Goal: Information Seeking & Learning: Learn about a topic

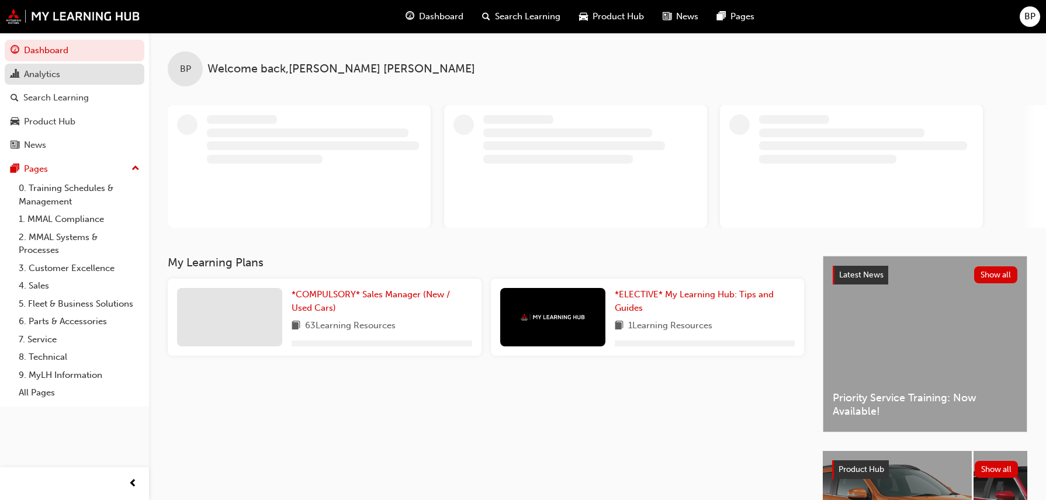
click at [36, 73] on div "Analytics" at bounding box center [42, 74] width 36 height 13
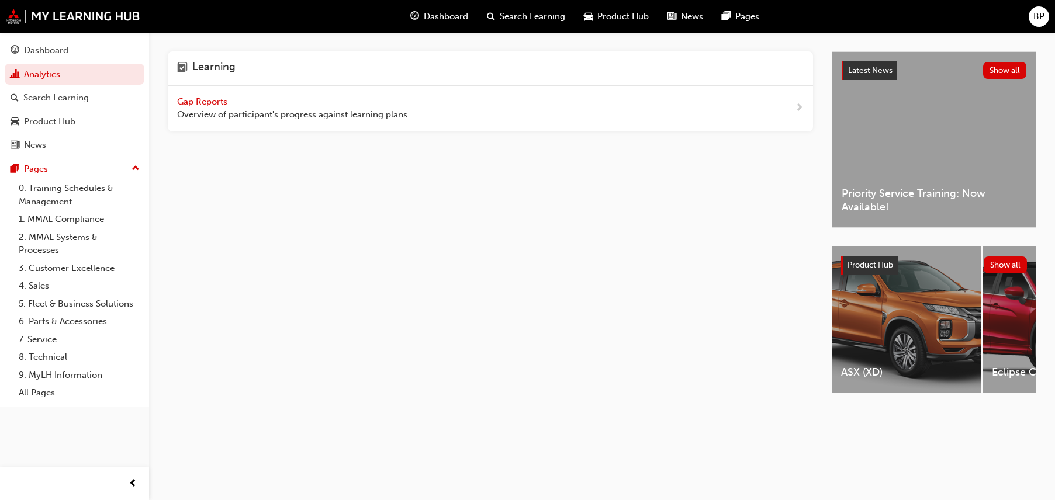
click at [209, 101] on span "Gap Reports" at bounding box center [203, 101] width 53 height 11
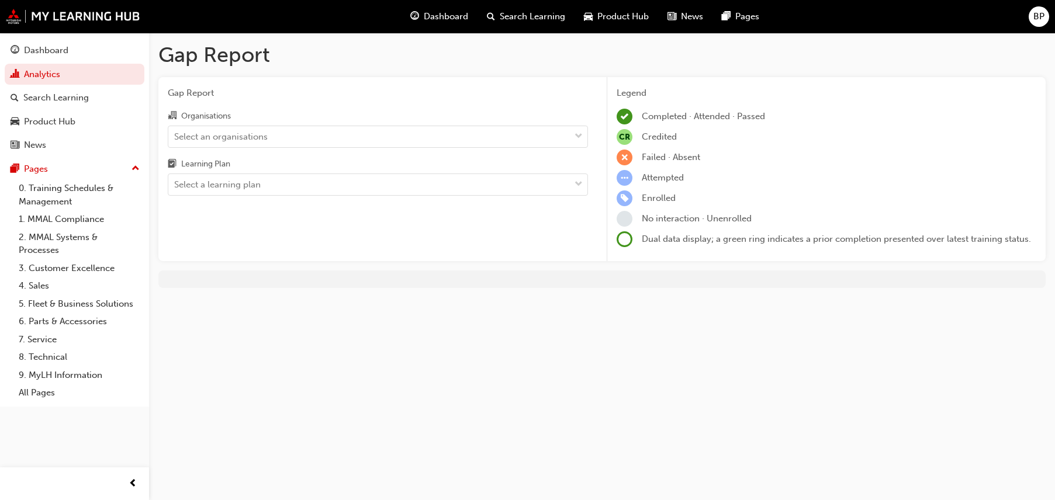
click at [209, 101] on div "Gap Report Organisations Select an organisations Learning Plan Select a learnin…" at bounding box center [377, 169] width 439 height 185
click at [207, 133] on div "Select an organisations" at bounding box center [220, 136] width 93 height 13
click at [175, 133] on input "Organisations Select an organisations" at bounding box center [174, 136] width 1 height 10
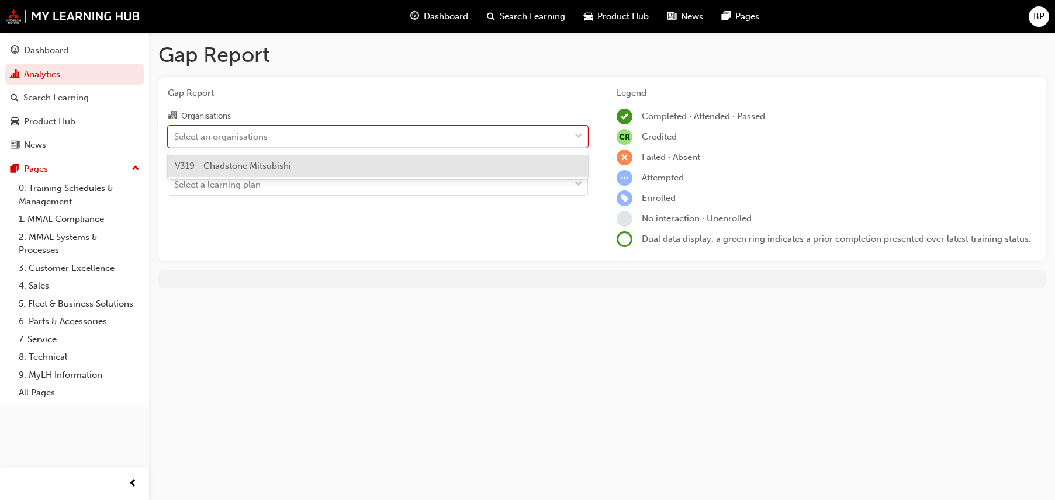
click at [213, 170] on span "V319 - Chadstone Mitsubishi" at bounding box center [233, 166] width 116 height 11
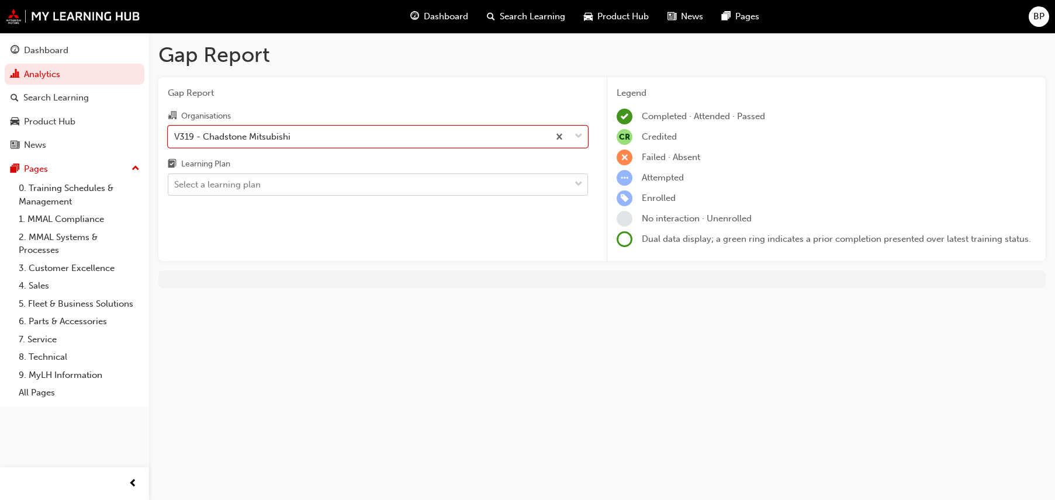
click at [217, 188] on div "Select a learning plan" at bounding box center [217, 184] width 86 height 13
click at [175, 188] on input "Learning Plan Select a learning plan" at bounding box center [174, 184] width 1 height 10
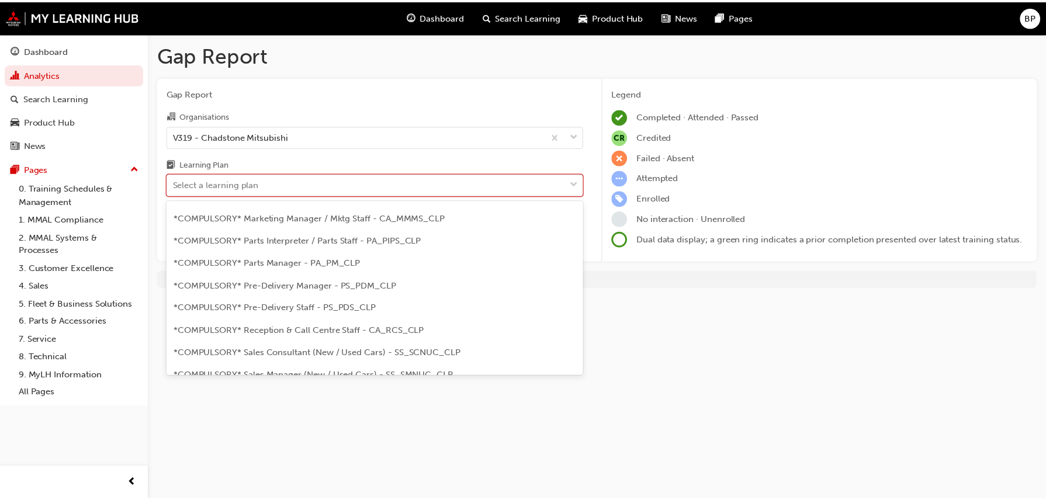
scroll to position [292, 0]
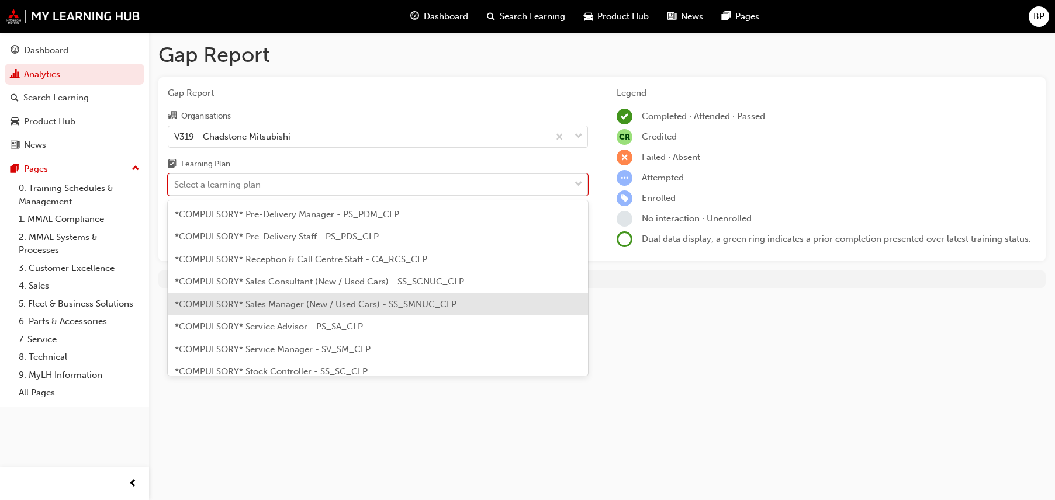
click at [289, 302] on span "*COMPULSORY* Sales Manager (New / Used Cars) - SS_SMNUC_CLP" at bounding box center [316, 304] width 282 height 11
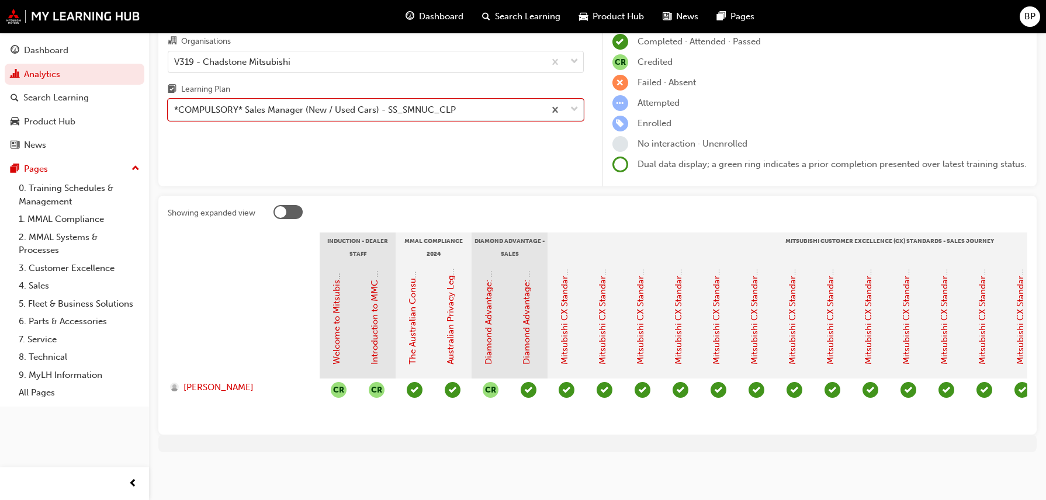
scroll to position [84, 0]
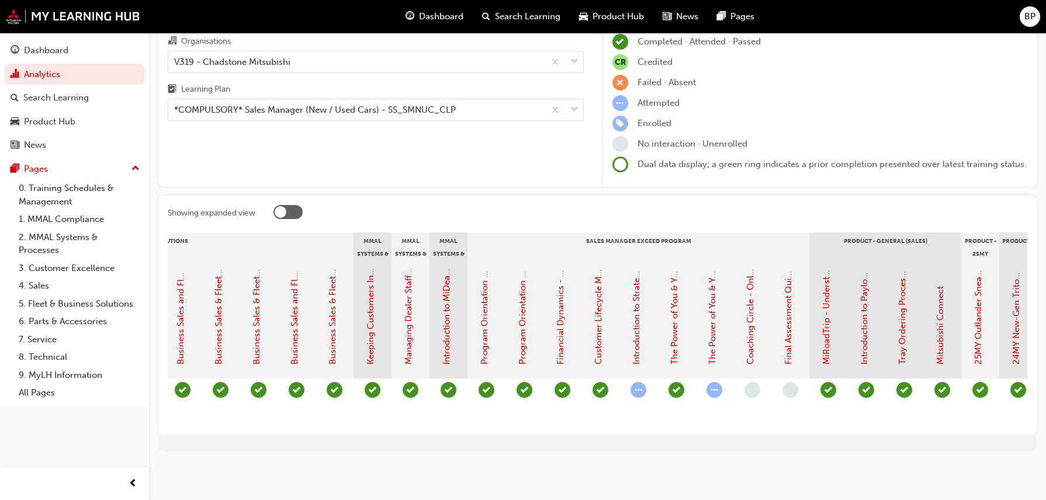
scroll to position [0, 1455]
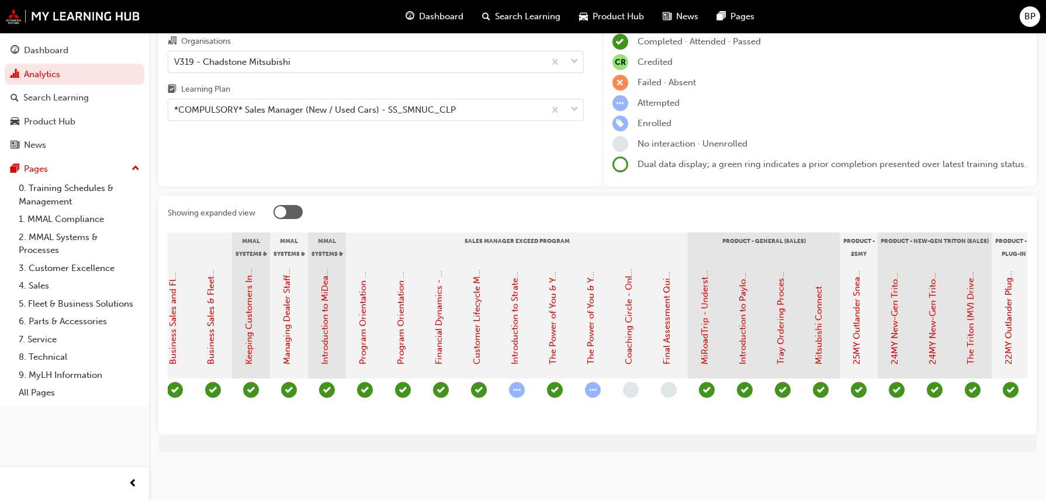
click at [514, 382] on span "learningRecordVerb_ATTEMPT-icon" at bounding box center [517, 390] width 16 height 16
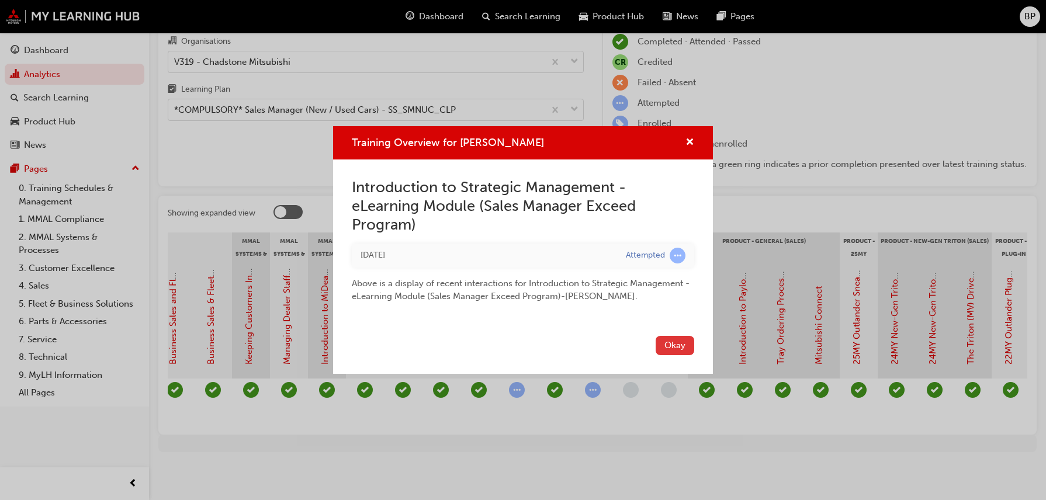
click at [690, 341] on button "Okay" at bounding box center [675, 345] width 39 height 19
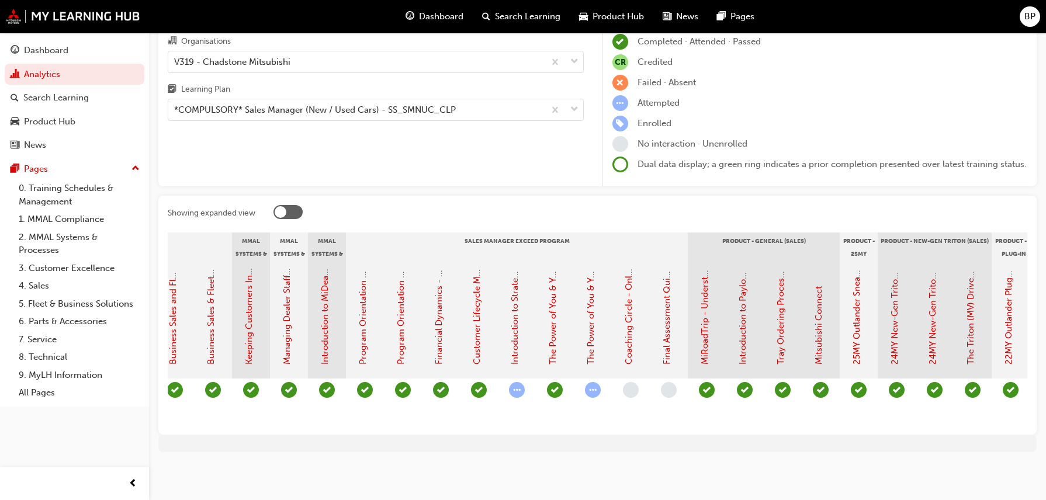
click at [515, 384] on span "learningRecordVerb_ATTEMPT-icon" at bounding box center [517, 390] width 16 height 16
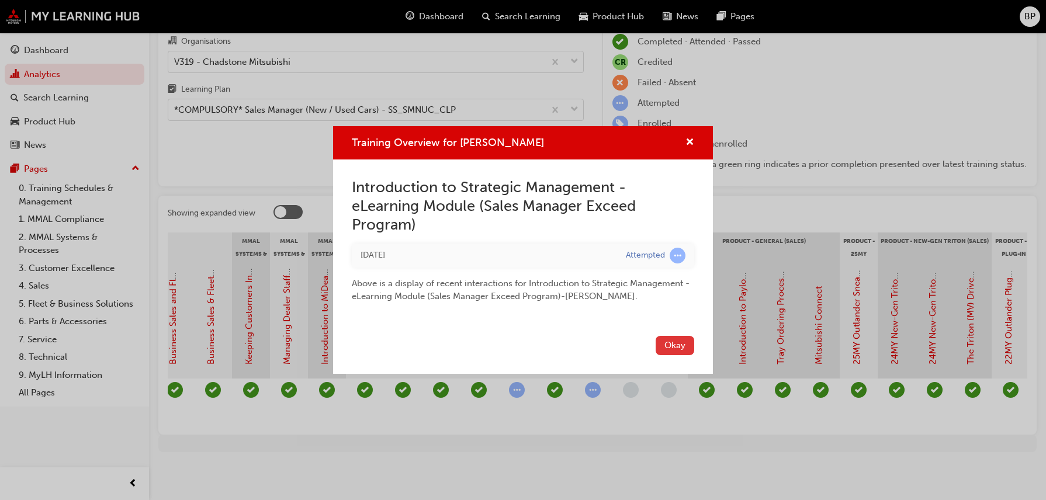
click at [674, 346] on button "Okay" at bounding box center [675, 345] width 39 height 19
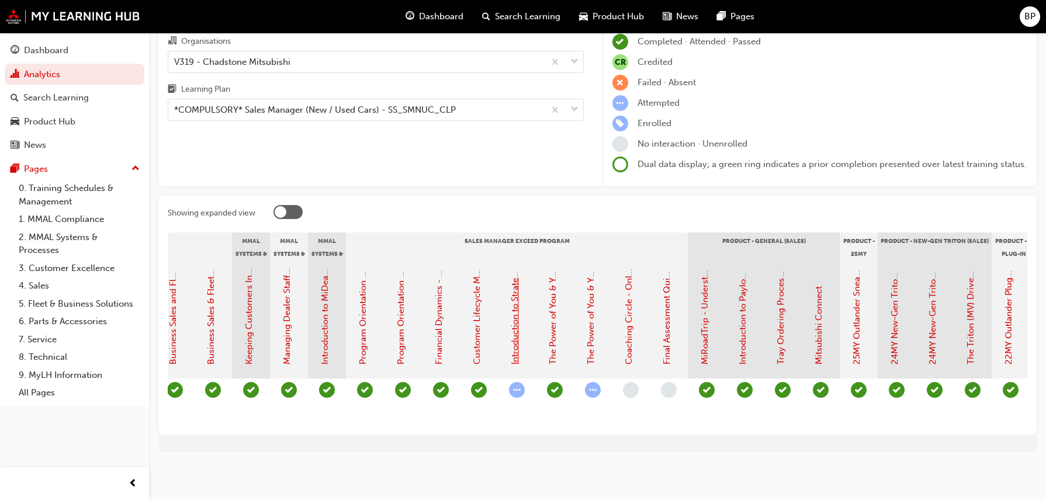
click at [513, 344] on link "Introduction to Strategic Management - eLearning Module (Sales Manager Exceed P…" at bounding box center [515, 178] width 11 height 372
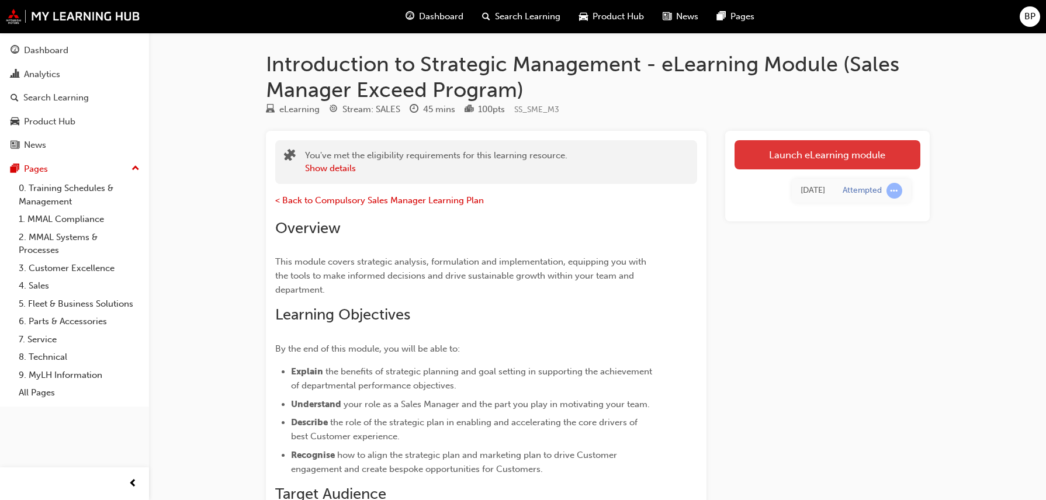
click at [838, 158] on link "Launch eLearning module" at bounding box center [827, 154] width 186 height 29
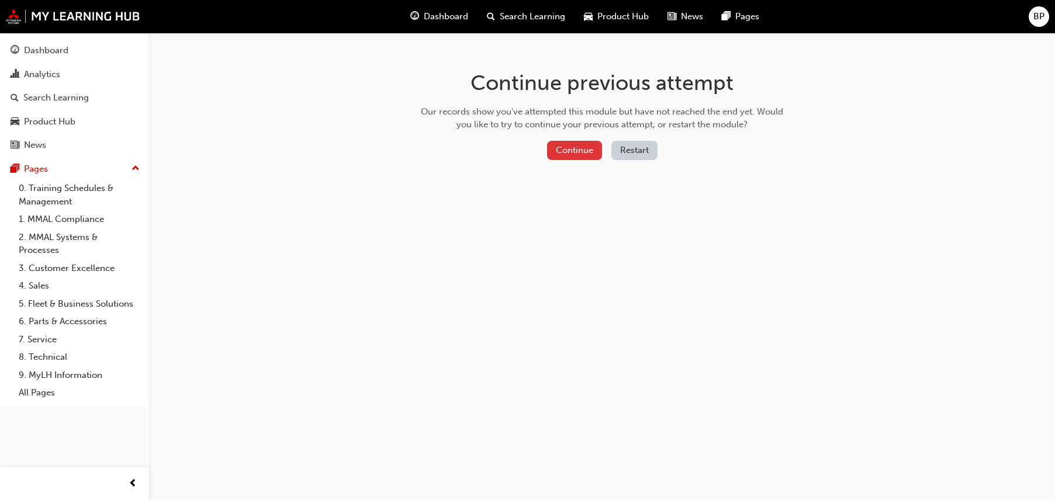
click at [577, 150] on button "Continue" at bounding box center [574, 150] width 55 height 19
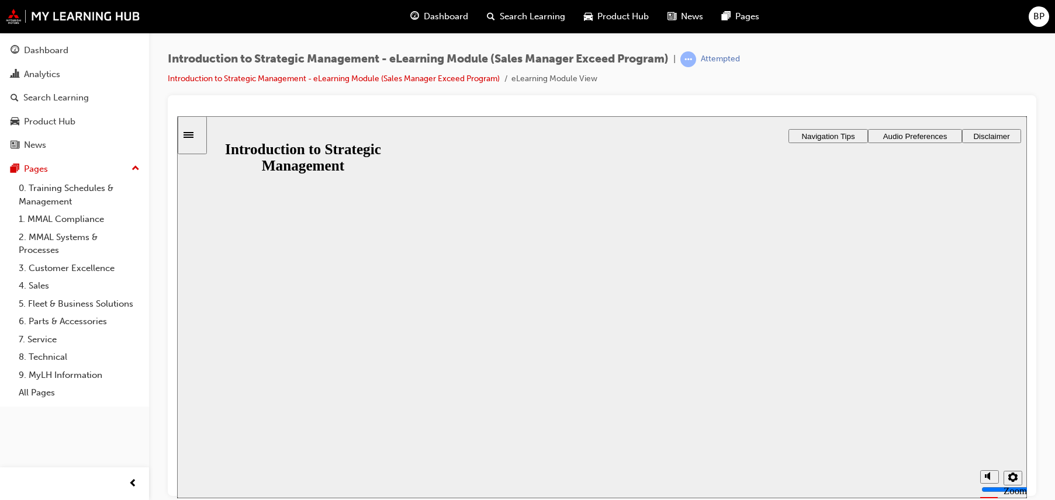
click at [223, 486] on button "Resume" at bounding box center [200, 493] width 46 height 15
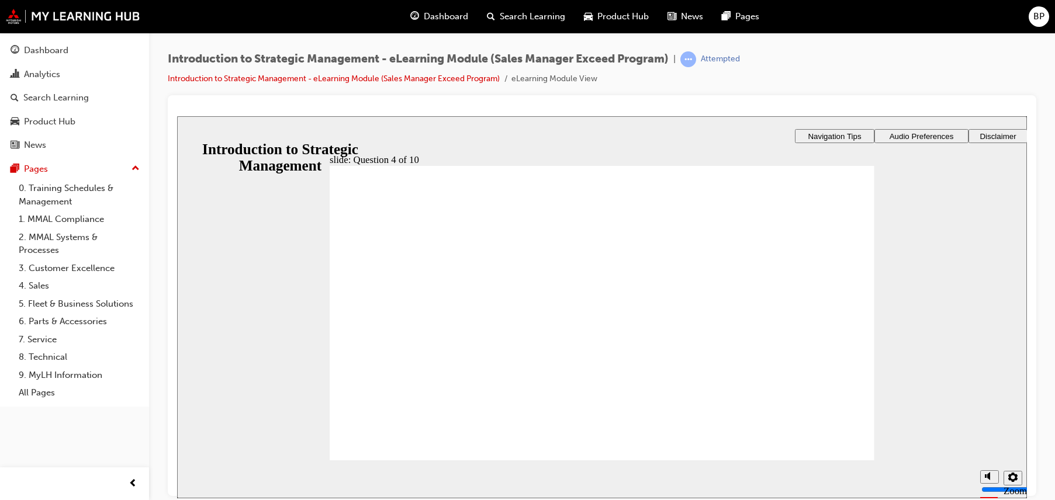
drag, startPoint x: 341, startPoint y: 223, endPoint x: 420, endPoint y: 238, distance: 80.3
radio input "true"
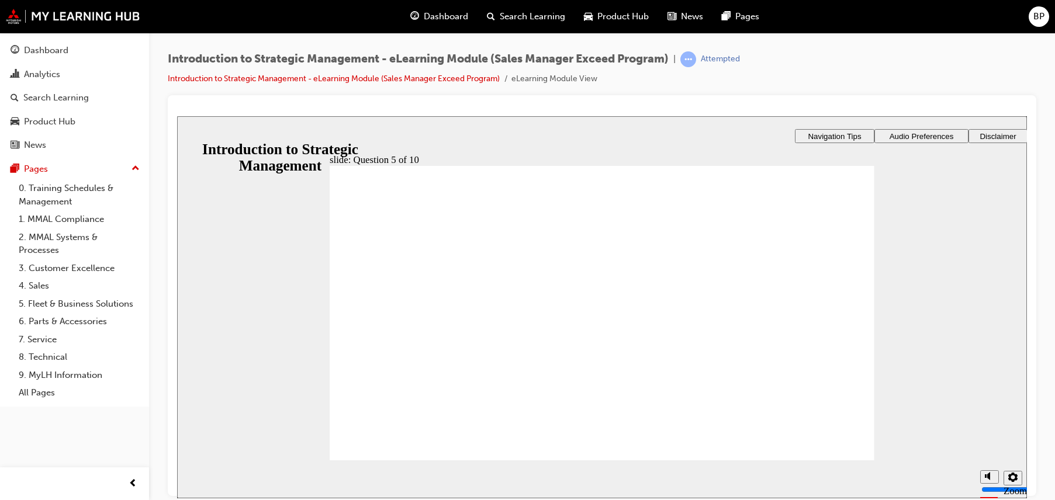
radio input "true"
checkbox input "true"
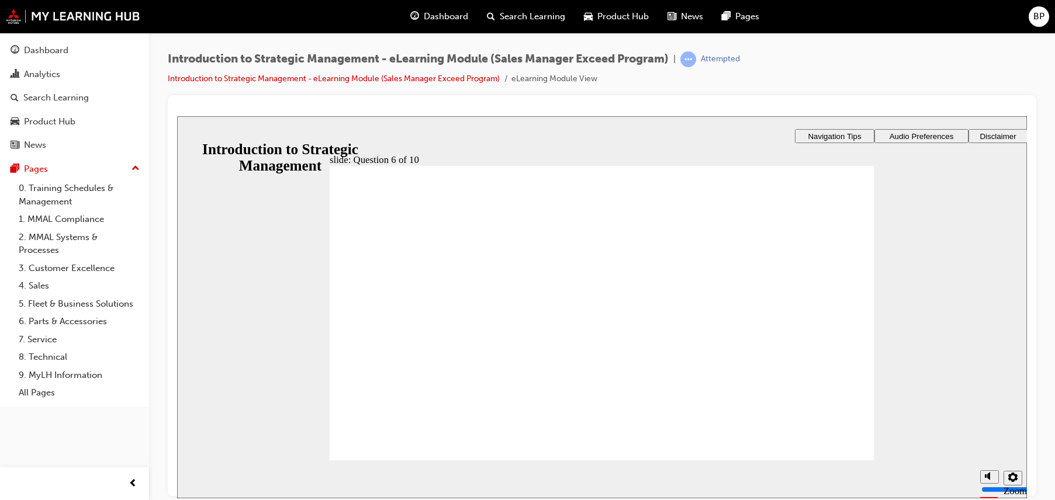
checkbox input "true"
radio input "true"
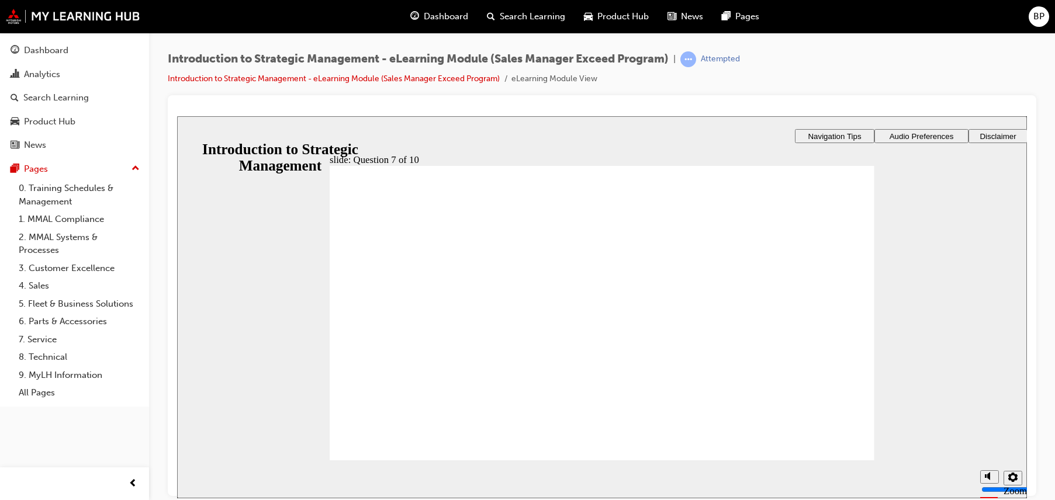
radio input "true"
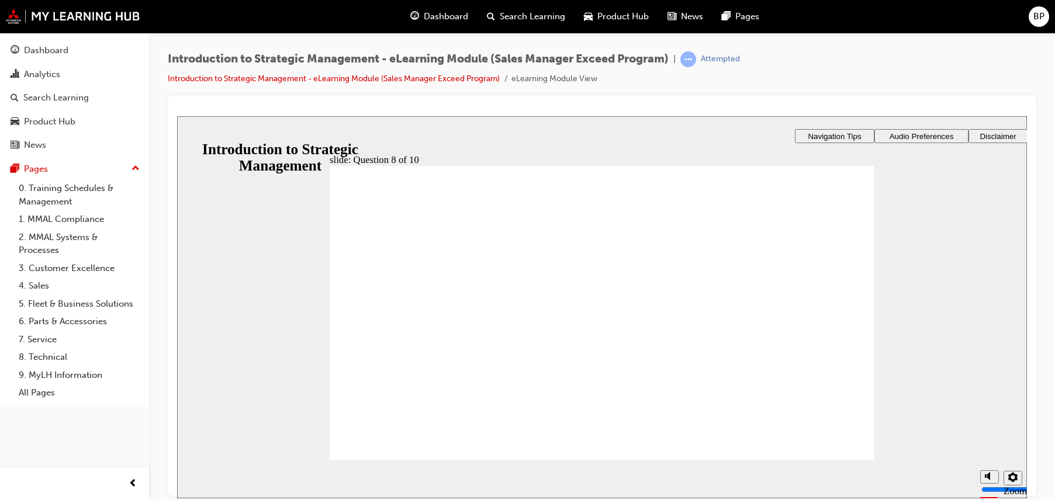
checkbox input "true"
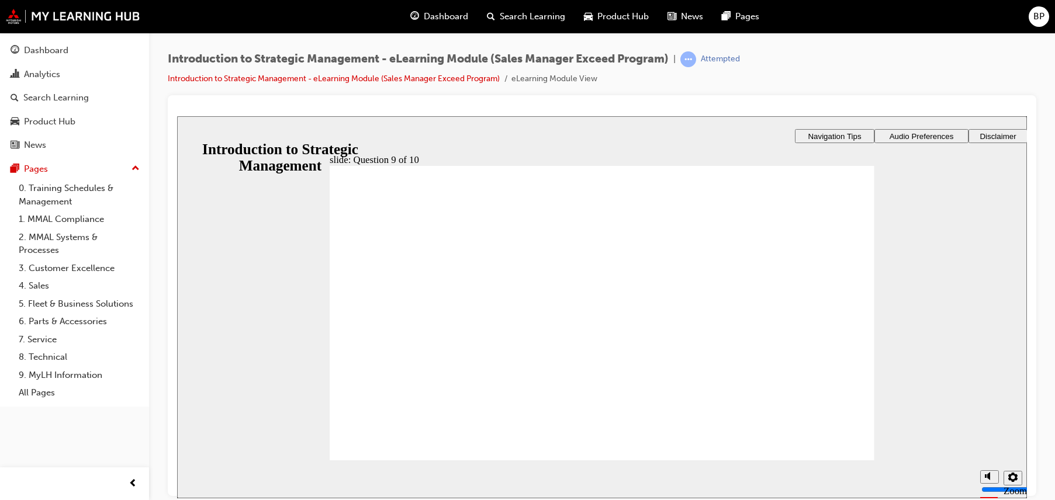
checkbox input "true"
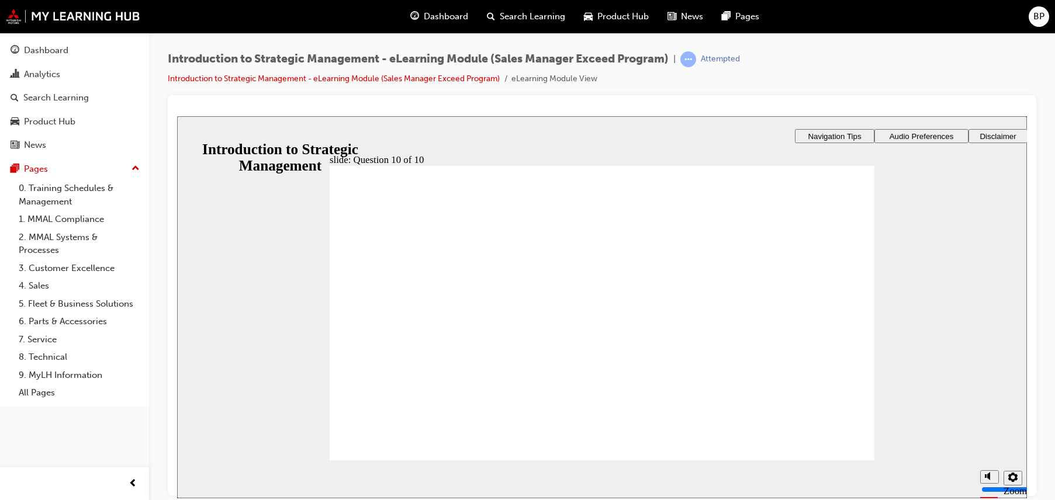
radio input "true"
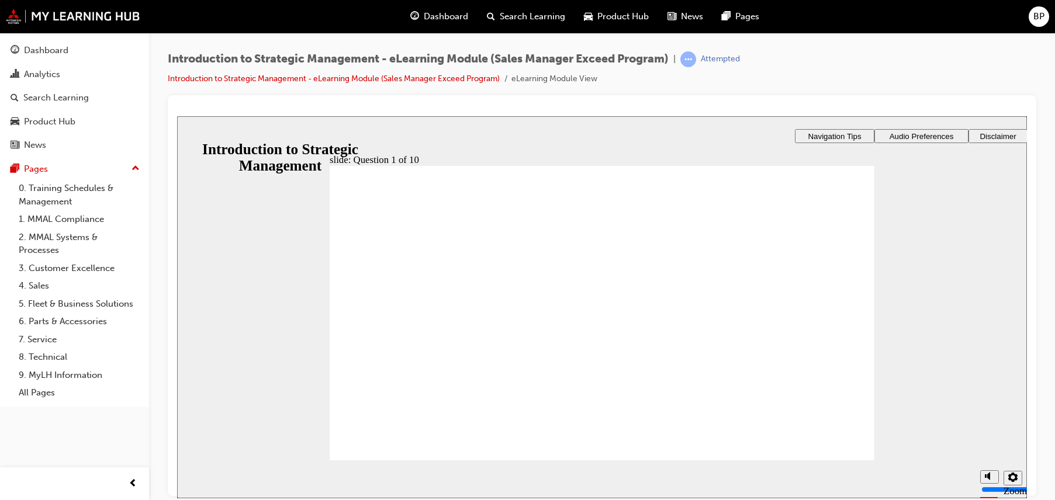
drag, startPoint x: 344, startPoint y: 224, endPoint x: 629, endPoint y: 225, distance: 285.1
drag, startPoint x: 650, startPoint y: 224, endPoint x: 613, endPoint y: 225, distance: 36.8
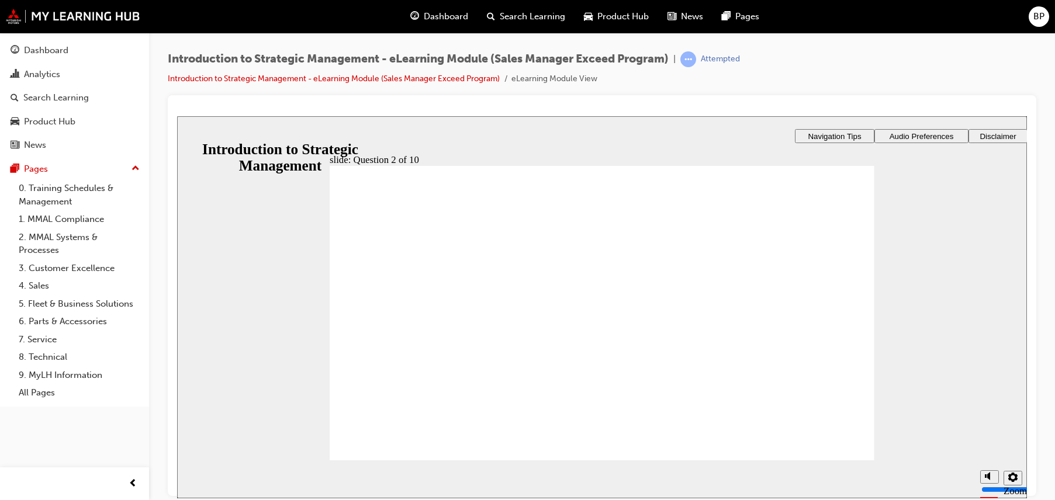
checkbox input "true"
radio input "true"
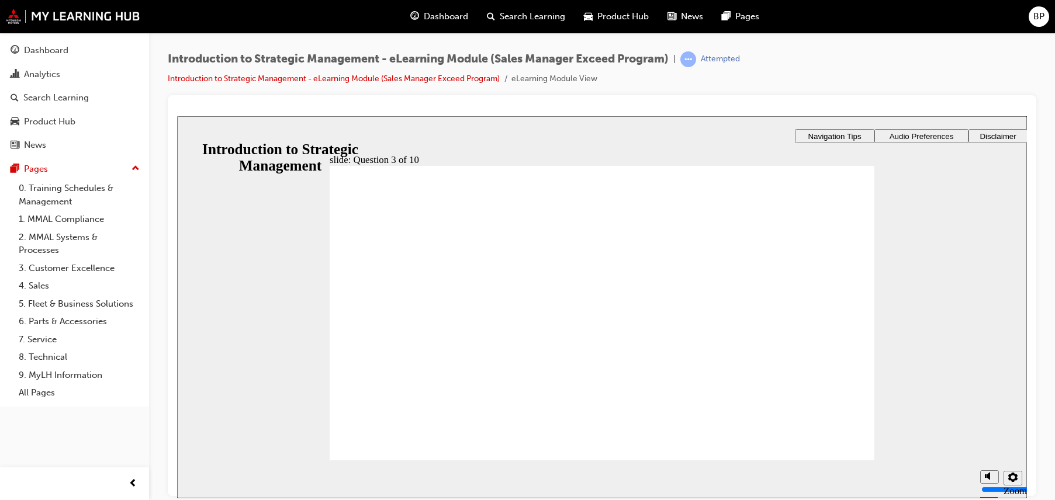
drag, startPoint x: 383, startPoint y: 441, endPoint x: 411, endPoint y: 460, distance: 34.5
radio input "true"
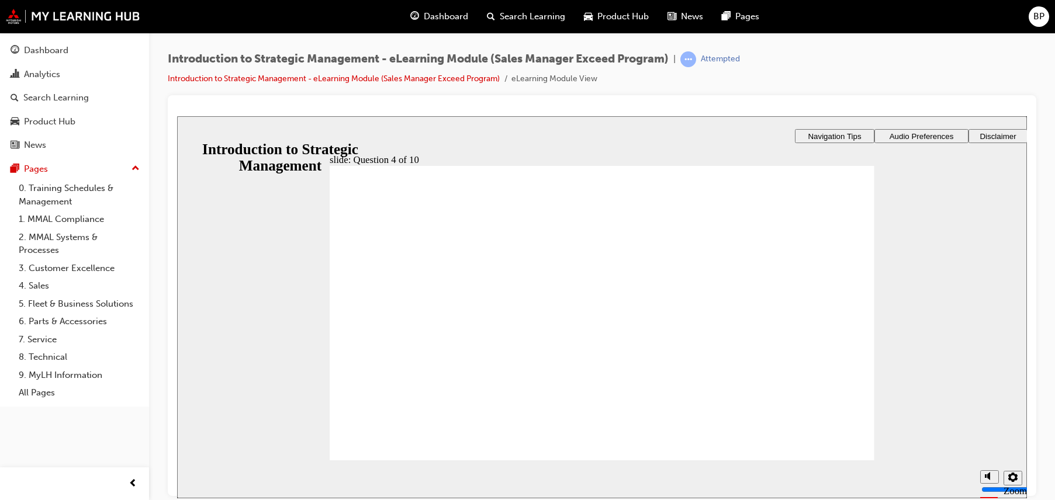
radio input "true"
checkbox input "true"
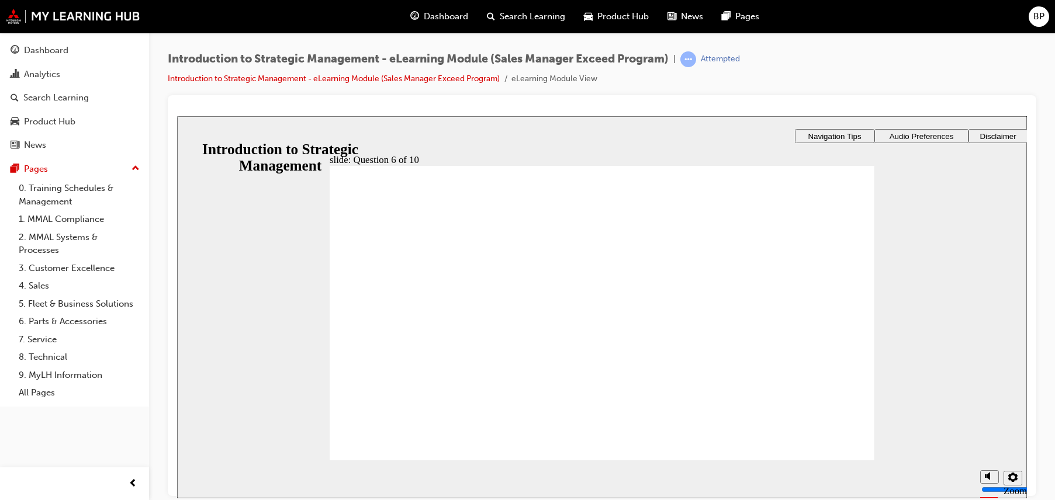
checkbox input "true"
drag, startPoint x: 370, startPoint y: 304, endPoint x: 374, endPoint y: 278, distance: 26.0
checkbox input "true"
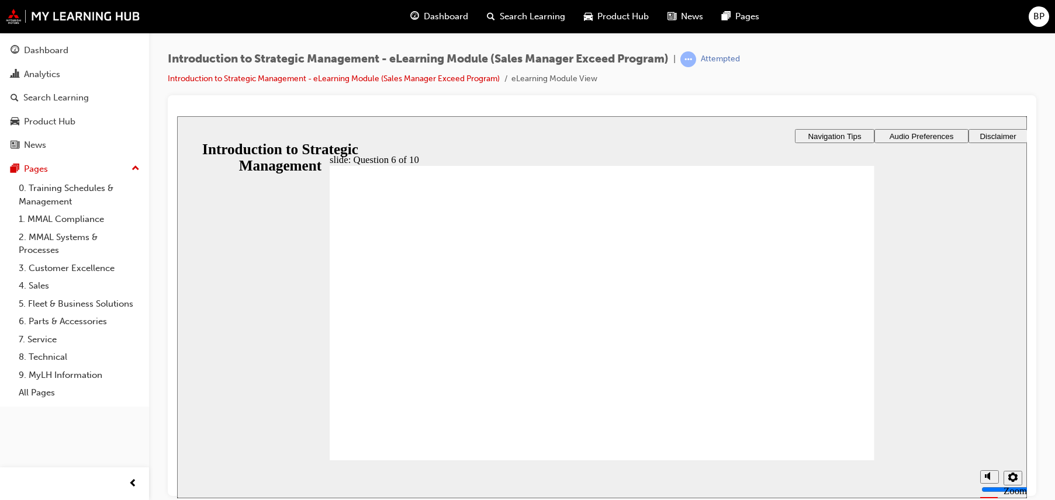
radio input "true"
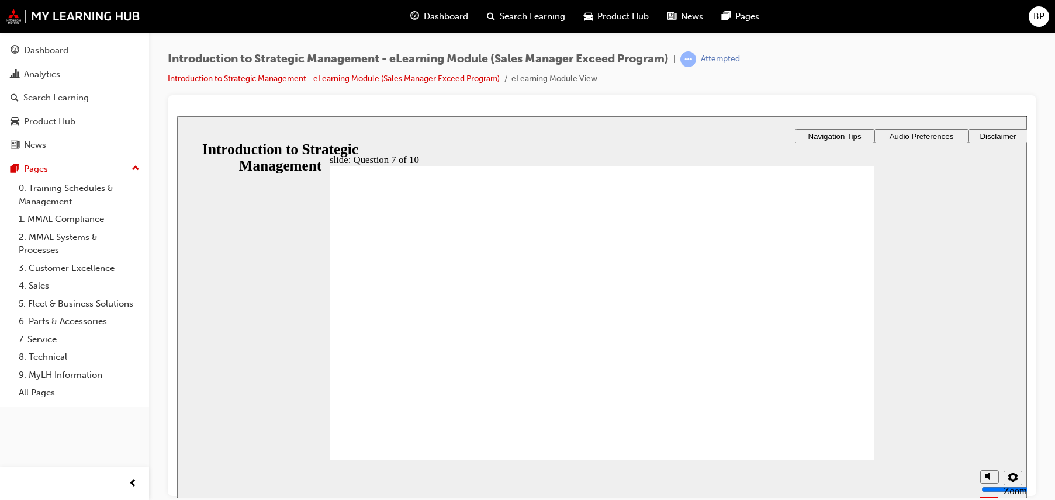
radio input "true"
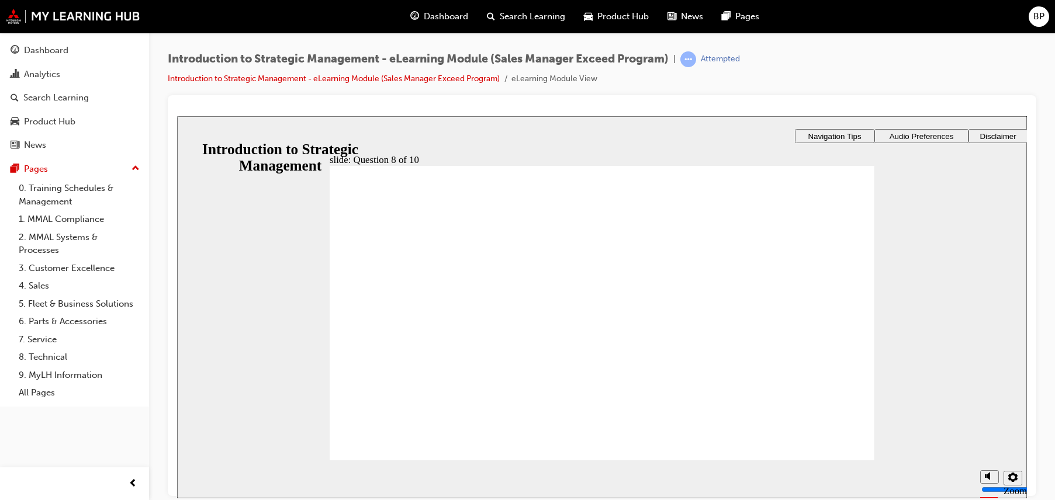
checkbox input "true"
drag, startPoint x: 380, startPoint y: 273, endPoint x: 364, endPoint y: 366, distance: 94.3
checkbox input "true"
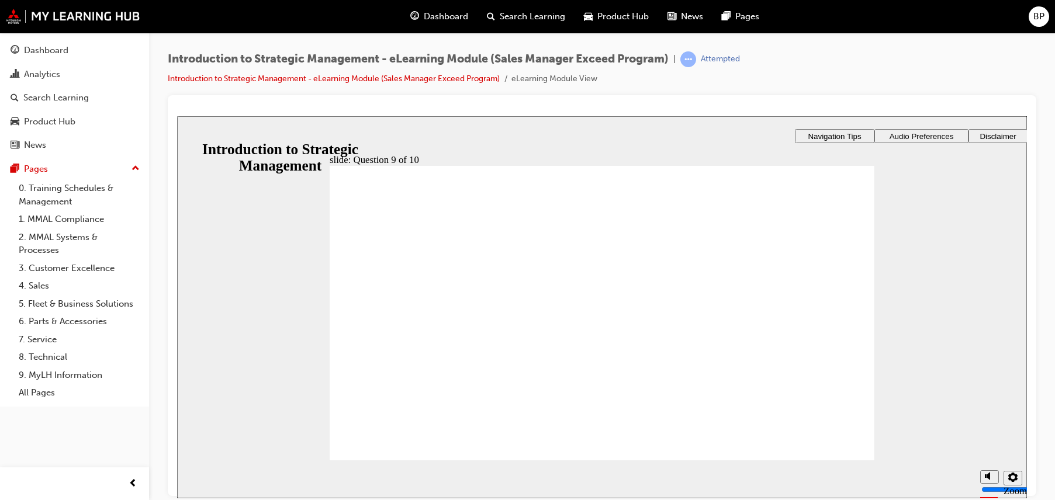
drag, startPoint x: 401, startPoint y: 436, endPoint x: 382, endPoint y: 354, distance: 84.2
checkbox input "false"
checkbox input "true"
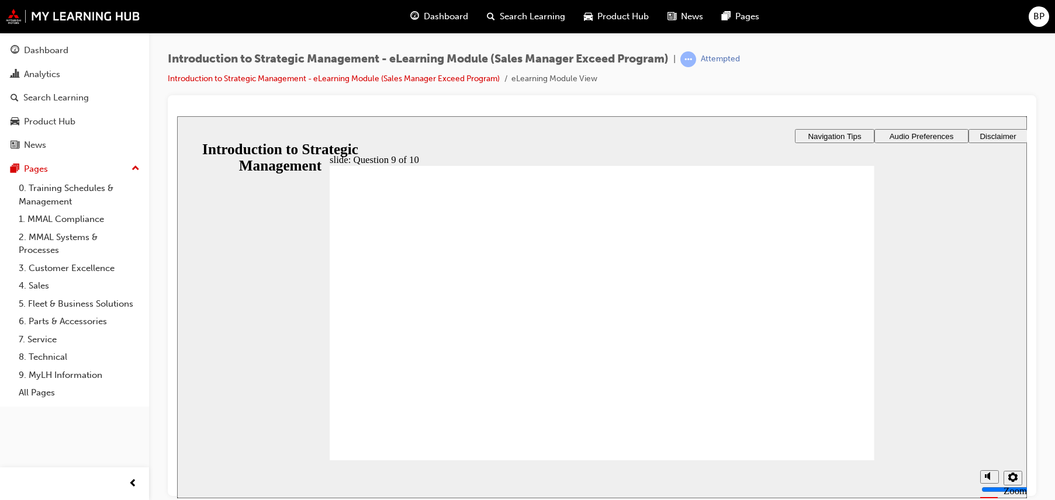
checkbox input "false"
checkbox input "true"
drag, startPoint x: 373, startPoint y: 288, endPoint x: 370, endPoint y: 283, distance: 6.3
checkbox input "true"
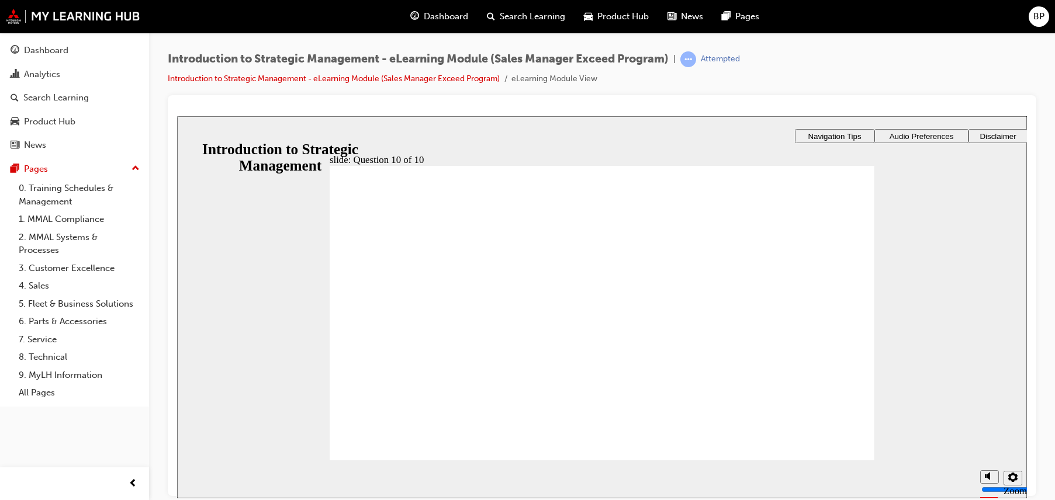
checkbox input "true"
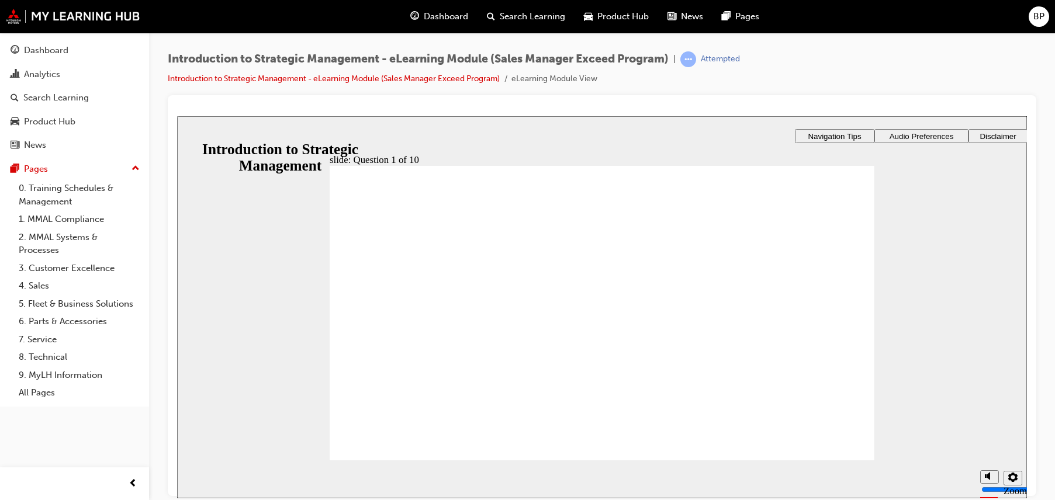
radio input "true"
checkbox input "true"
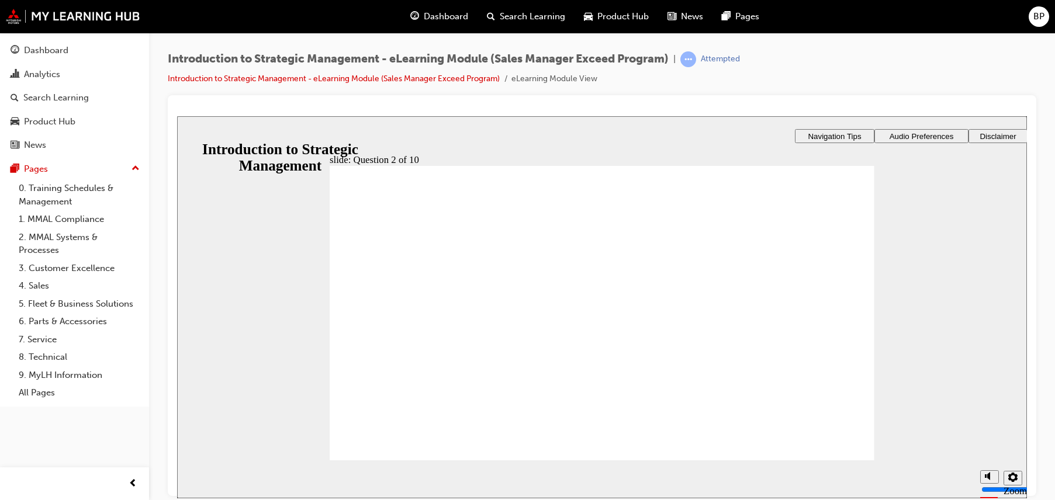
checkbox input "true"
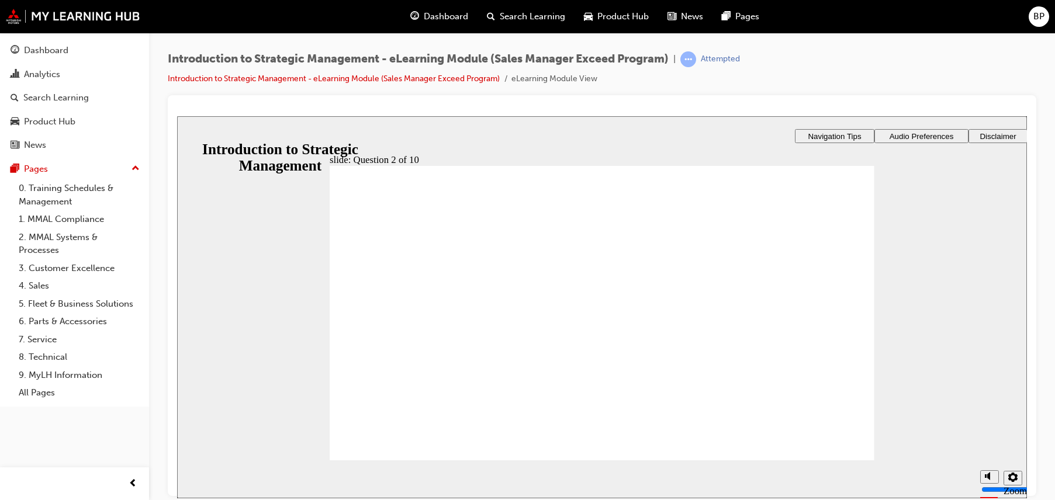
radio input "true"
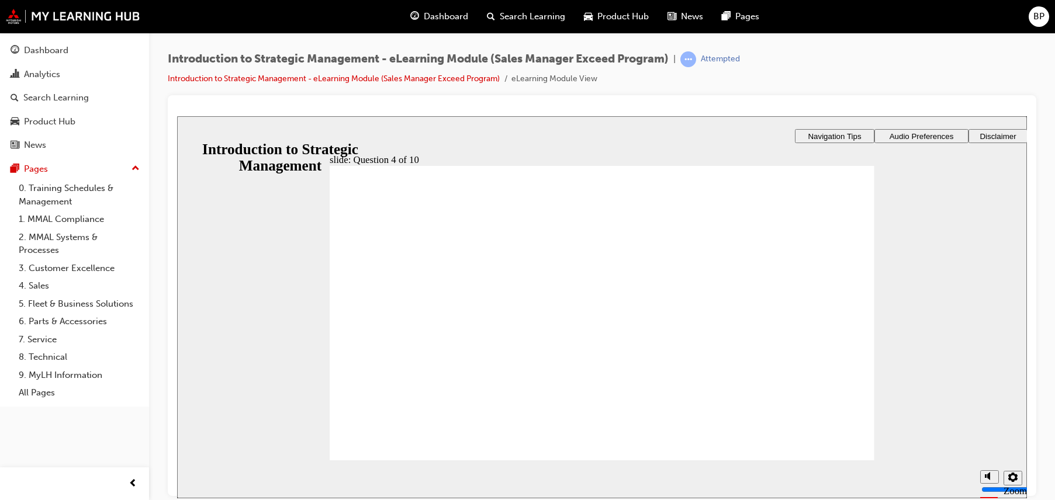
radio input "true"
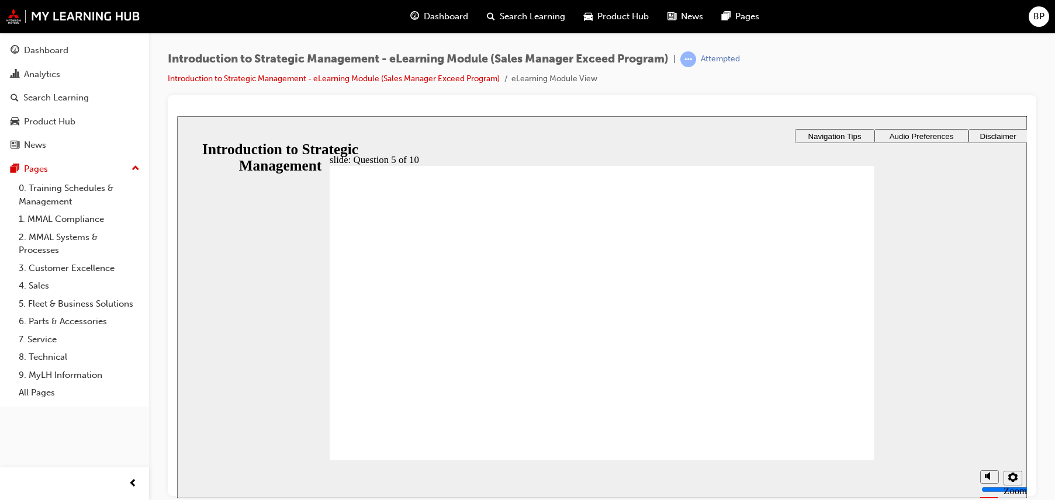
checkbox input "true"
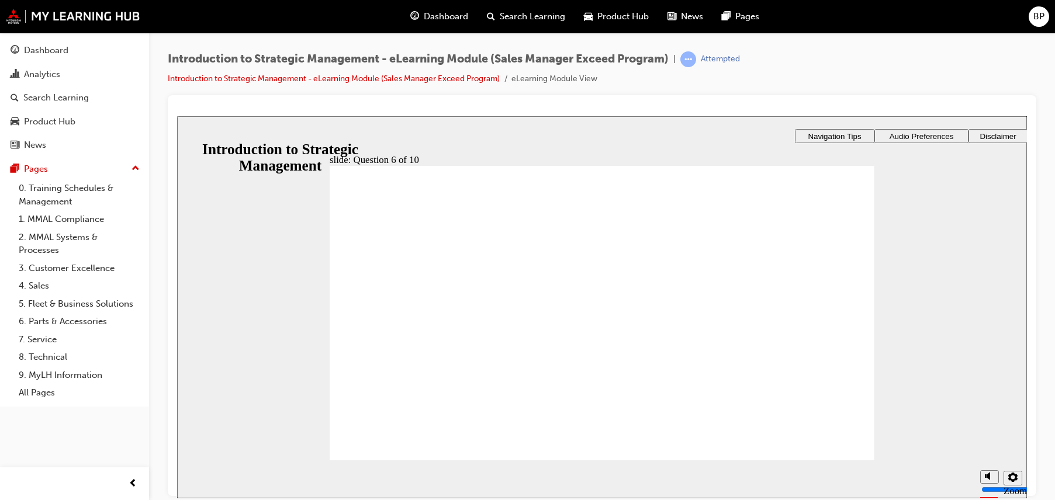
checkbox input "true"
radio input "true"
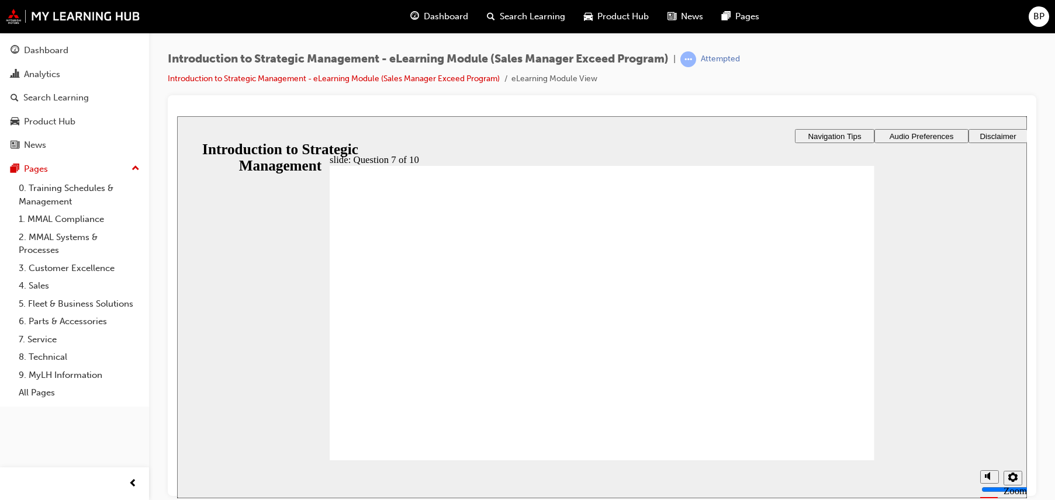
radio input "true"
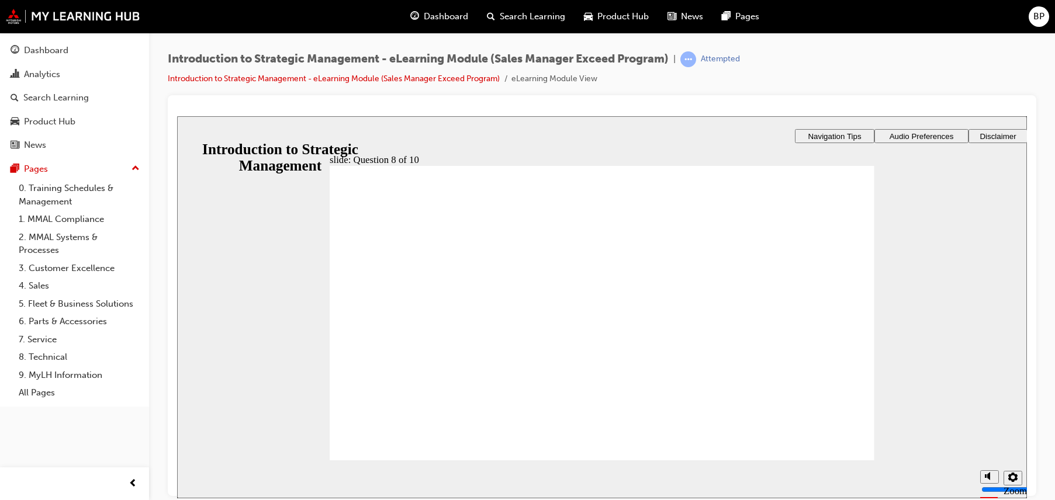
checkbox input "true"
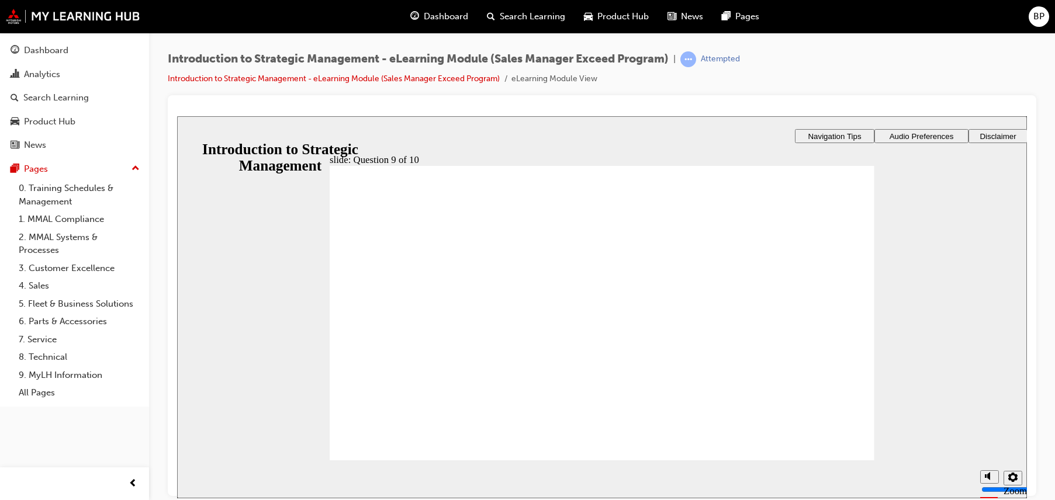
checkbox input "true"
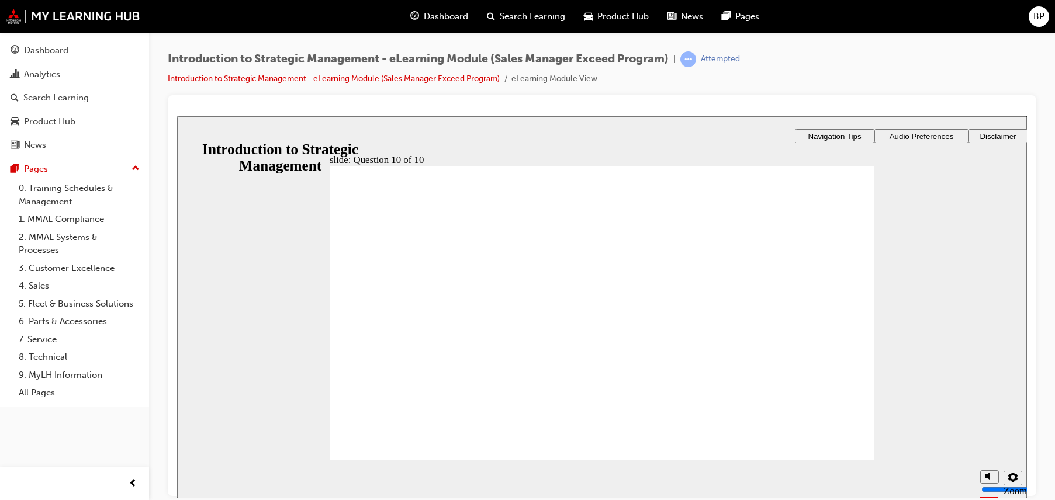
radio input "false"
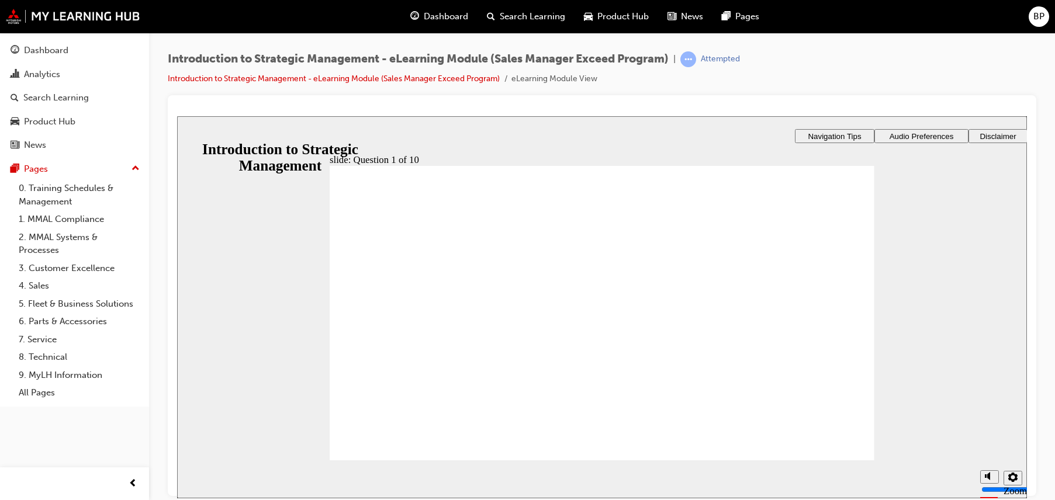
radio input "true"
drag, startPoint x: 341, startPoint y: 223, endPoint x: 609, endPoint y: 230, distance: 267.7
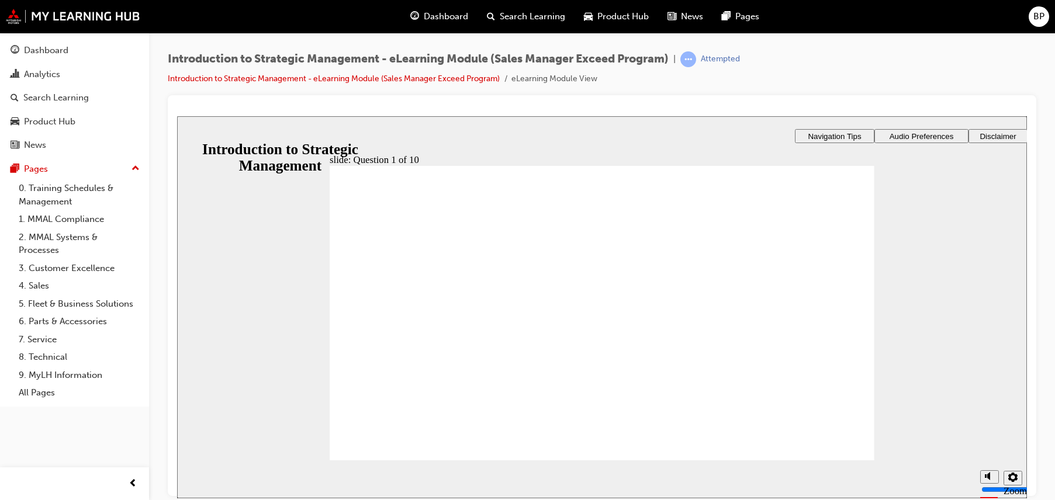
drag, startPoint x: 339, startPoint y: 223, endPoint x: 656, endPoint y: 231, distance: 316.2
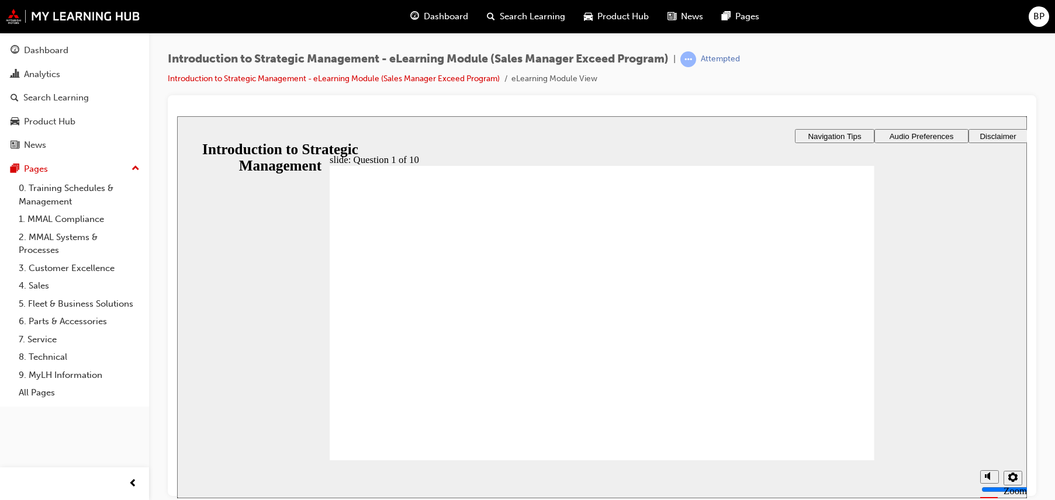
checkbox input "true"
click at [836, 461] on section "Playback Speed 2 1.75 1.5 1.25 Normal" at bounding box center [602, 479] width 850 height 38
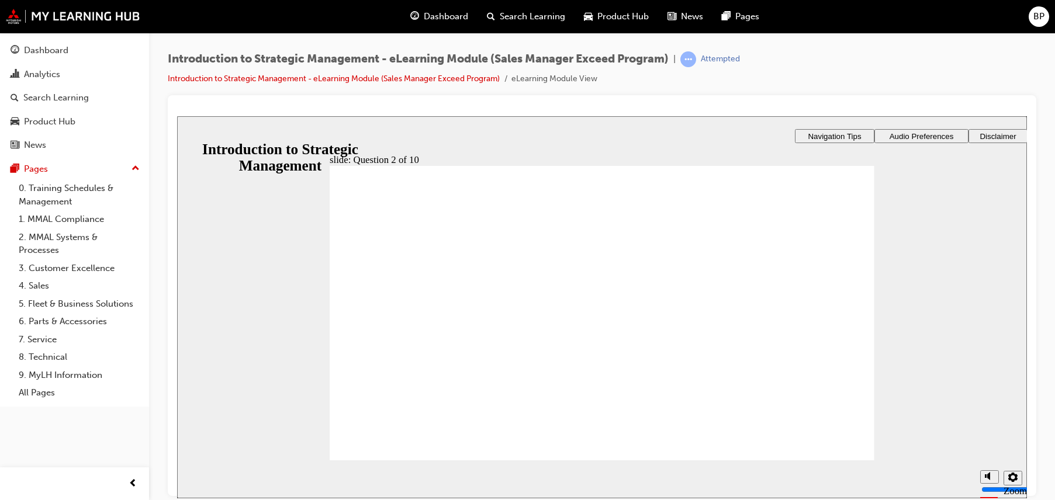
radio input "true"
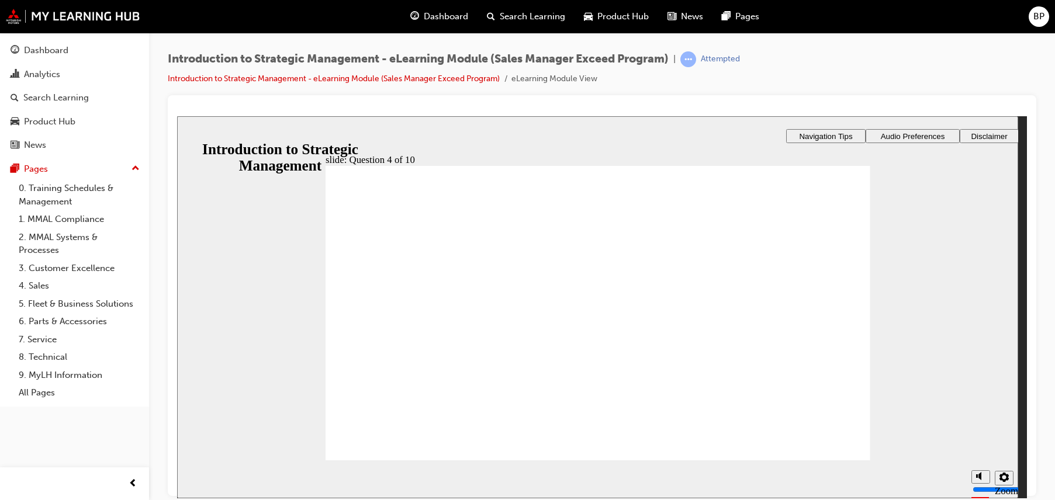
drag, startPoint x: 591, startPoint y: 376, endPoint x: 592, endPoint y: 389, distance: 13.0
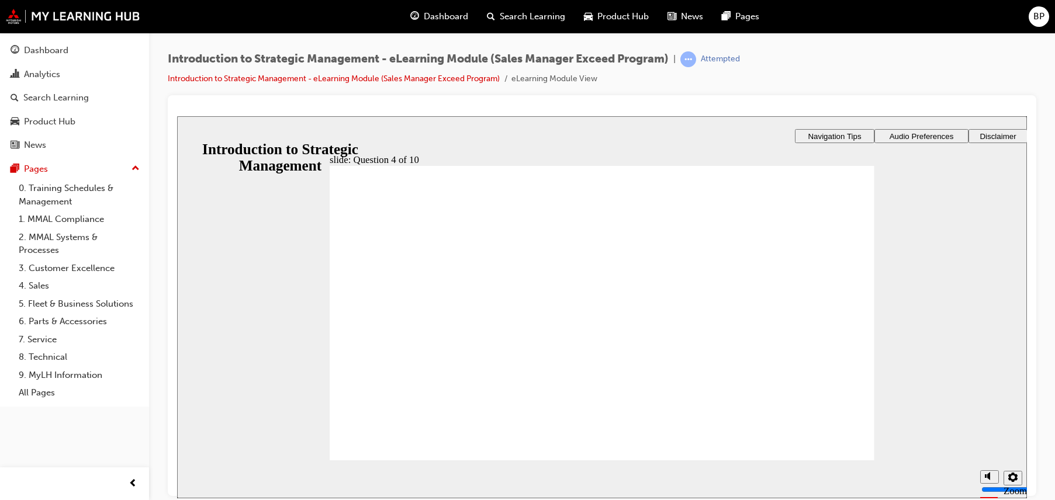
radio input "true"
drag, startPoint x: 604, startPoint y: 402, endPoint x: 625, endPoint y: 427, distance: 32.8
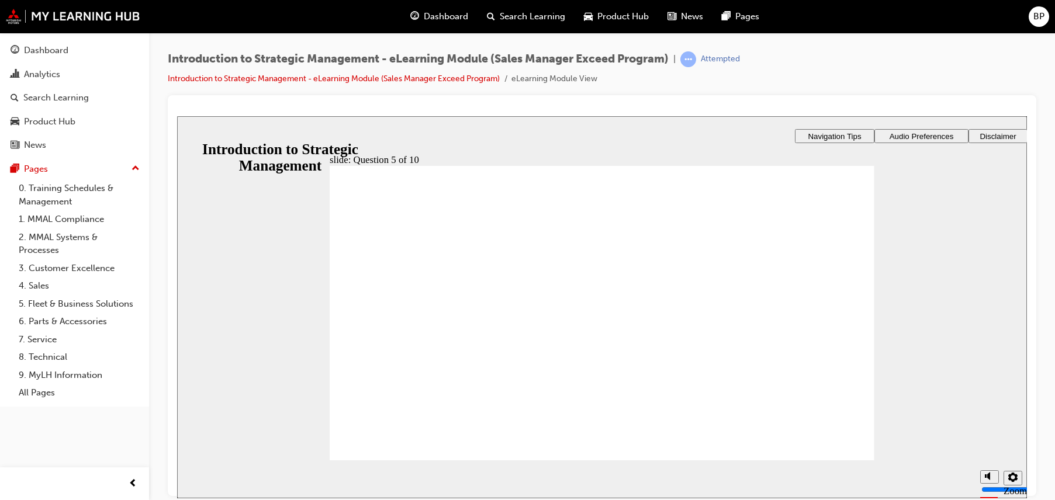
checkbox input "true"
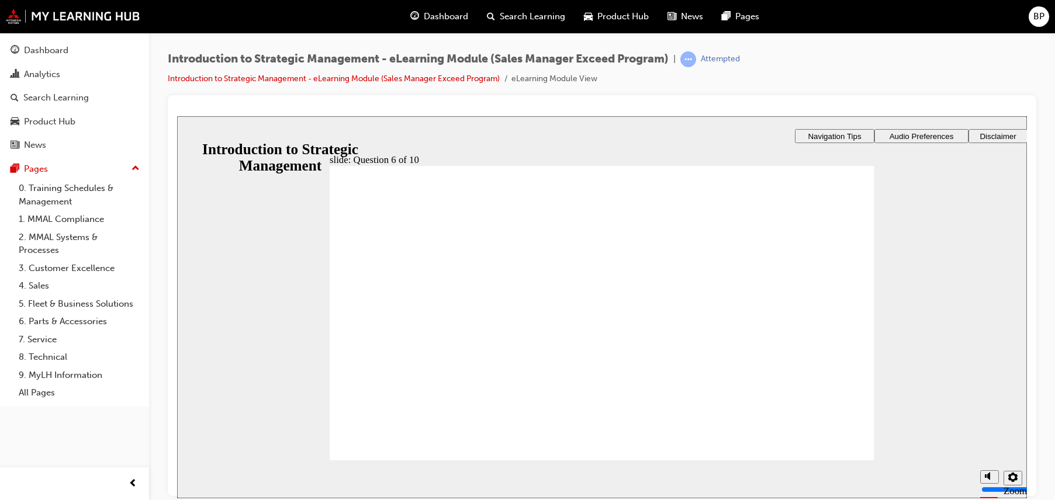
click at [833, 460] on section "Playback Speed 2 1.75 1.5 1.25 Normal" at bounding box center [602, 479] width 850 height 38
radio input "true"
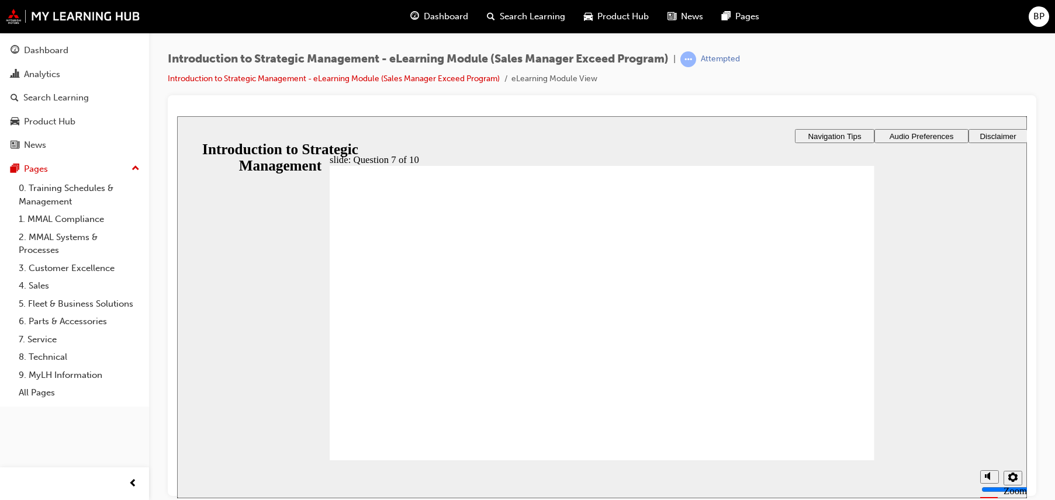
radio input "true"
checkbox input "true"
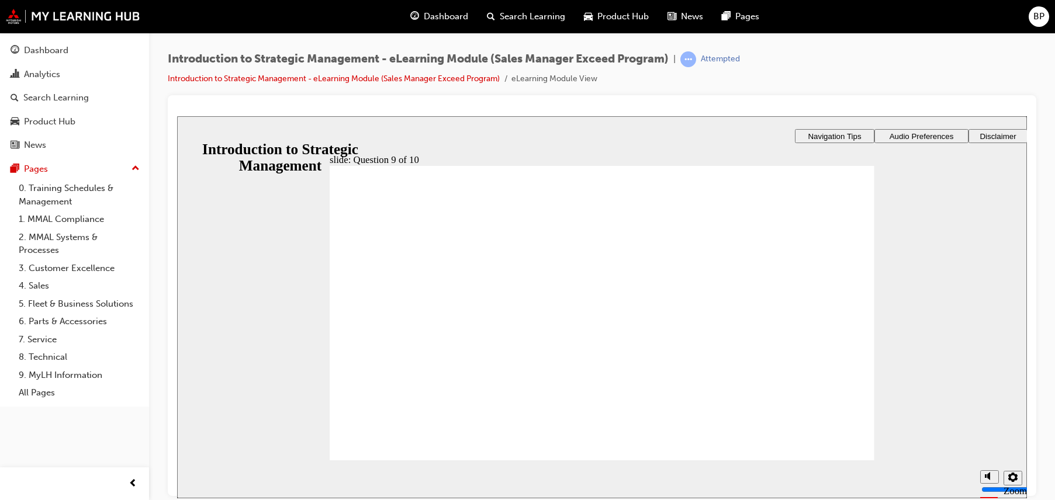
checkbox input "true"
drag, startPoint x: 393, startPoint y: 450, endPoint x: 393, endPoint y: 432, distance: 17.5
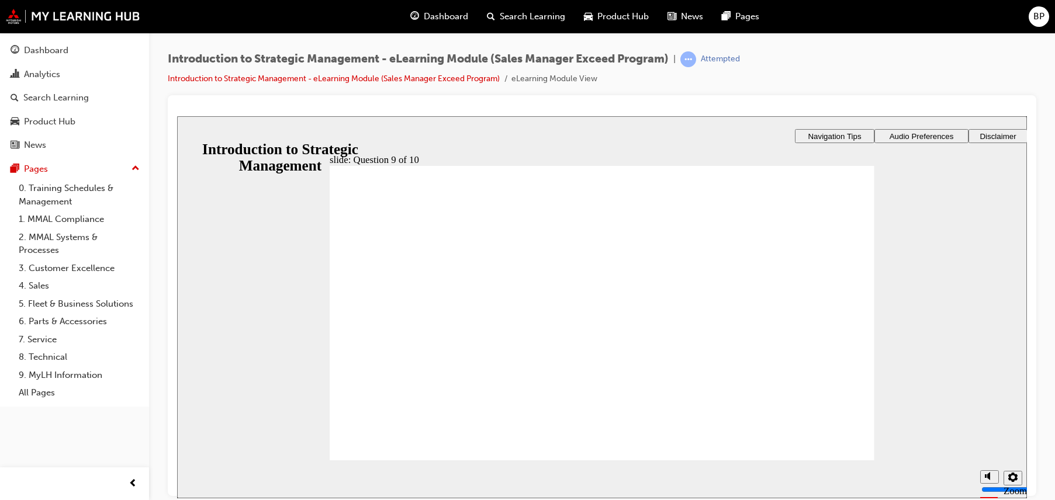
checkbox input "true"
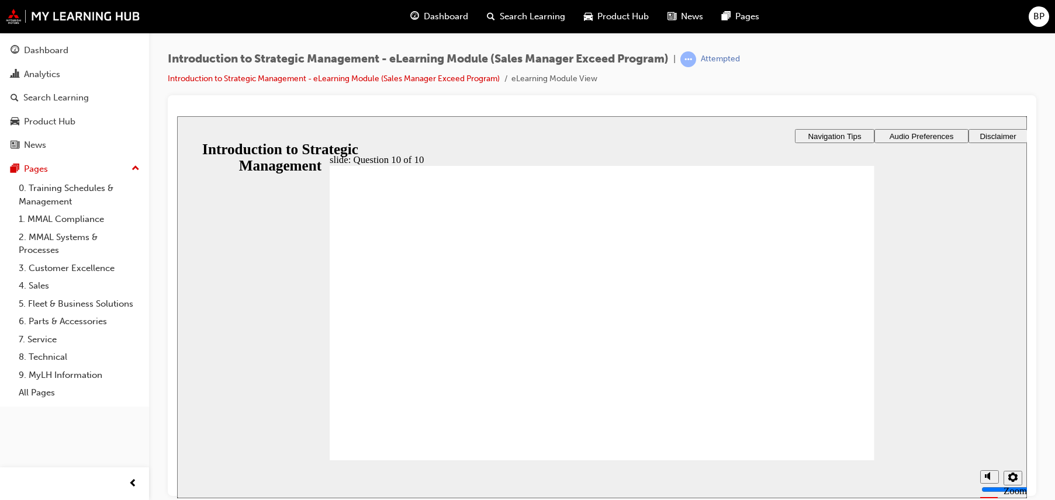
checkbox input "true"
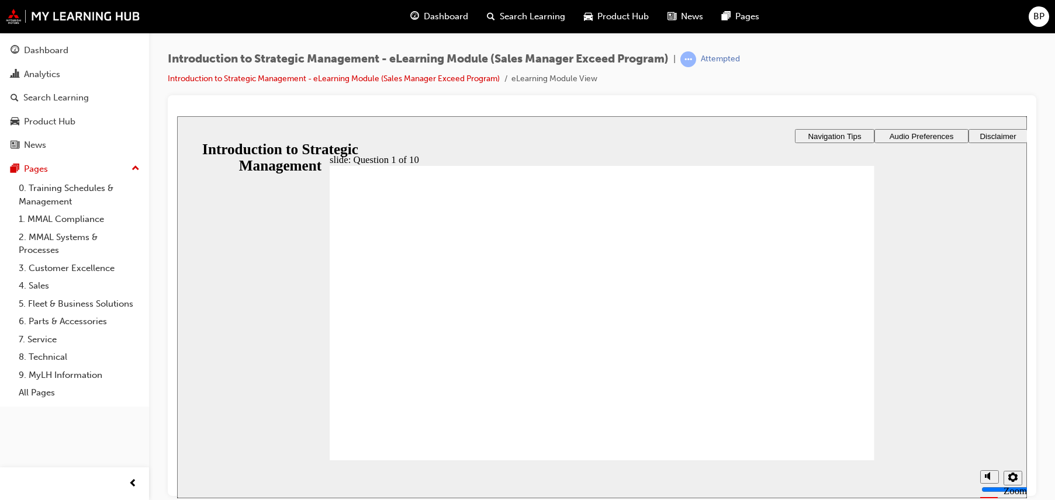
radio input "true"
checkbox input "true"
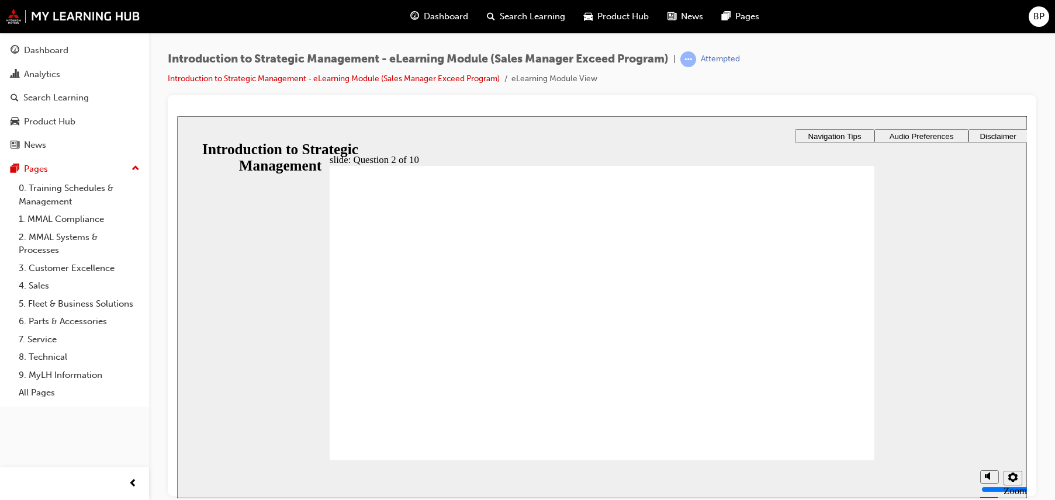
checkbox input "true"
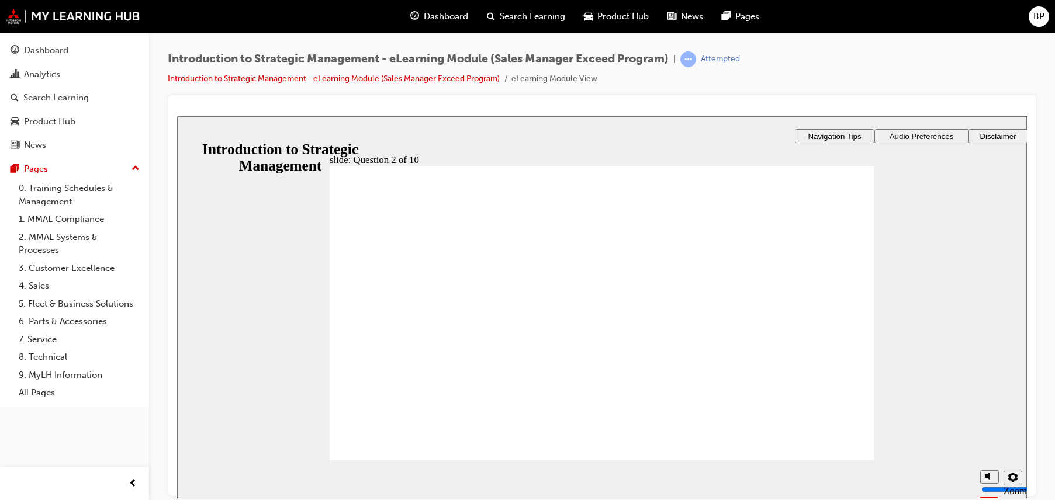
radio input "true"
drag, startPoint x: 556, startPoint y: 384, endPoint x: 571, endPoint y: 394, distance: 18.0
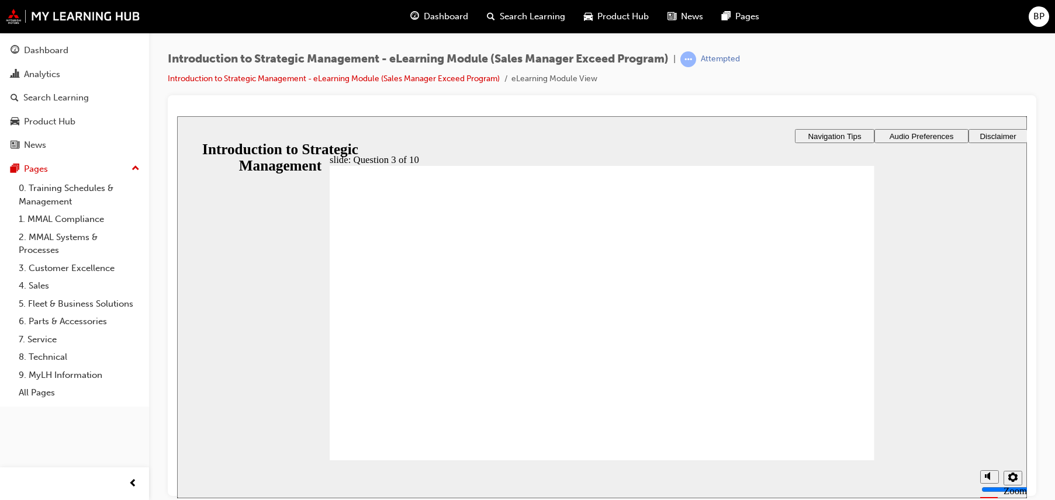
radio input "true"
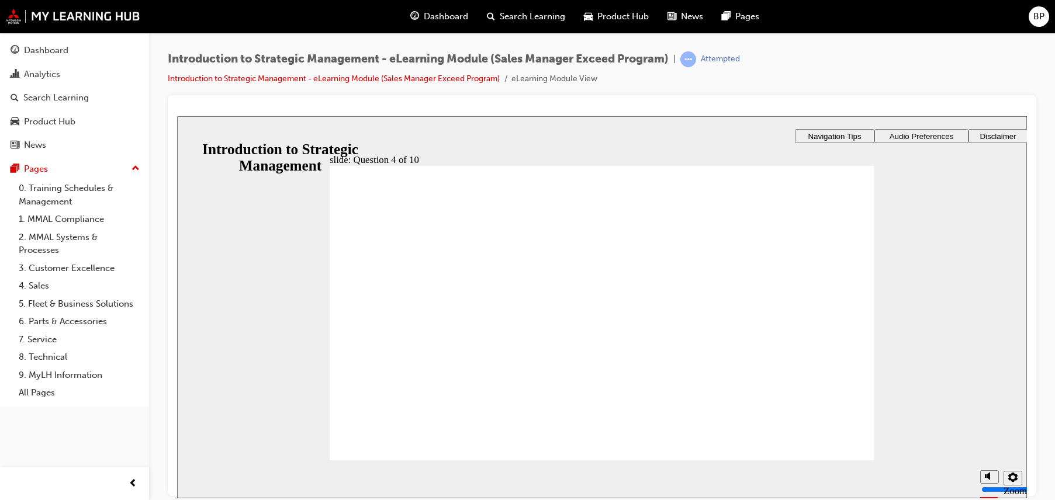
drag, startPoint x: 586, startPoint y: 395, endPoint x: 660, endPoint y: 409, distance: 74.9
radio input "true"
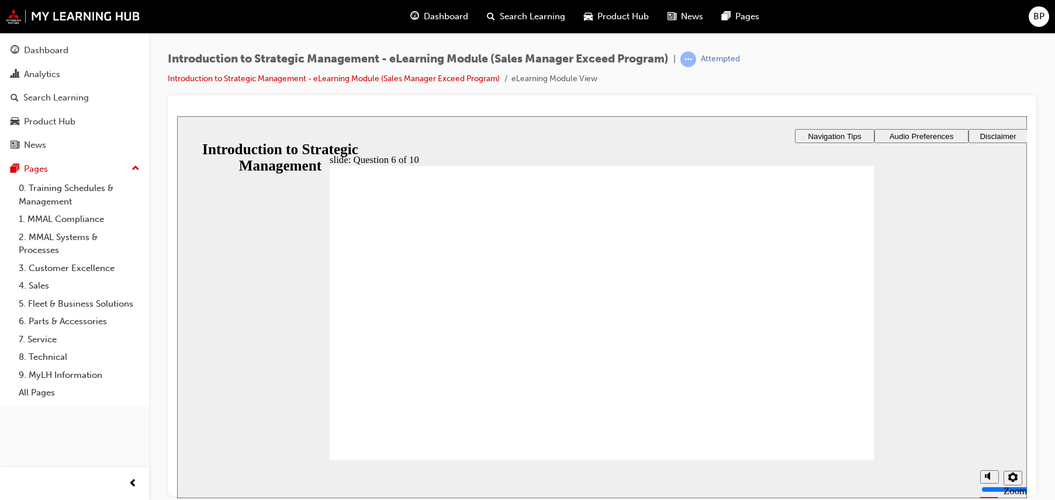
drag, startPoint x: 388, startPoint y: 270, endPoint x: 387, endPoint y: 284, distance: 14.1
checkbox input "true"
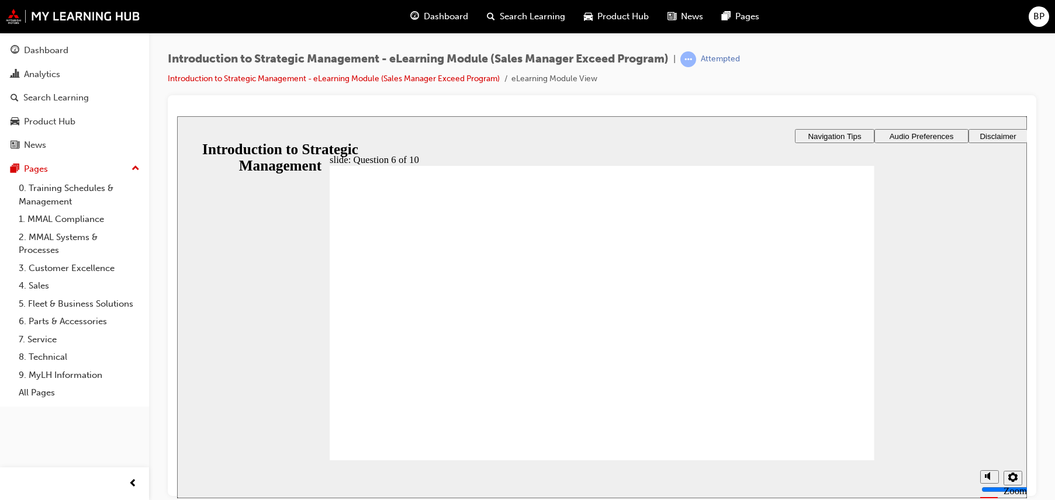
radio input "true"
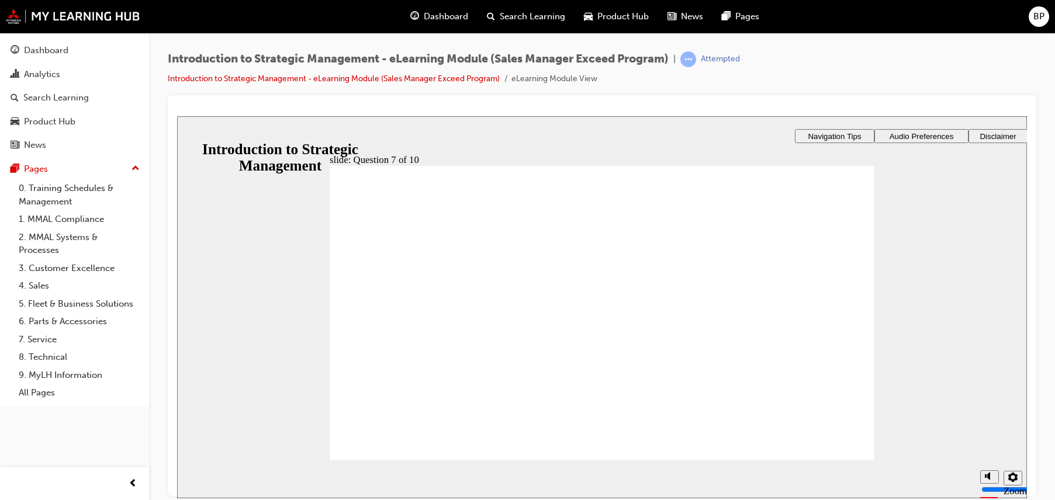
radio input "true"
drag, startPoint x: 396, startPoint y: 435, endPoint x: 666, endPoint y: 615, distance: 324.4
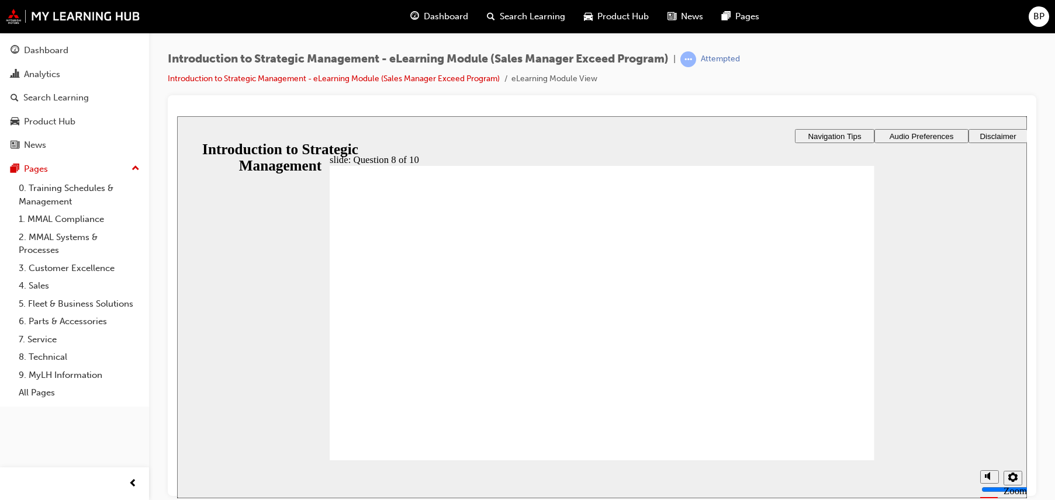
checkbox input "true"
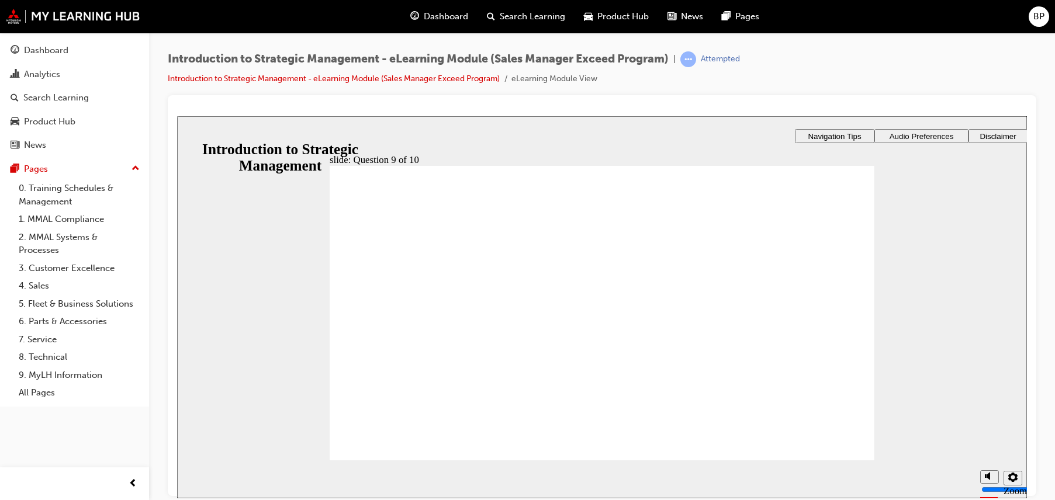
drag, startPoint x: 365, startPoint y: 265, endPoint x: 375, endPoint y: 284, distance: 21.2
checkbox input "true"
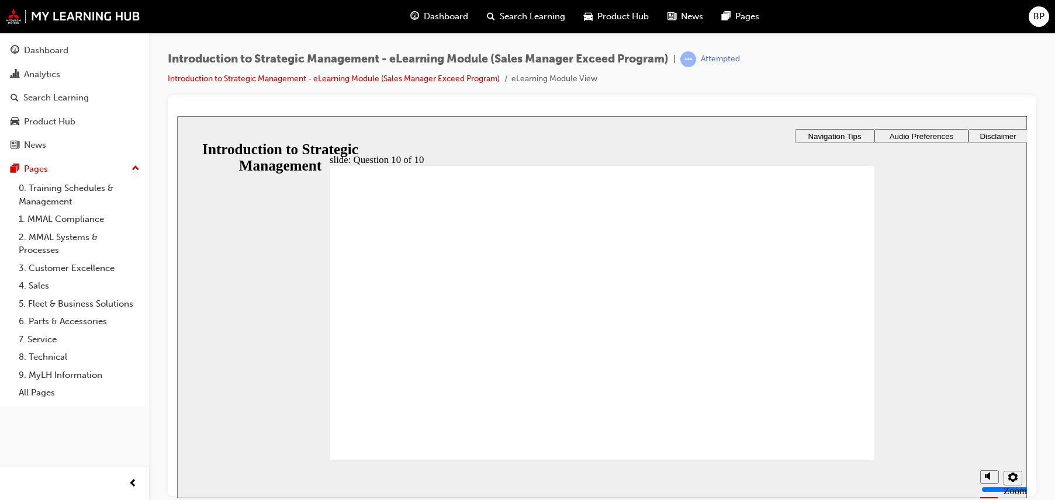
checkbox input "true"
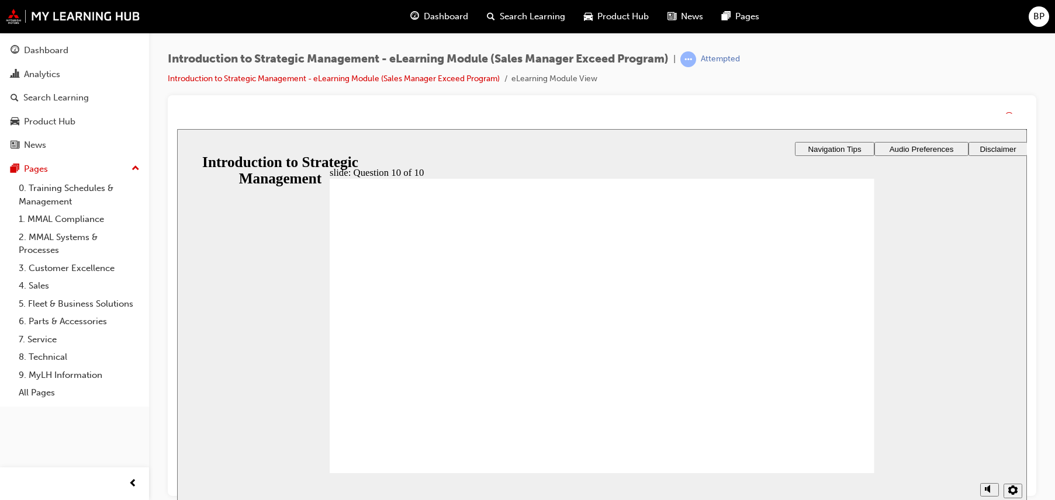
drag, startPoint x: 623, startPoint y: 415, endPoint x: 657, endPoint y: 450, distance: 48.8
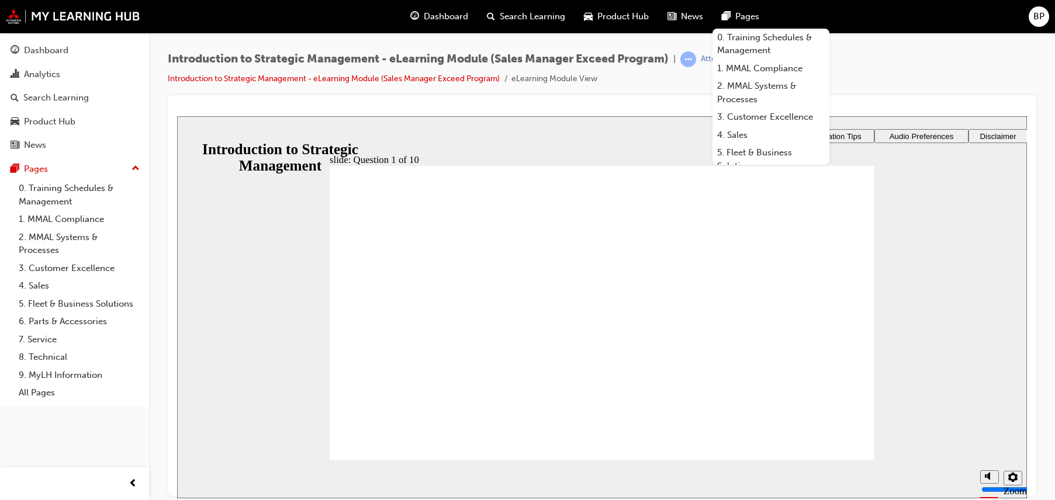
radio input "false"
radio input "true"
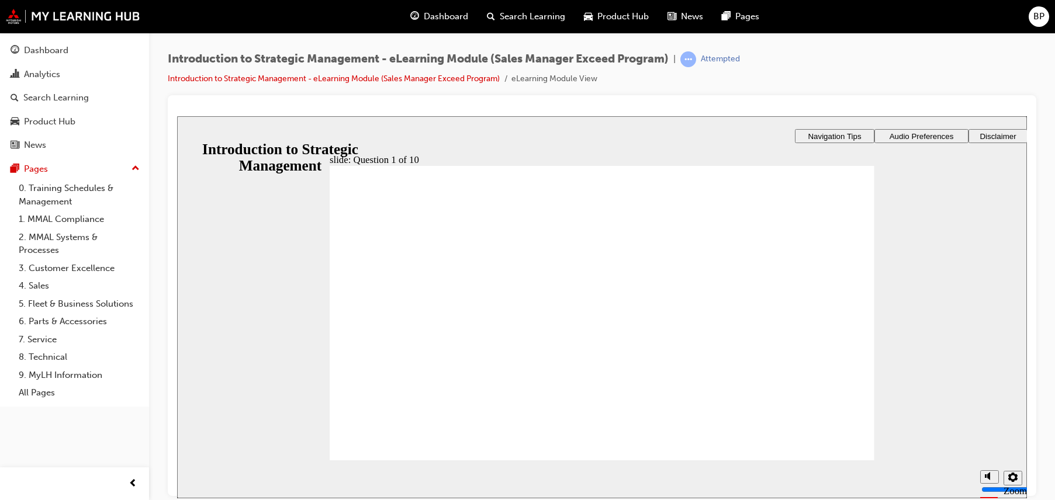
drag, startPoint x: 337, startPoint y: 221, endPoint x: 463, endPoint y: 227, distance: 126.3
checkbox input "true"
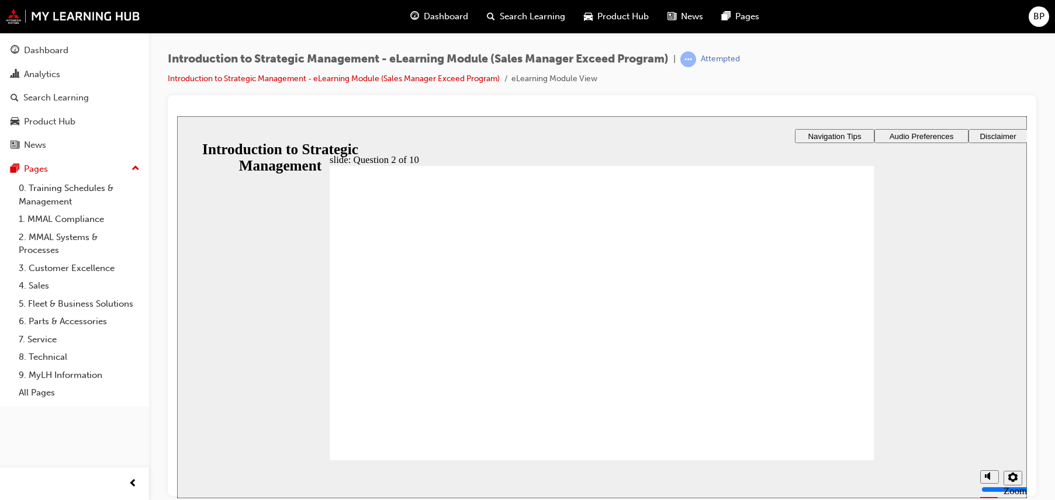
checkbox input "true"
checkbox input "false"
checkbox input "true"
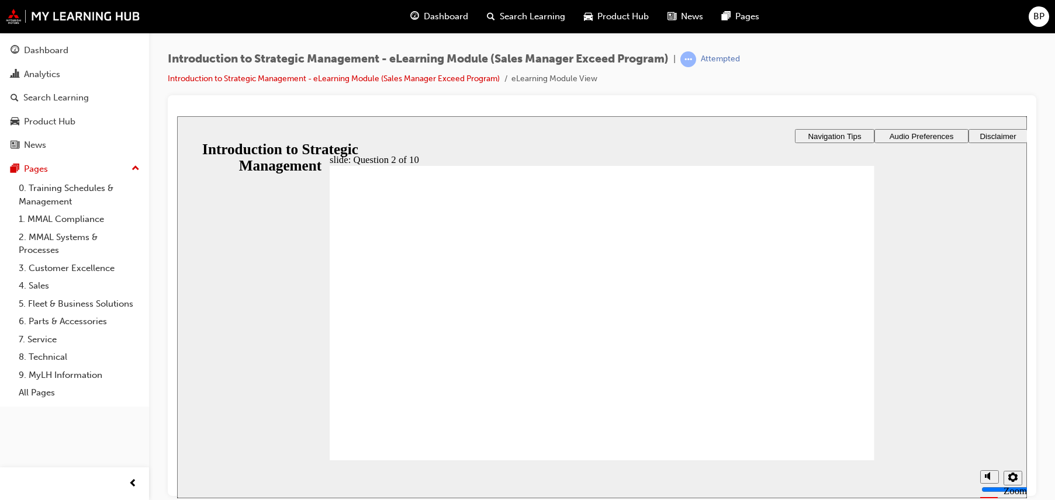
radio input "true"
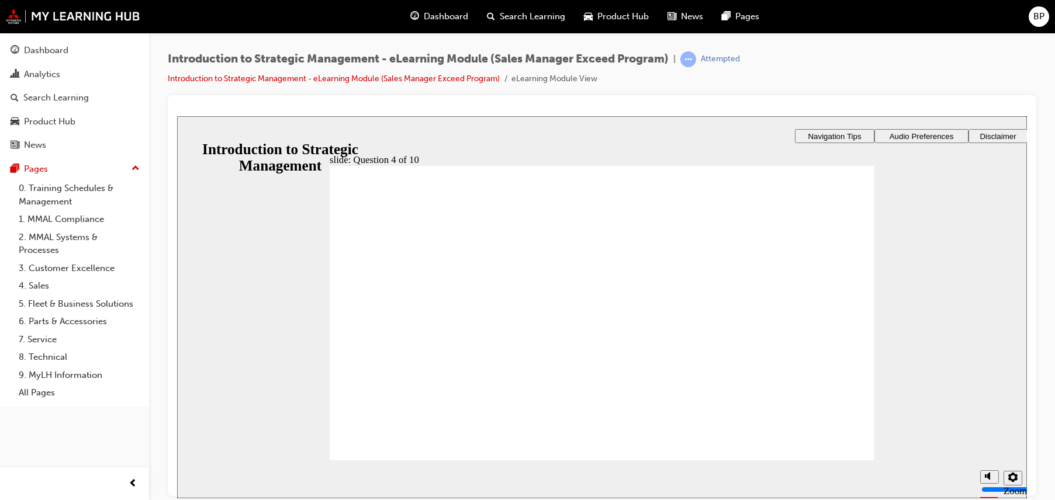
radio input "true"
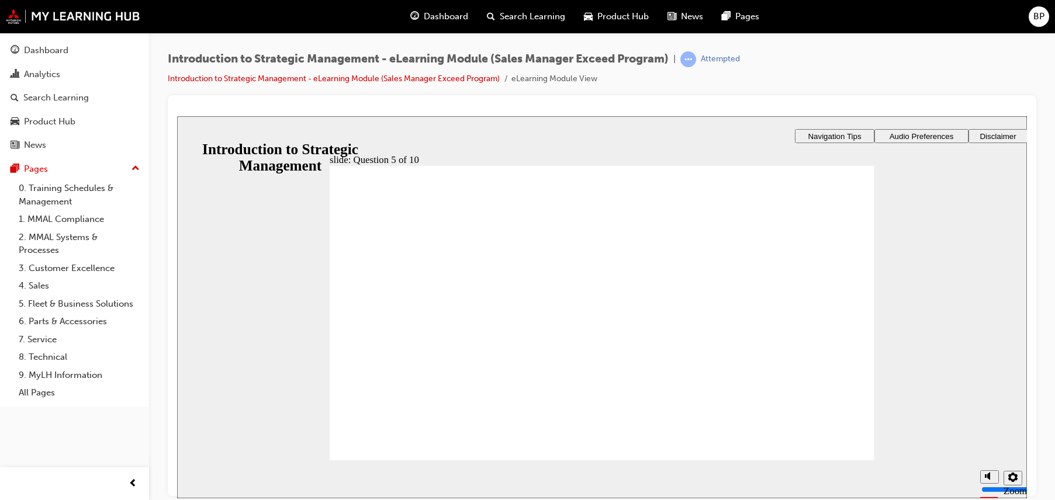
checkbox input "true"
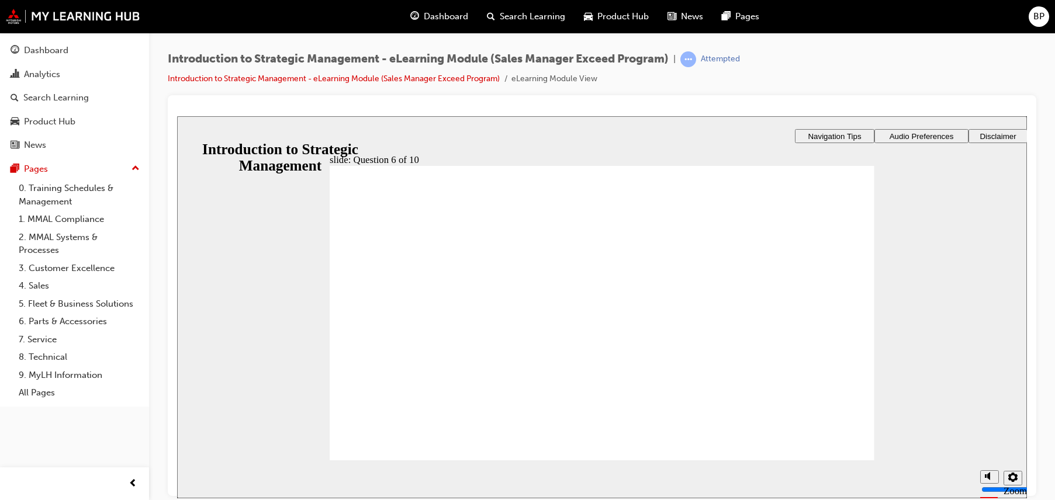
checkbox input "true"
radio input "true"
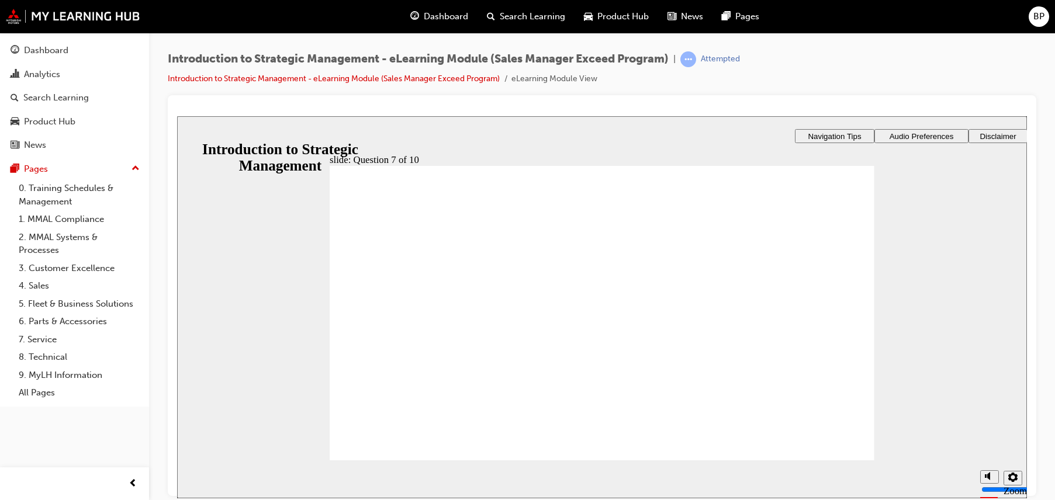
radio input "true"
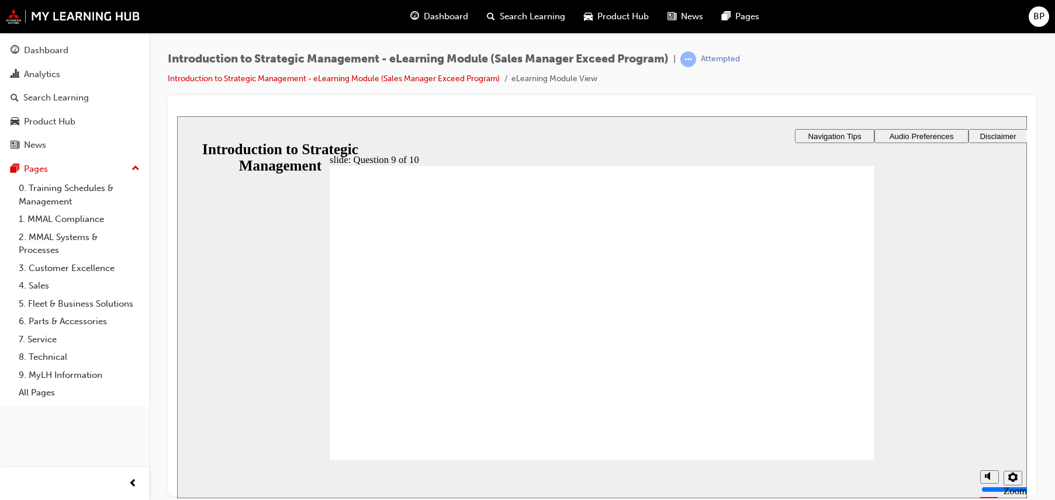
checkbox input "true"
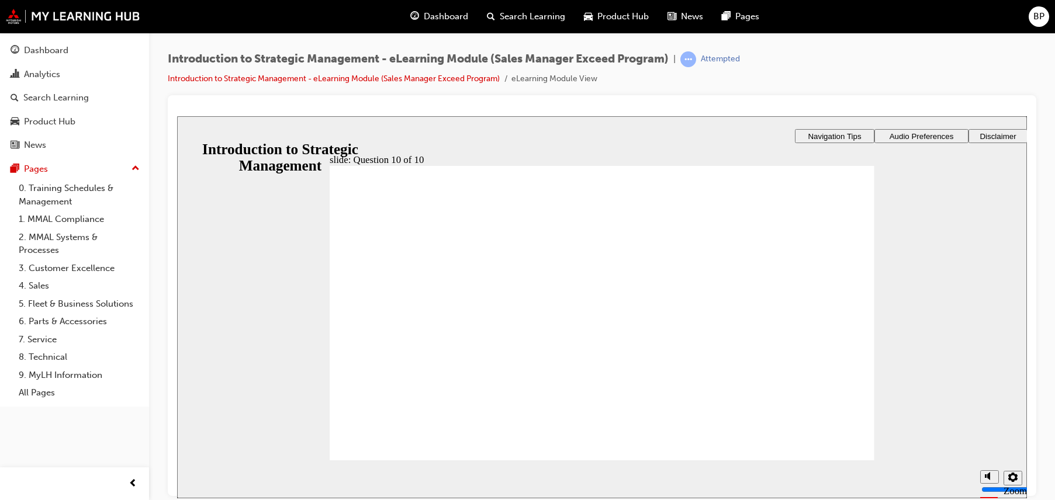
checkbox input "true"
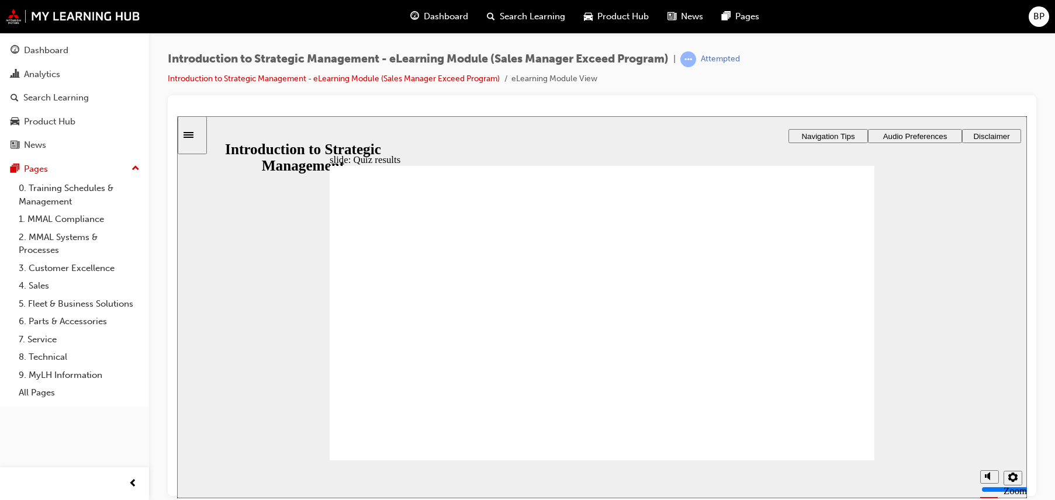
click at [687, 62] on div "Introduction to Strategic Management - eLearning Module (Sales Manager Exceed P…" at bounding box center [447, 59] width 558 height 16
click at [46, 78] on div "Analytics" at bounding box center [42, 74] width 36 height 13
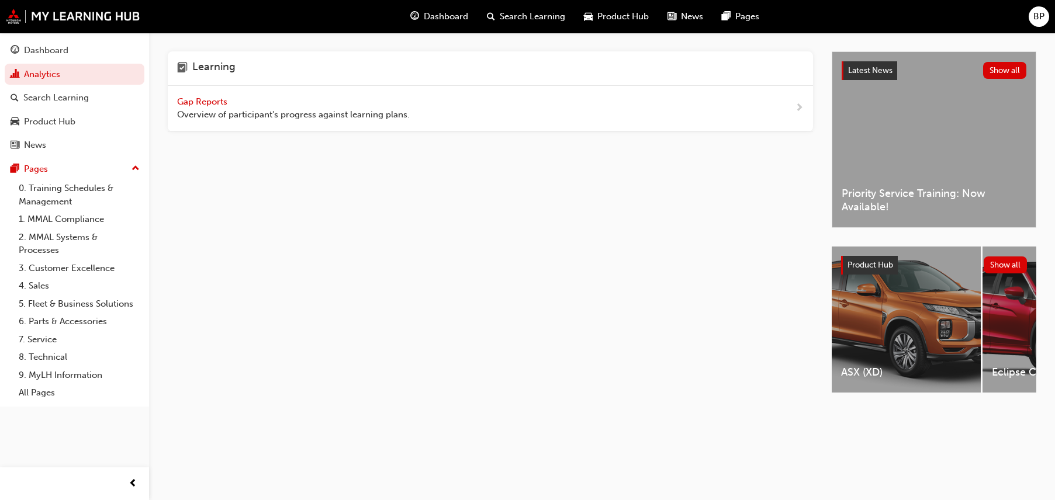
click at [200, 105] on span "Gap Reports" at bounding box center [203, 101] width 53 height 11
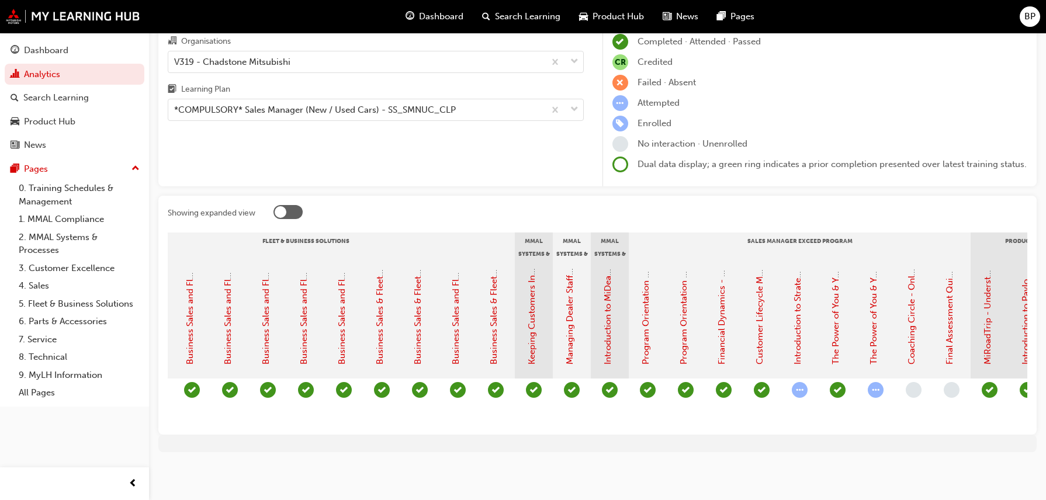
scroll to position [0, 1613]
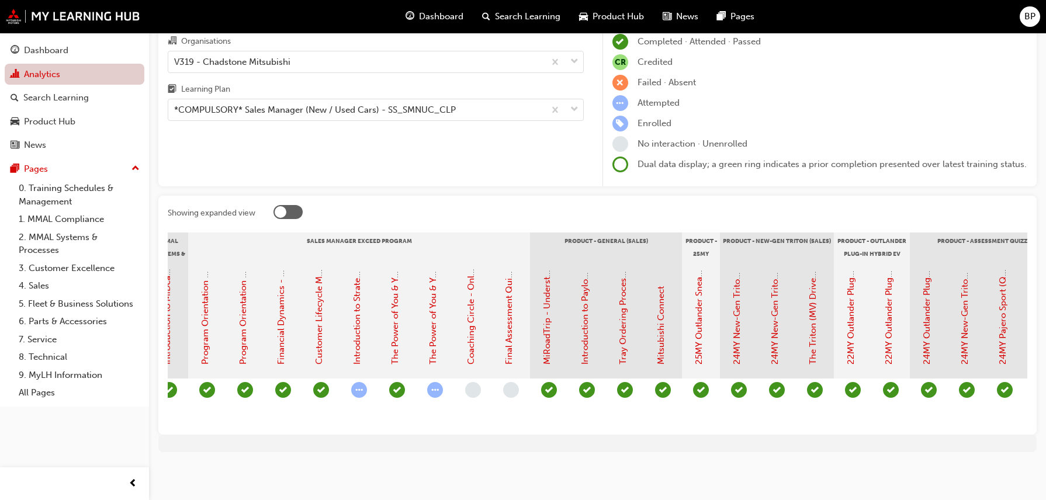
click at [86, 72] on link "Analytics" at bounding box center [75, 75] width 140 height 22
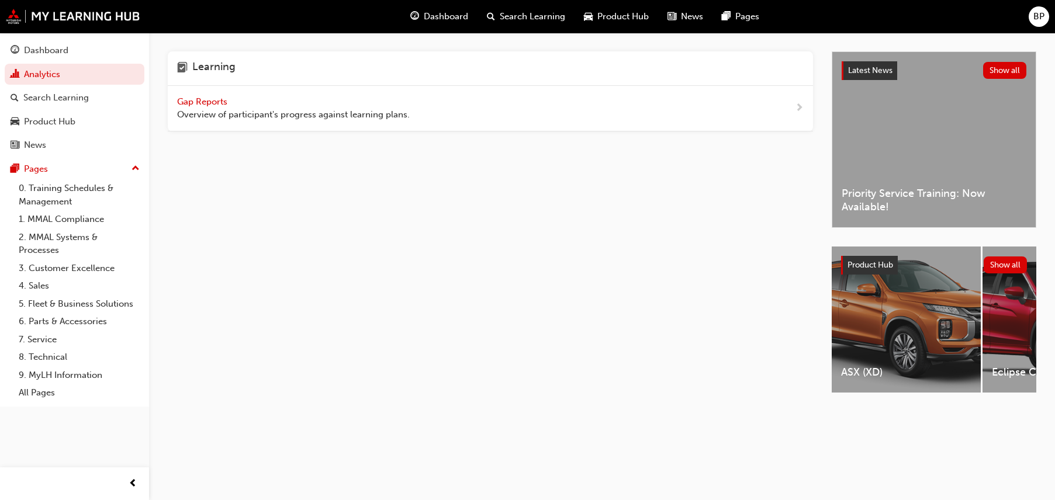
click at [202, 106] on span "Gap Reports" at bounding box center [203, 101] width 53 height 11
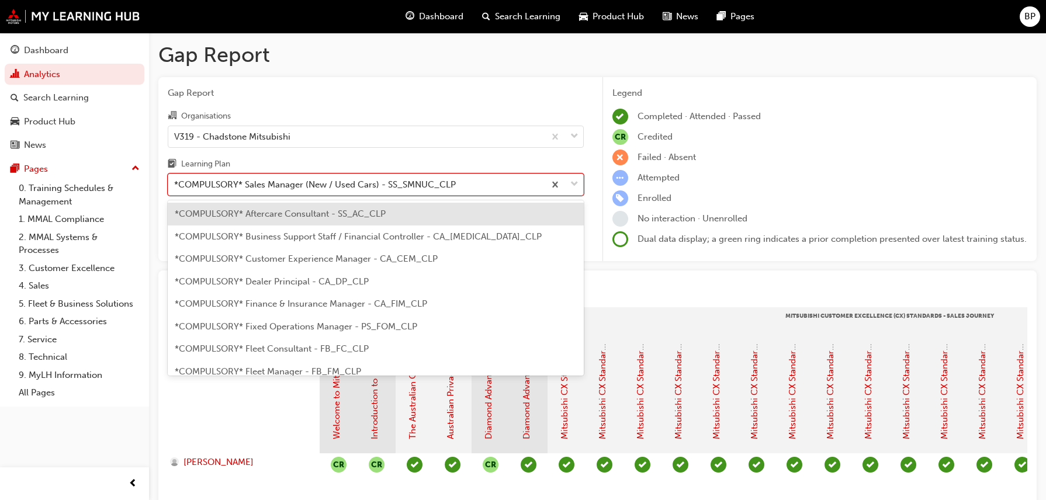
click at [372, 188] on div "*COMPULSORY* Sales Manager (New / Used Cars) - SS_SMNUC_CLP" at bounding box center [315, 184] width 282 height 13
click at [175, 188] on input "Learning Plan option *COMPULSORY* Aftercare Consultant - SS_AC_CLP focused, 1 o…" at bounding box center [174, 184] width 1 height 10
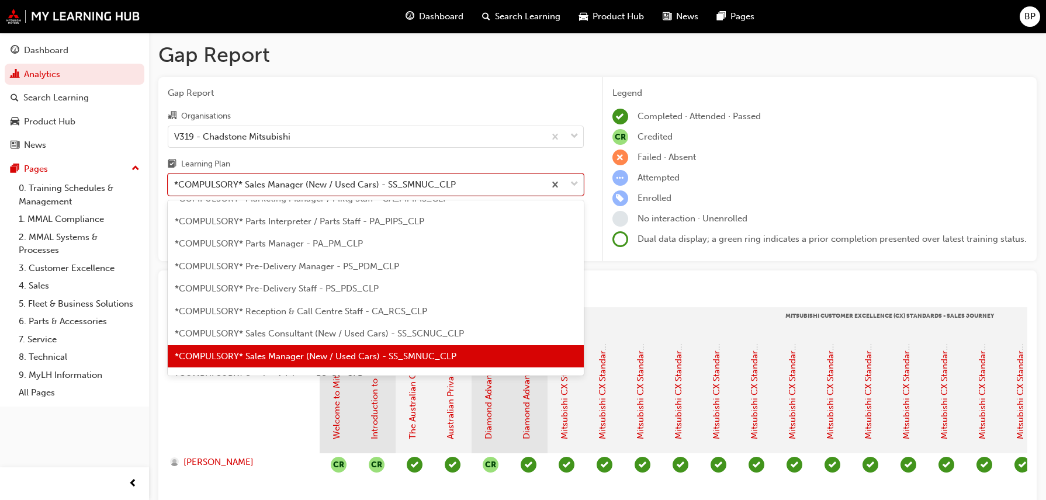
click at [290, 341] on div "*COMPULSORY* Sales Consultant (New / Used Cars) - SS_SCNUC_CLP" at bounding box center [376, 334] width 416 height 23
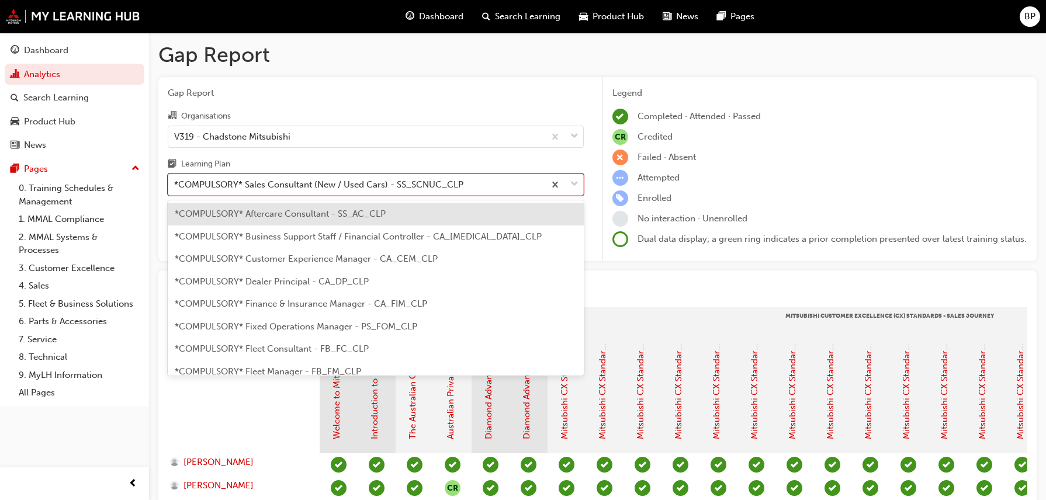
click at [373, 181] on div "*COMPULSORY* Sales Consultant (New / Used Cars) - SS_SCNUC_CLP" at bounding box center [318, 184] width 289 height 13
click at [175, 181] on input "Learning Plan option *COMPULSORY* Sales Consultant (New / Used Cars) - SS_SCNUC…" at bounding box center [174, 184] width 1 height 10
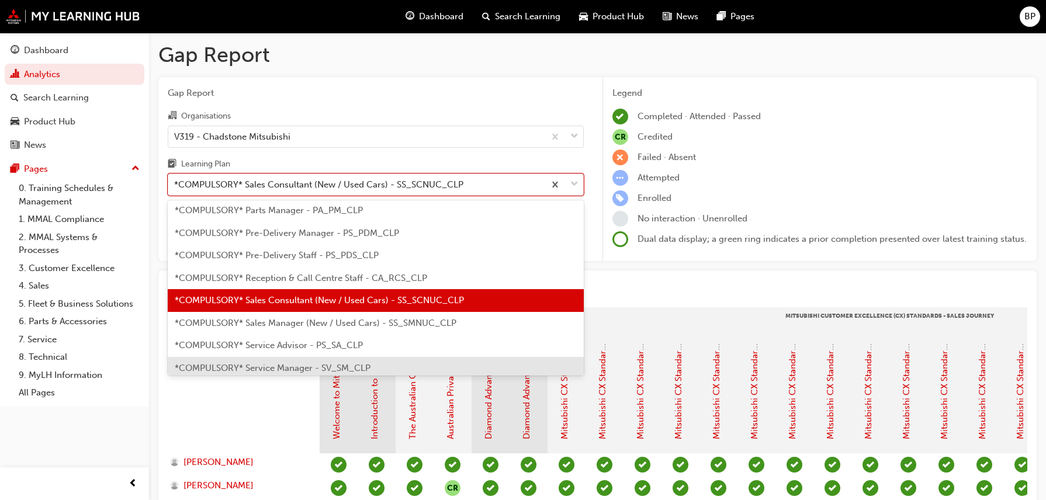
scroll to position [334, 0]
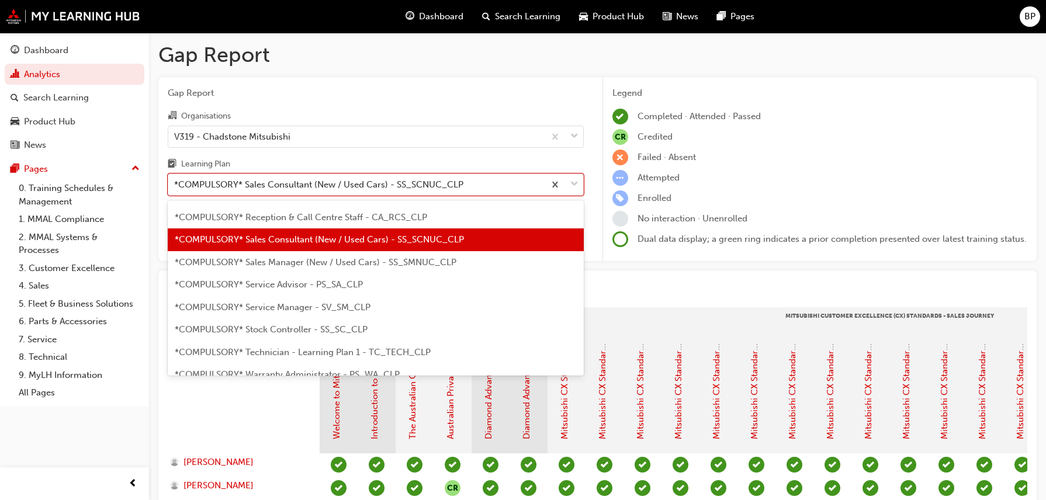
click at [289, 252] on div "*COMPULSORY* Sales Manager (New / Used Cars) - SS_SMNUC_CLP" at bounding box center [376, 262] width 416 height 23
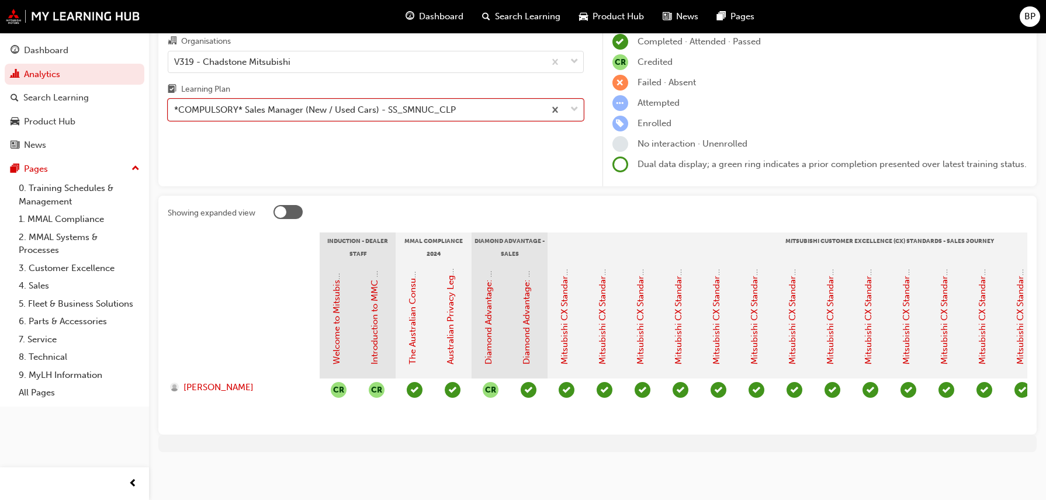
scroll to position [84, 0]
drag, startPoint x: 375, startPoint y: 429, endPoint x: 488, endPoint y: 415, distance: 113.6
click at [488, 415] on div "Showing expanded view Induction - Dealer Staff MMAL Compliance 2024 Diamond Adv…" at bounding box center [597, 315] width 878 height 239
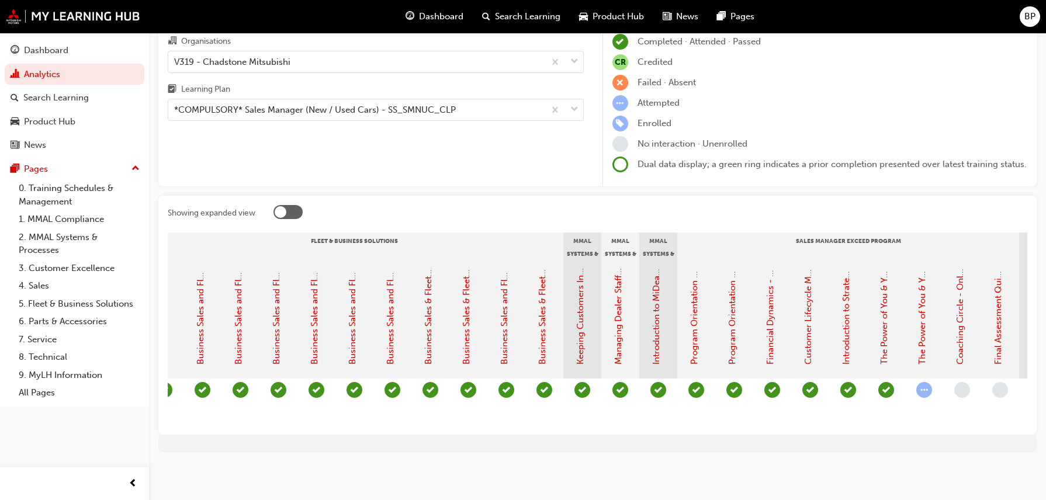
scroll to position [0, 1093]
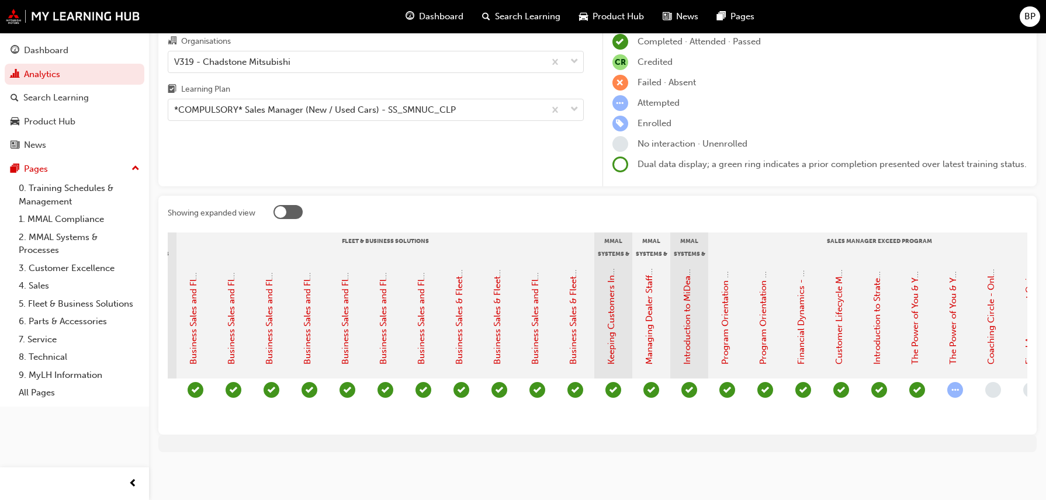
click at [960, 383] on span "learningRecordVerb_ATTEMPT-icon" at bounding box center [955, 390] width 16 height 16
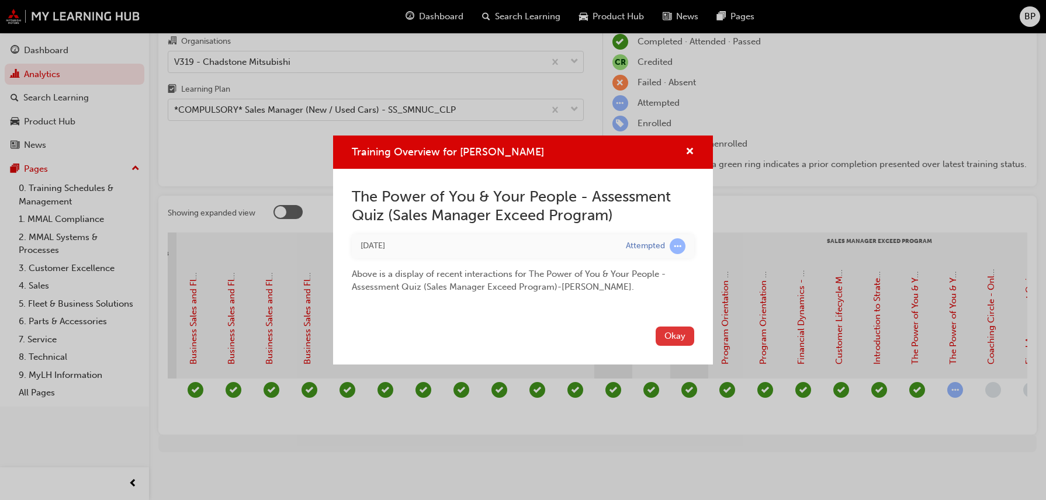
click at [667, 339] on button "Okay" at bounding box center [675, 336] width 39 height 19
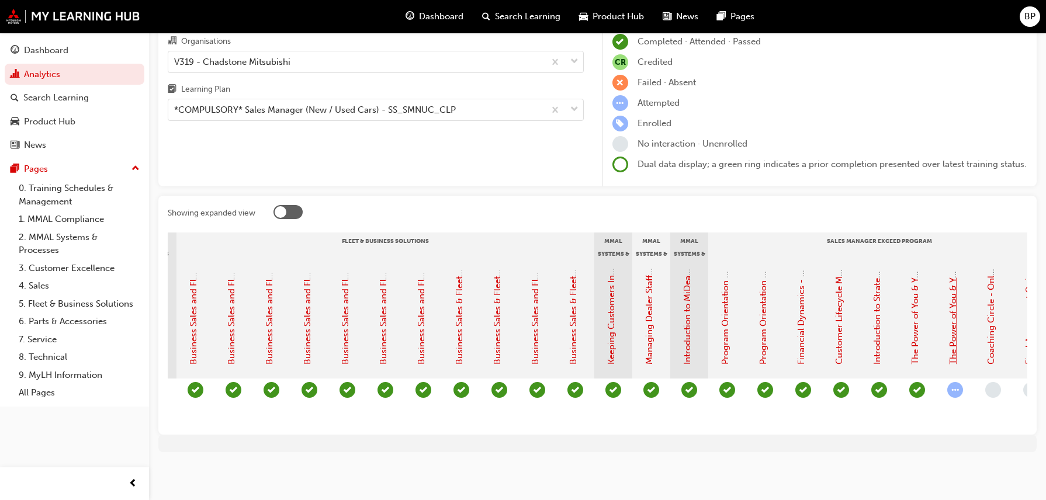
click at [950, 302] on link "The Power of You & Your People - Assessment Quiz (Sales Manager Exceed Program)" at bounding box center [953, 192] width 11 height 345
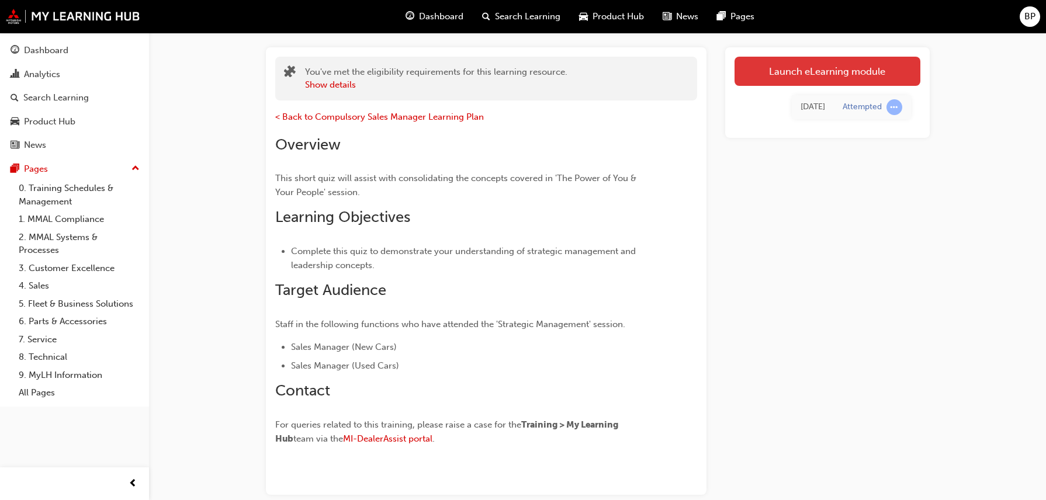
click at [802, 60] on link "Launch eLearning module" at bounding box center [827, 71] width 186 height 29
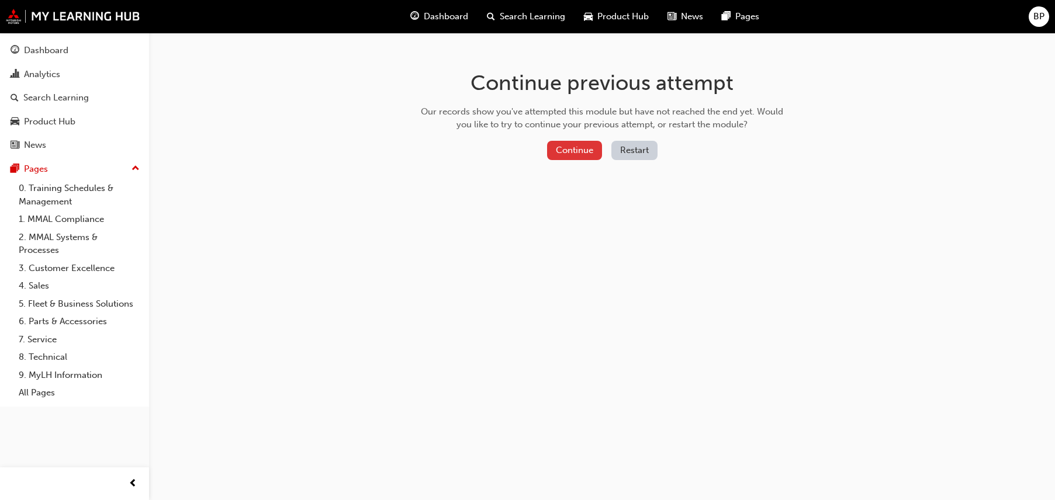
click at [583, 141] on button "Continue" at bounding box center [574, 150] width 55 height 19
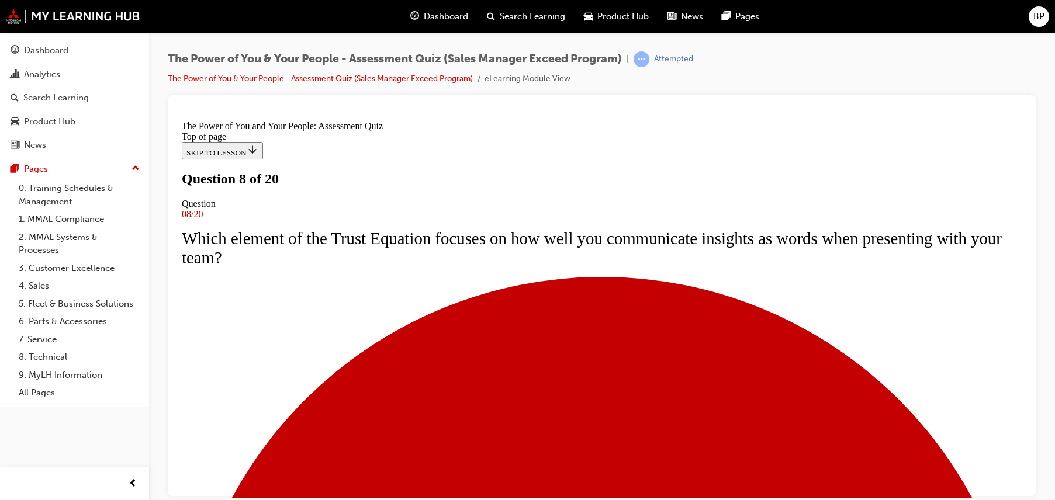
scroll to position [175, 0]
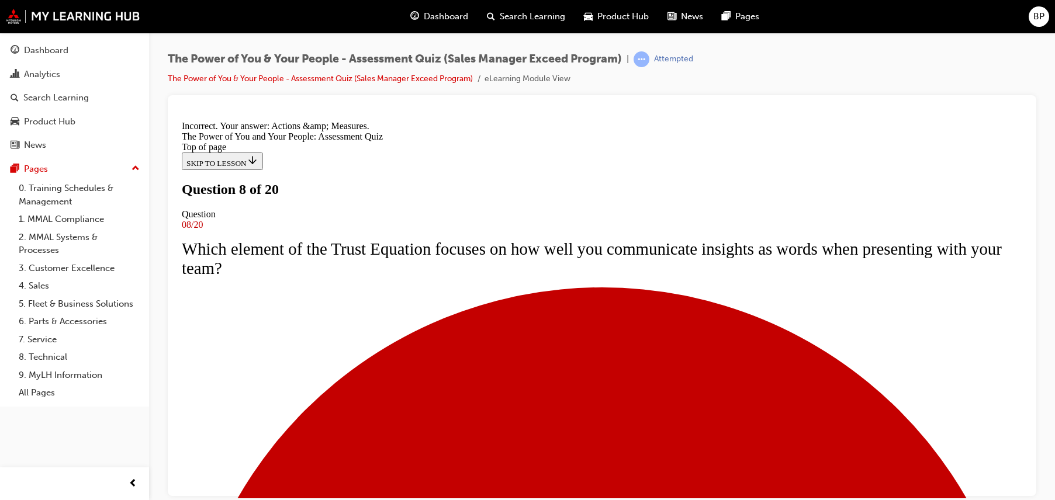
scroll to position [234, 0]
drag, startPoint x: 617, startPoint y: 458, endPoint x: 621, endPoint y: 439, distance: 19.0
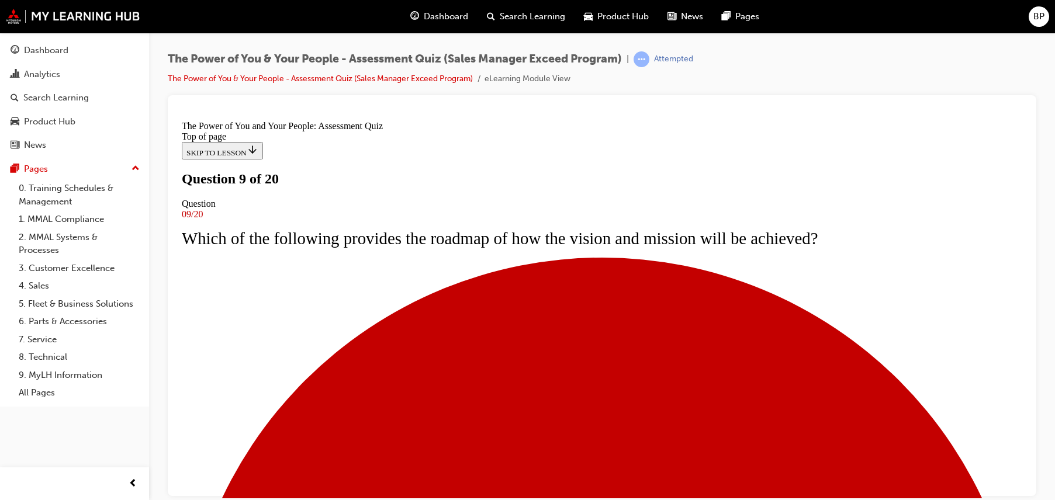
scroll to position [117, 0]
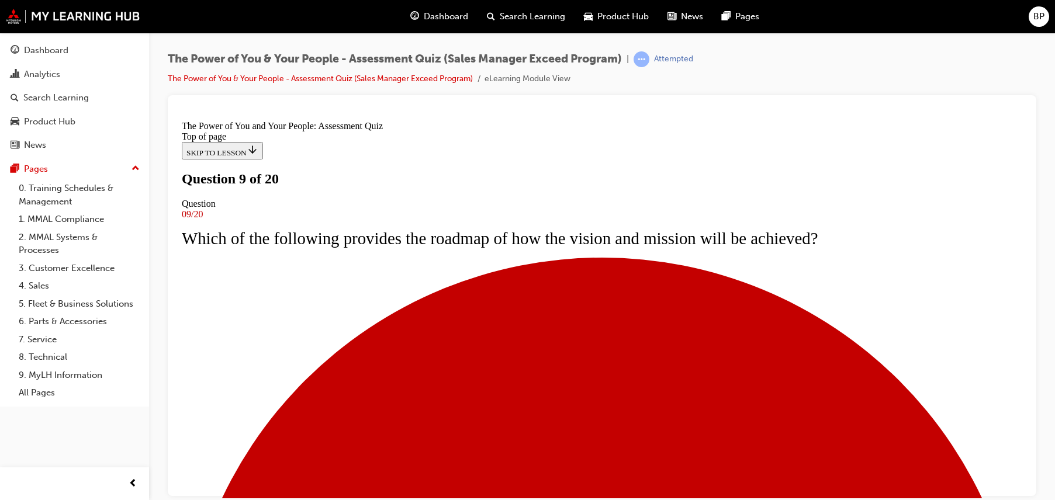
drag, startPoint x: 608, startPoint y: 480, endPoint x: 611, endPoint y: 491, distance: 11.6
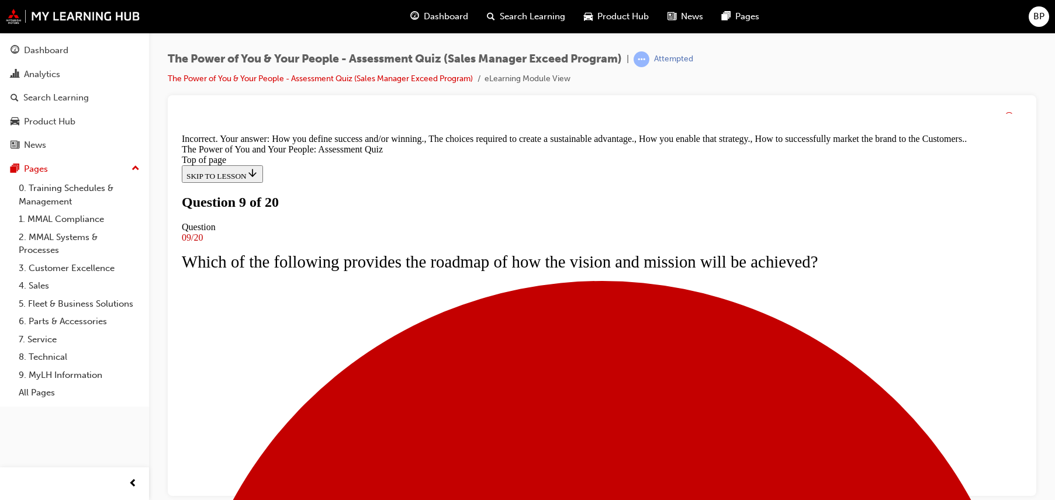
scroll to position [254, 0]
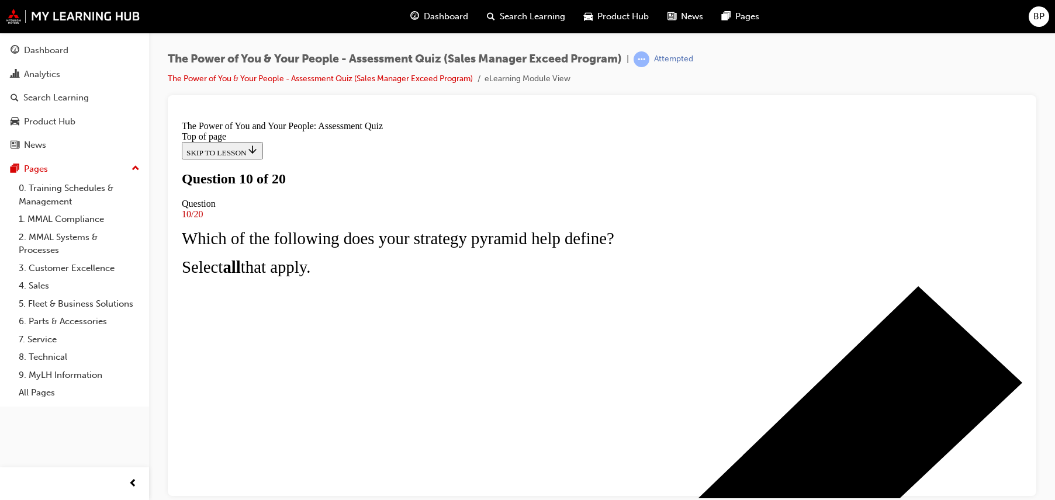
scroll to position [117, 0]
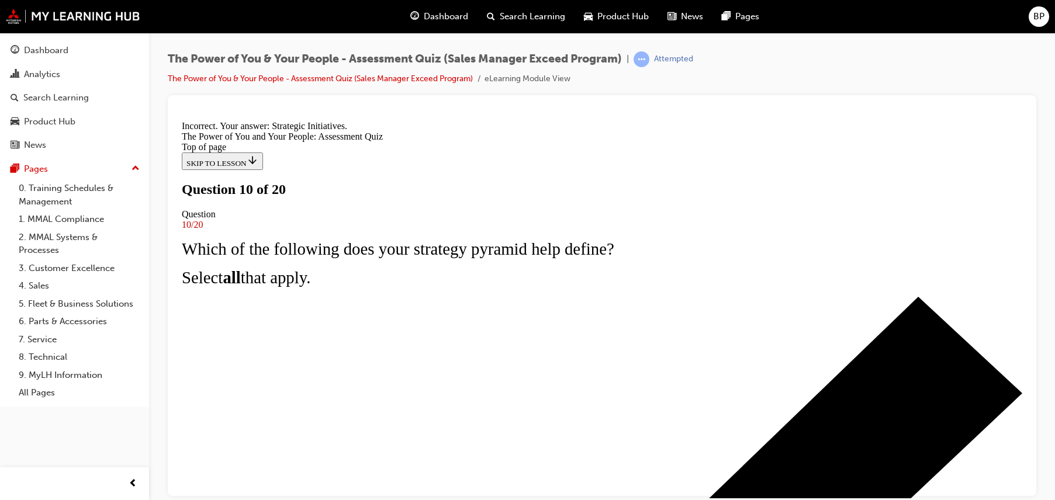
scroll to position [234, 0]
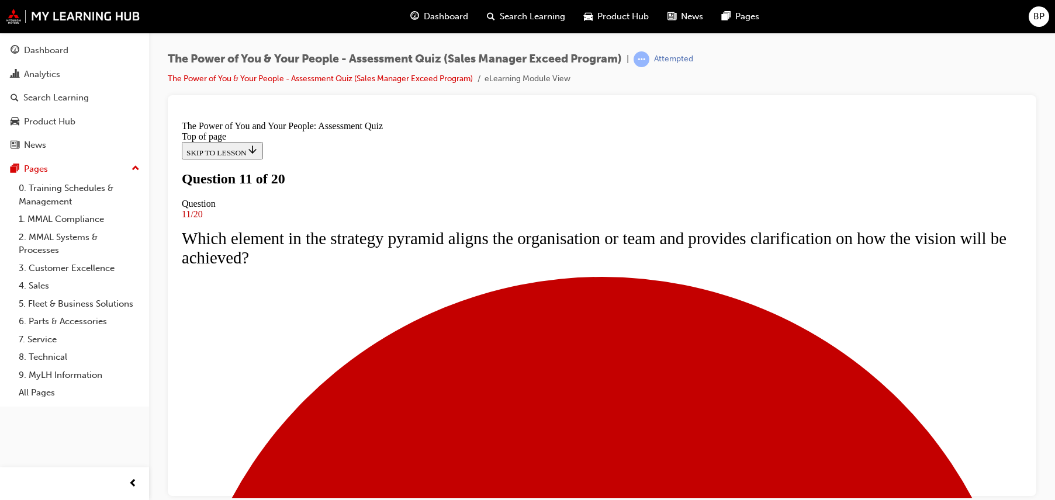
scroll to position [58, 0]
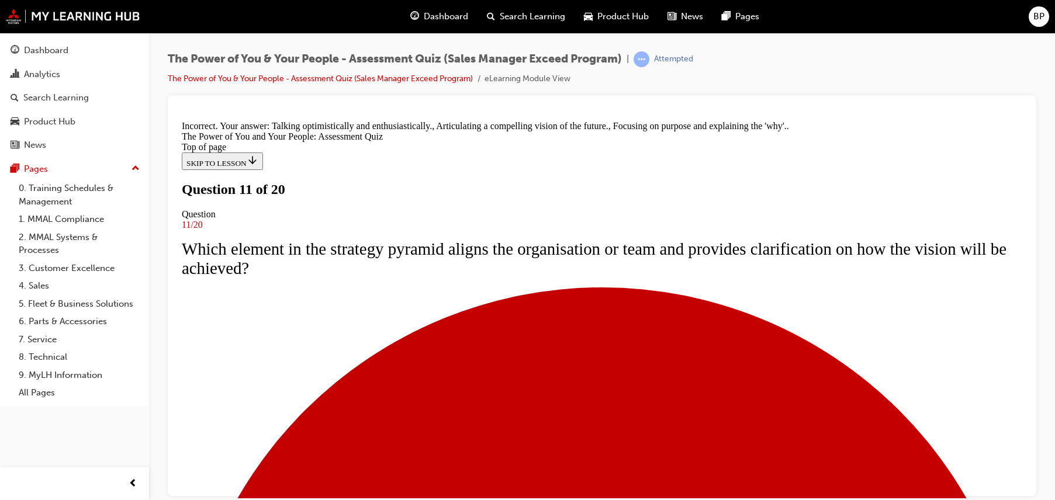
scroll to position [137, 0]
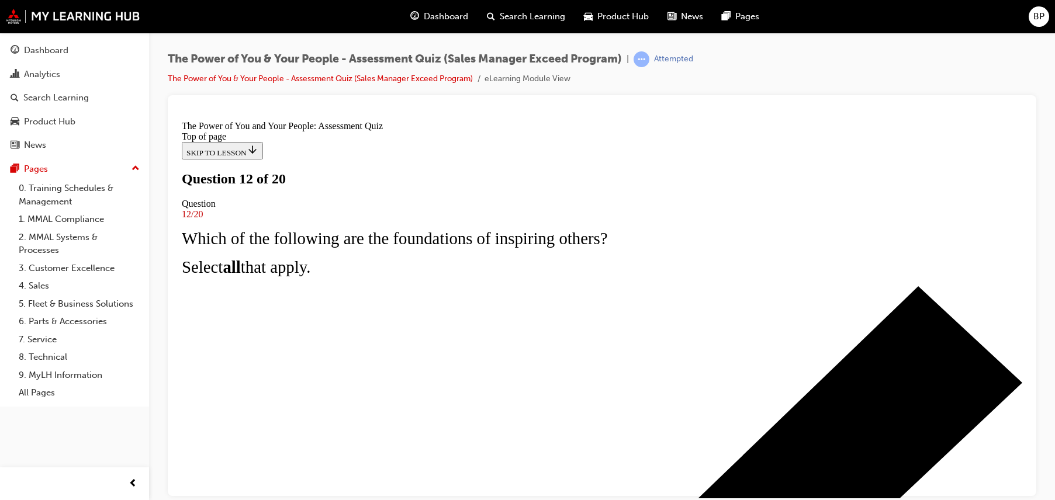
scroll to position [58, 0]
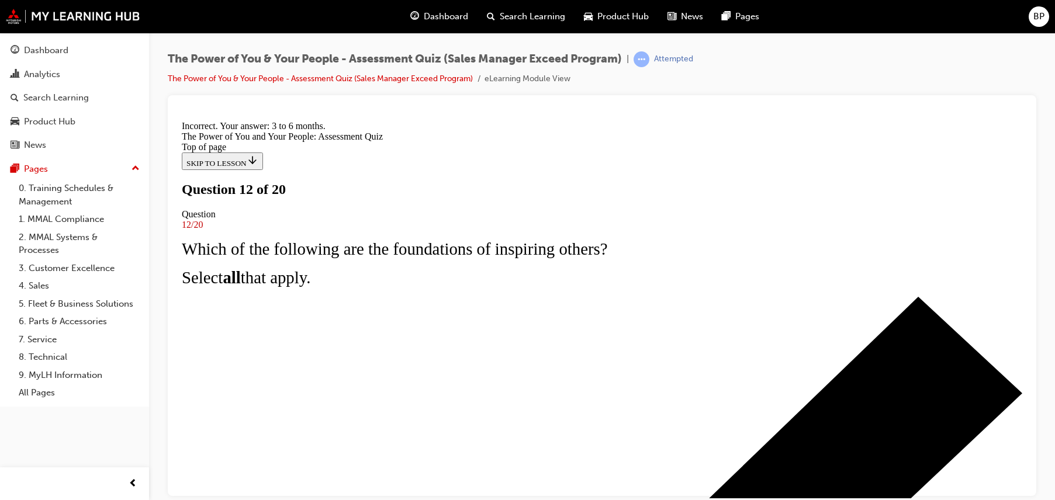
scroll to position [234, 0]
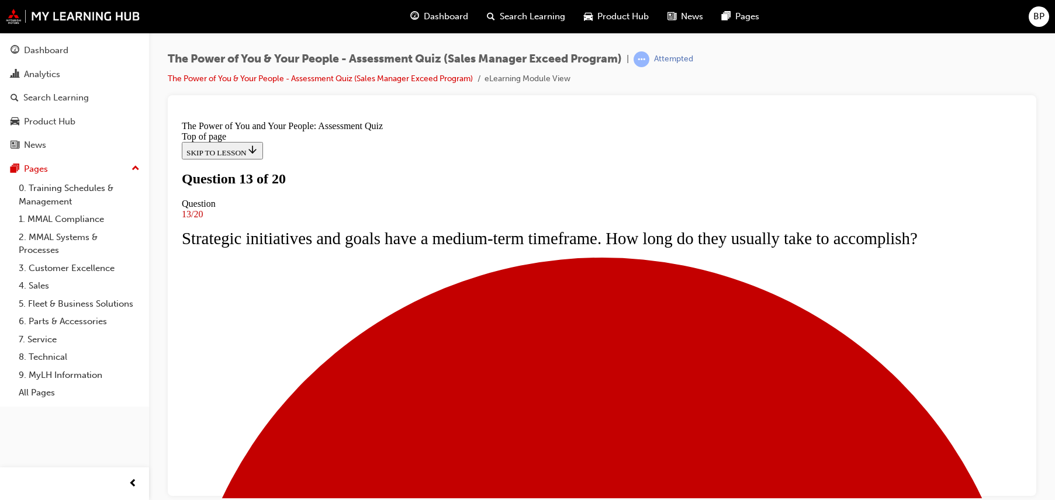
scroll to position [58, 0]
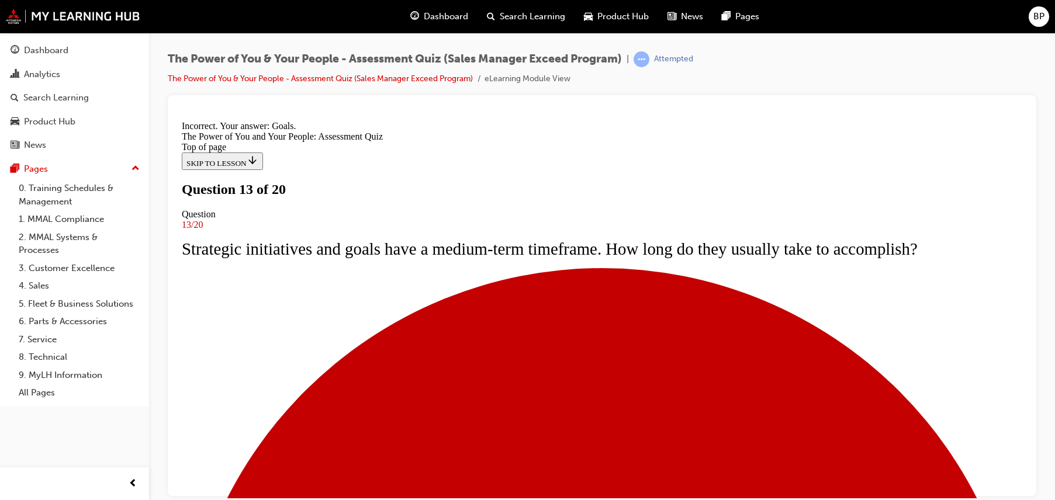
scroll to position [234, 0]
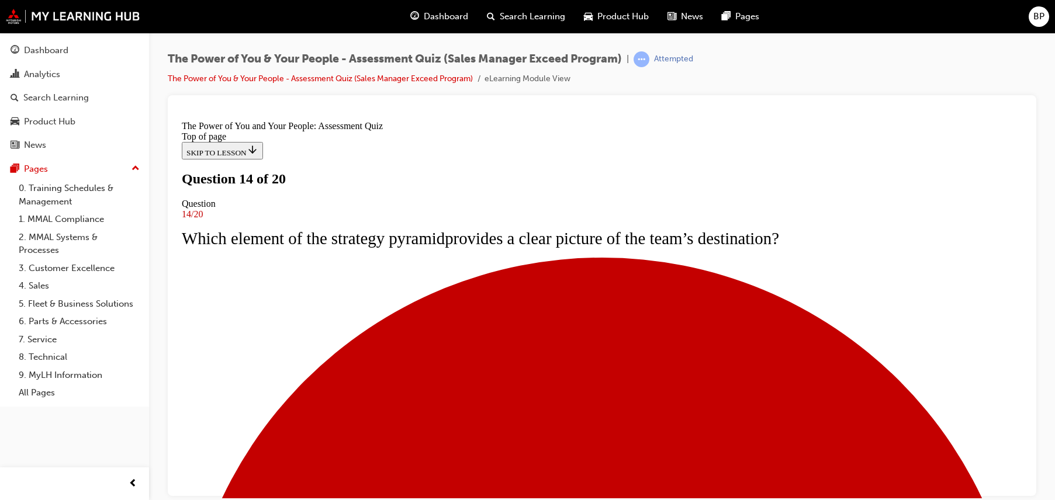
scroll to position [0, 0]
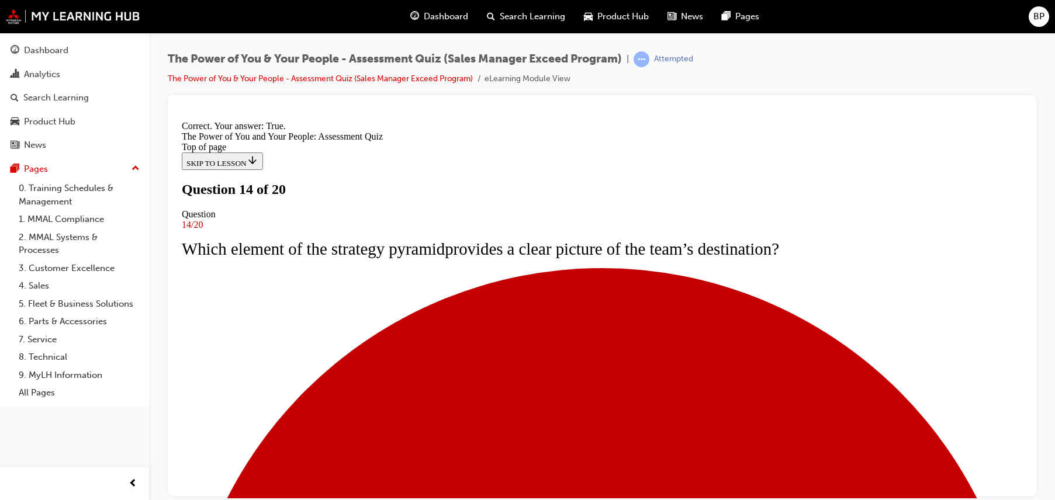
scroll to position [182, 0]
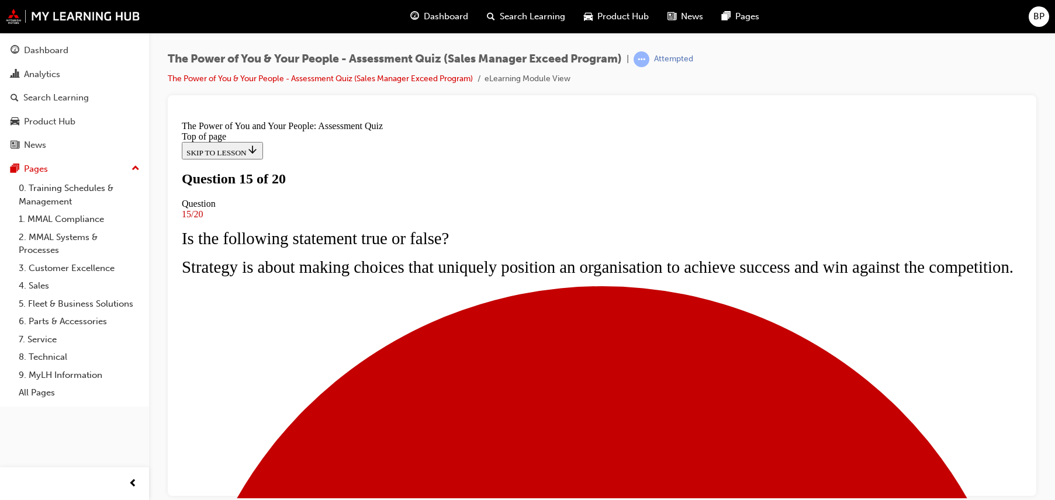
scroll to position [0, 0]
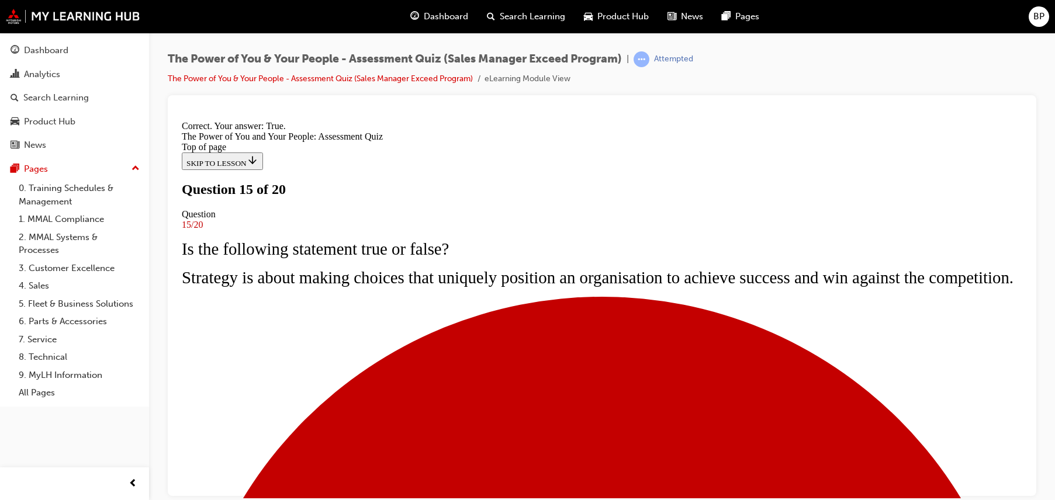
scroll to position [203, 0]
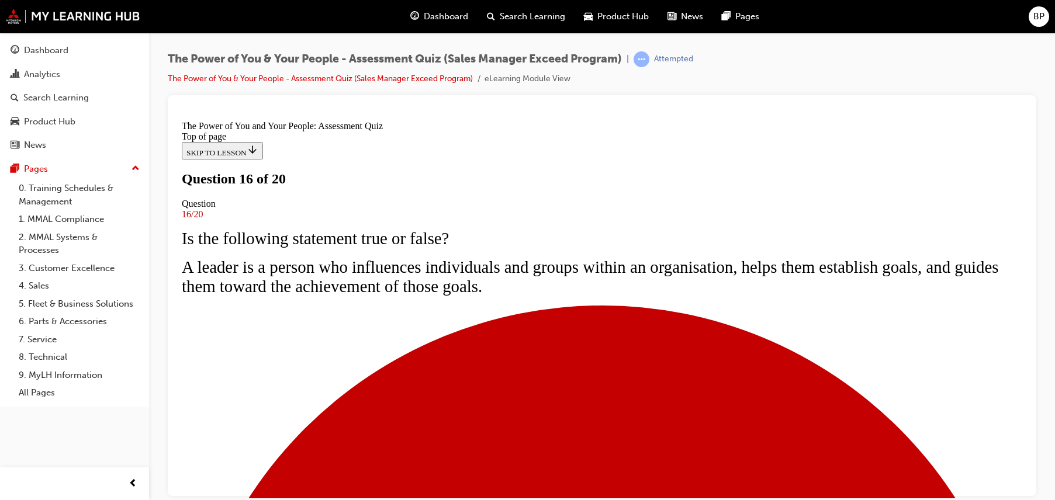
scroll to position [197, 0]
drag, startPoint x: 574, startPoint y: 389, endPoint x: 588, endPoint y: 379, distance: 17.2
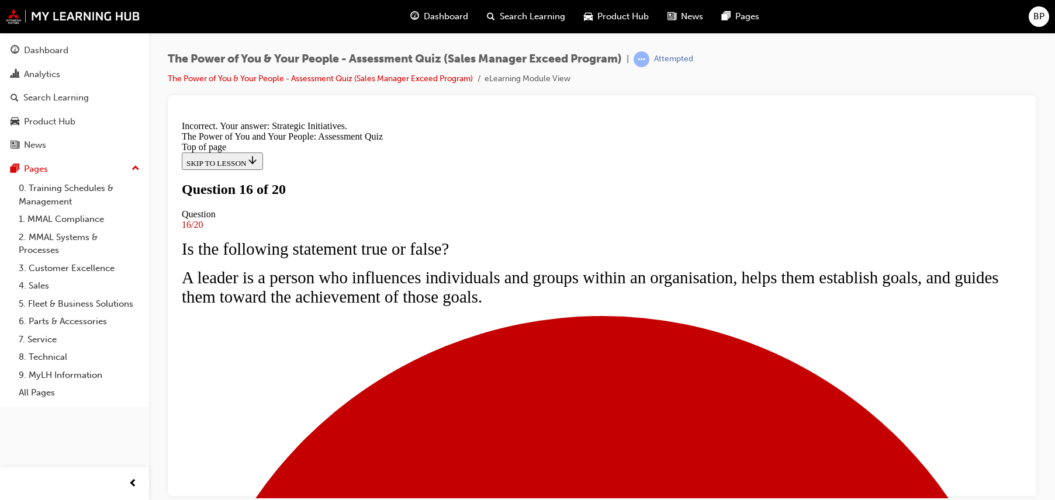
scroll to position [234, 0]
drag, startPoint x: 600, startPoint y: 437, endPoint x: 603, endPoint y: 431, distance: 6.5
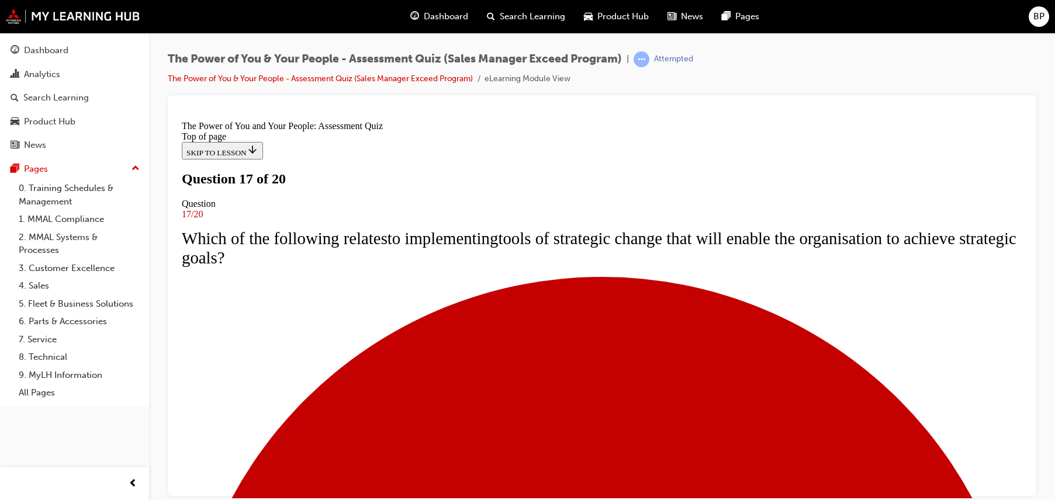
scroll to position [58, 0]
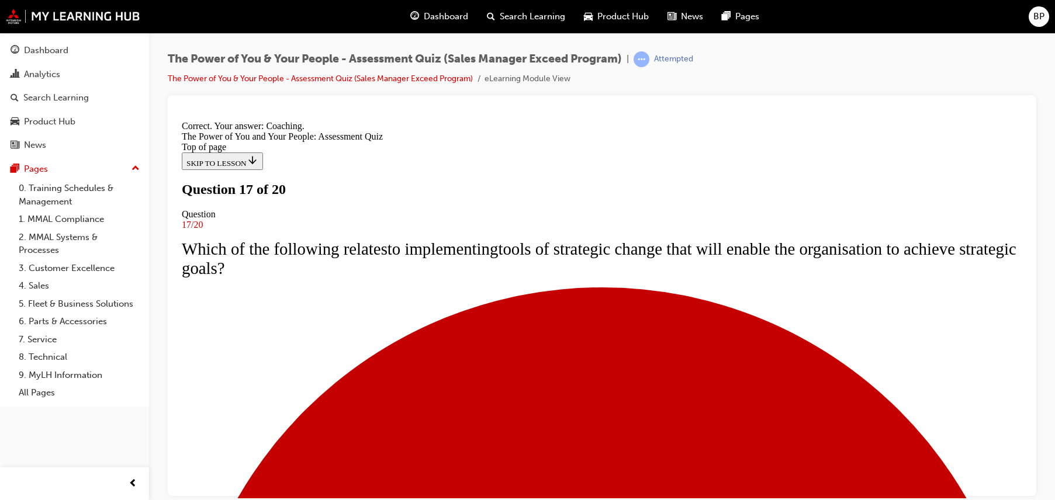
scroll to position [234, 0]
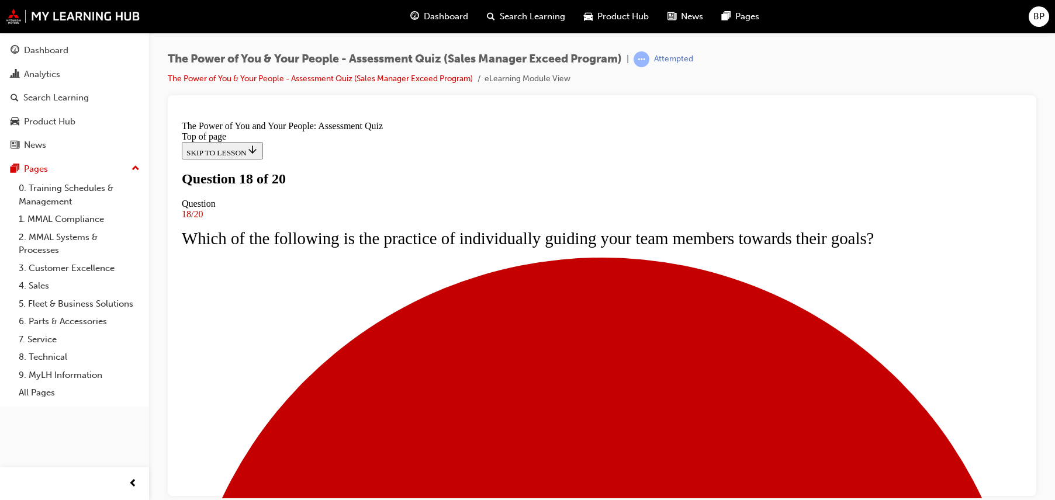
scroll to position [117, 0]
drag, startPoint x: 611, startPoint y: 466, endPoint x: 611, endPoint y: 455, distance: 11.1
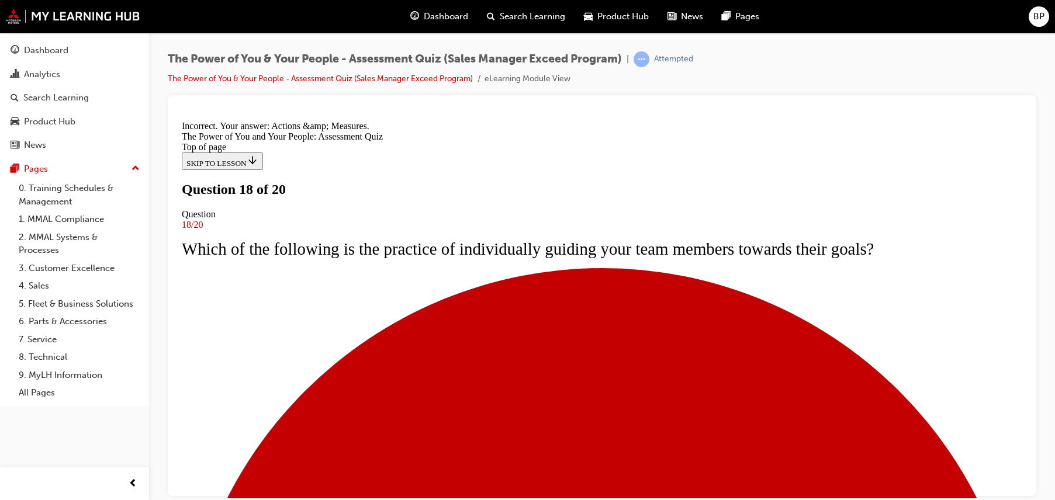
scroll to position [213, 0]
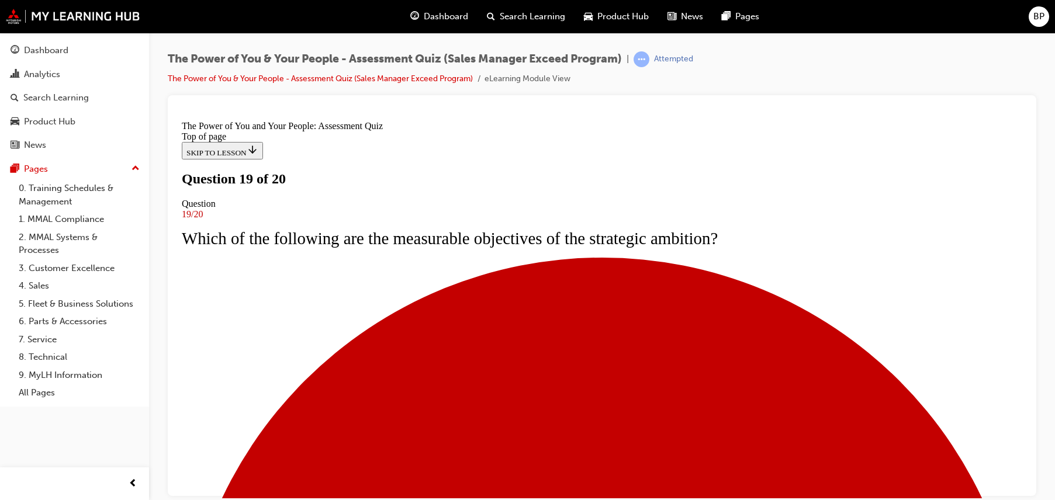
scroll to position [117, 0]
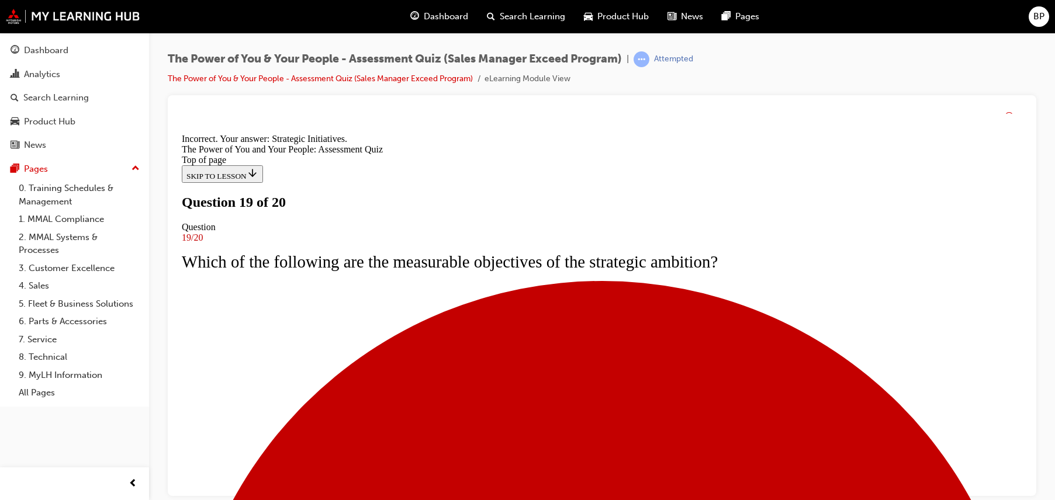
scroll to position [234, 0]
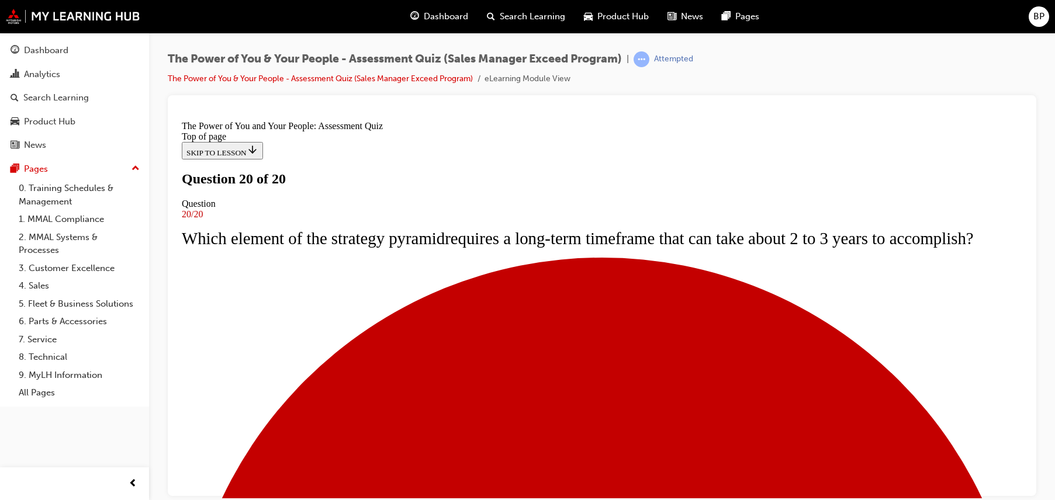
scroll to position [230, 0]
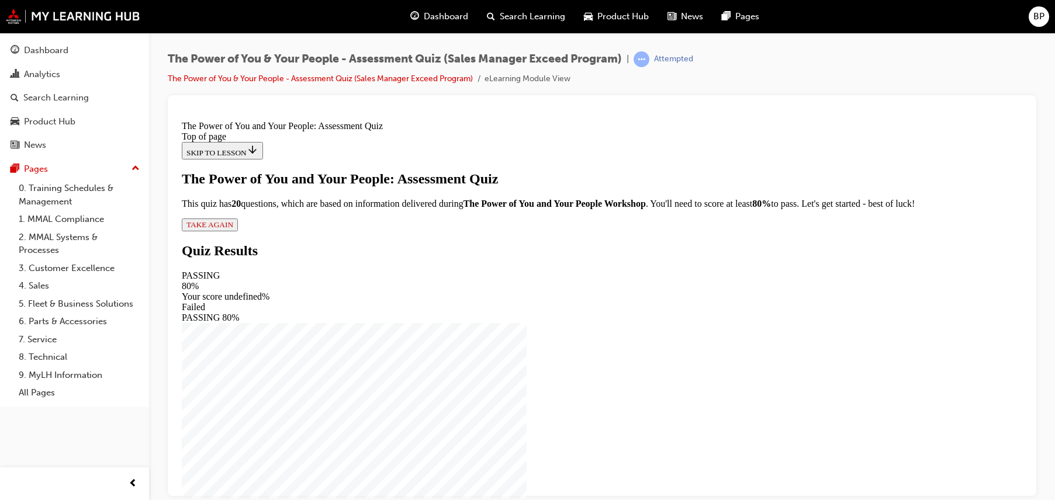
click at [233, 228] on span "TAKE AGAIN" at bounding box center [209, 224] width 47 height 9
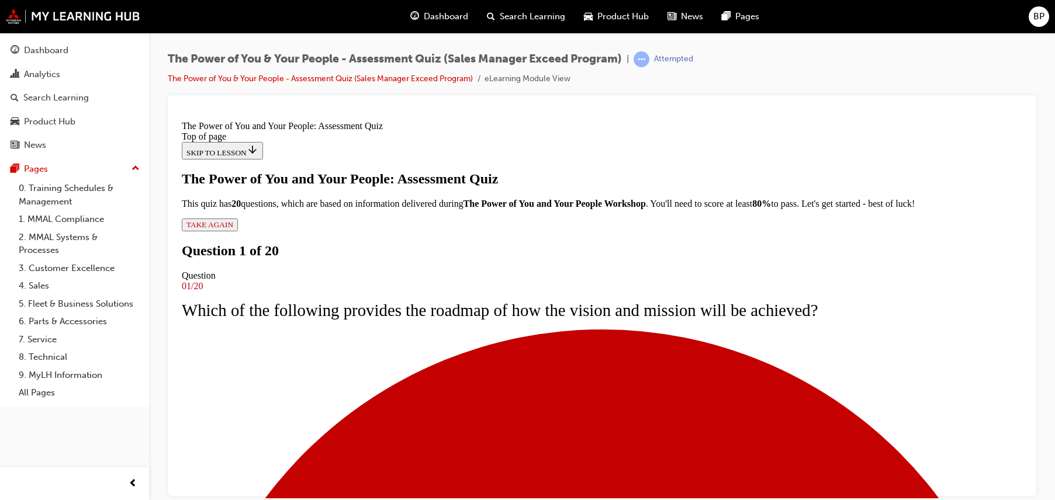
scroll to position [86, 0]
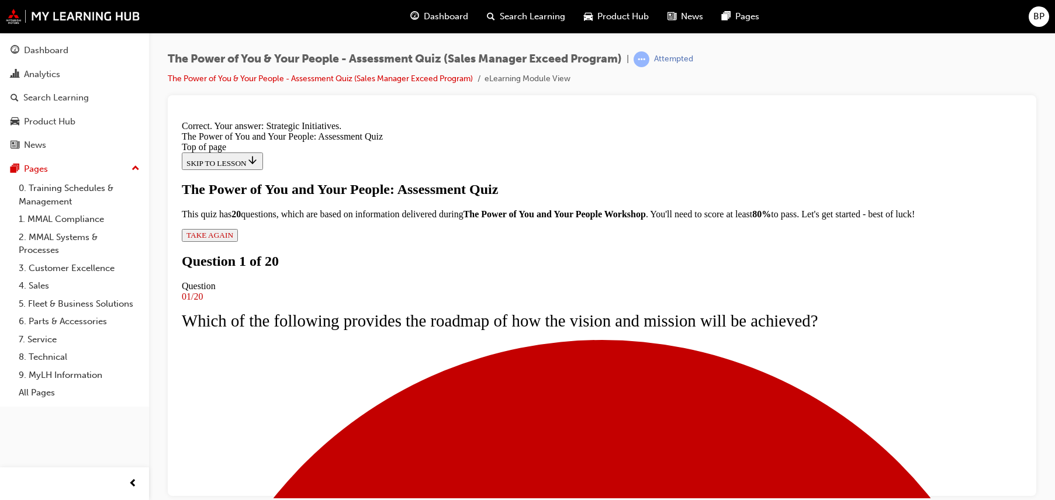
scroll to position [234, 0]
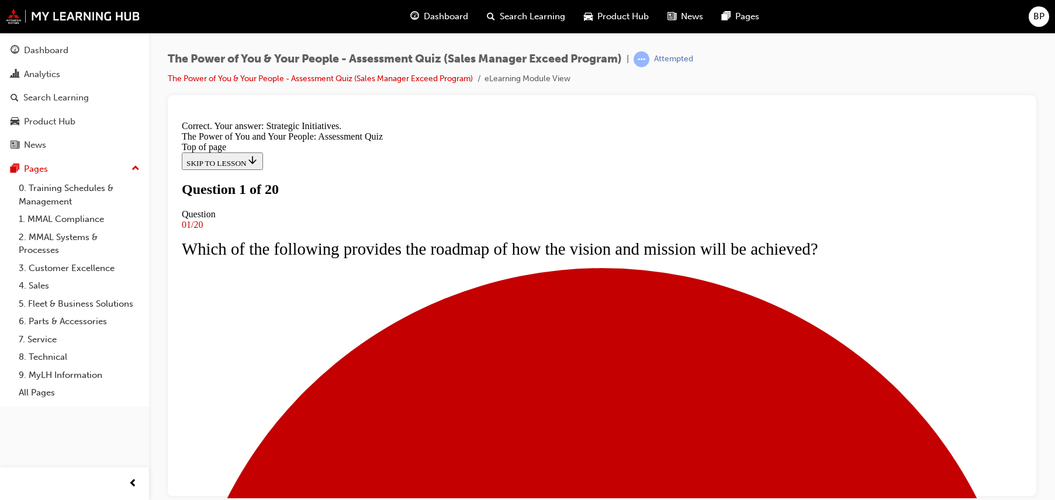
scroll to position [58, 0]
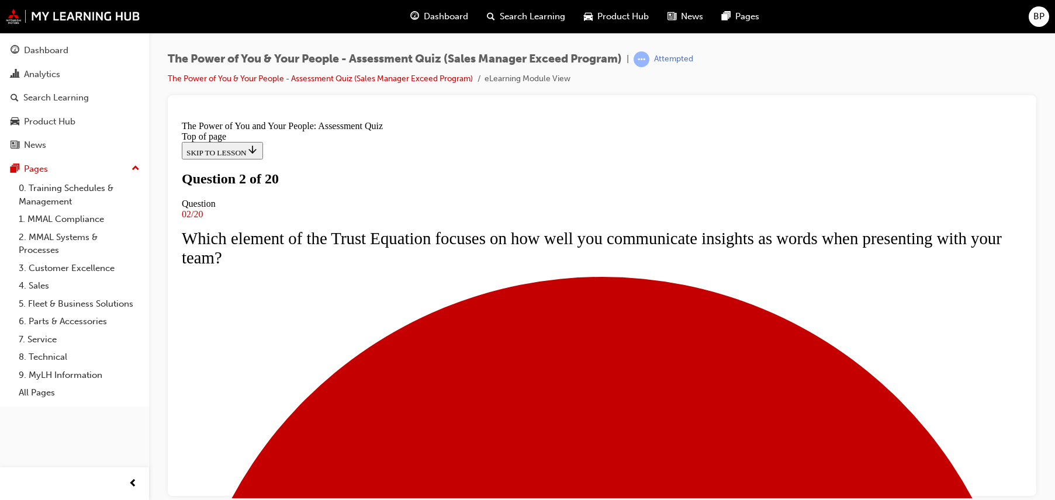
scroll to position [117, 0]
drag, startPoint x: 387, startPoint y: 173, endPoint x: 591, endPoint y: 179, distance: 204.6
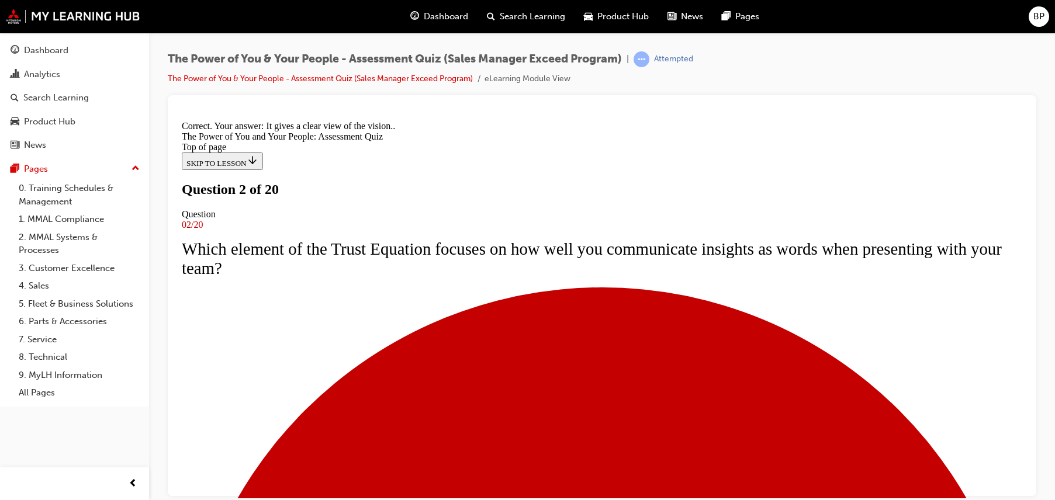
scroll to position [213, 0]
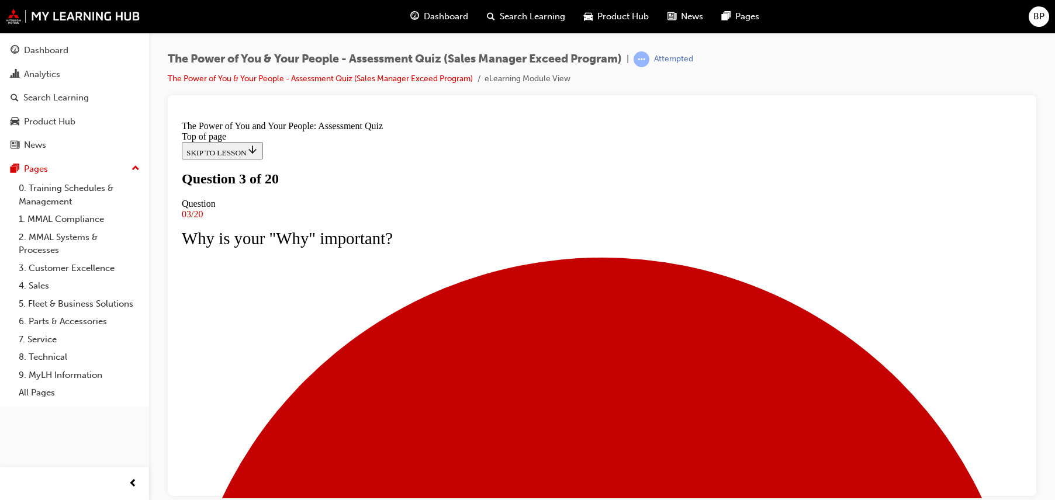
scroll to position [0, 0]
drag, startPoint x: 390, startPoint y: 293, endPoint x: 782, endPoint y: 324, distance: 392.8
drag, startPoint x: 782, startPoint y: 324, endPoint x: 712, endPoint y: 242, distance: 107.4
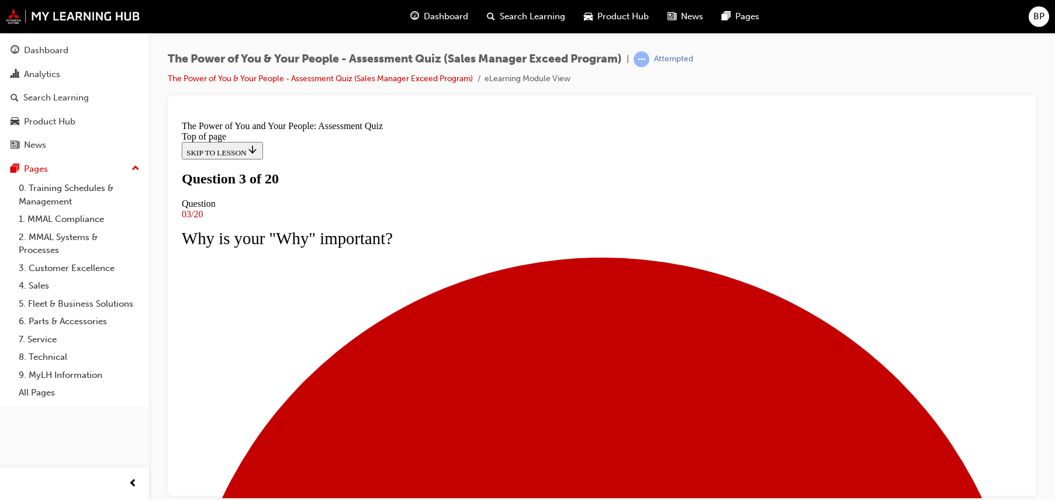
drag, startPoint x: 404, startPoint y: 287, endPoint x: 801, endPoint y: 307, distance: 397.3
drag, startPoint x: 801, startPoint y: 307, endPoint x: 701, endPoint y: 290, distance: 100.8
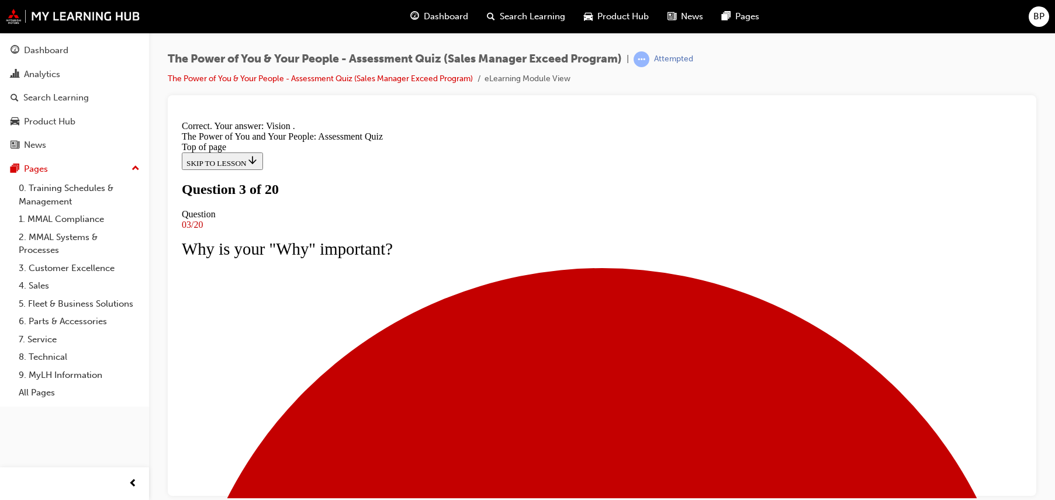
scroll to position [234, 0]
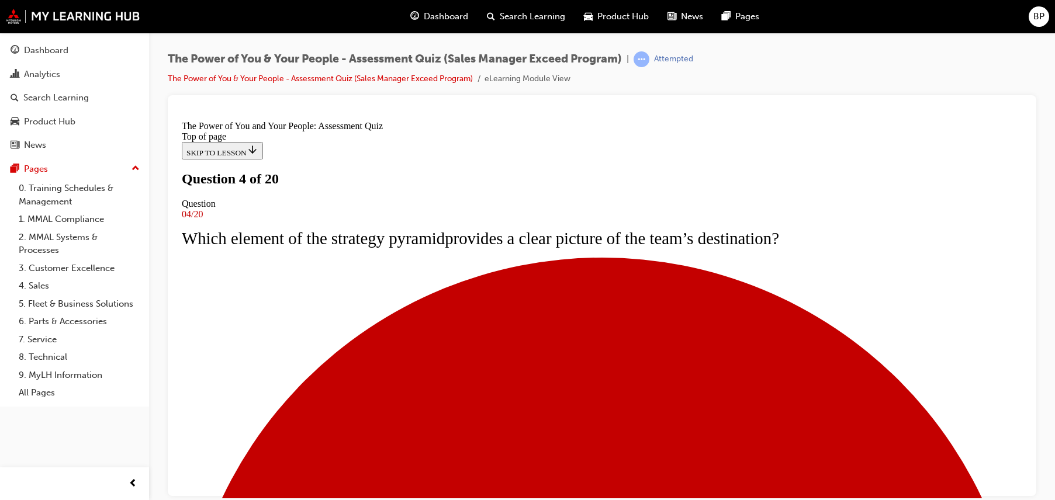
scroll to position [0, 0]
drag, startPoint x: 393, startPoint y: 282, endPoint x: 661, endPoint y: 275, distance: 268.9
drag, startPoint x: 661, startPoint y: 275, endPoint x: 608, endPoint y: 291, distance: 55.5
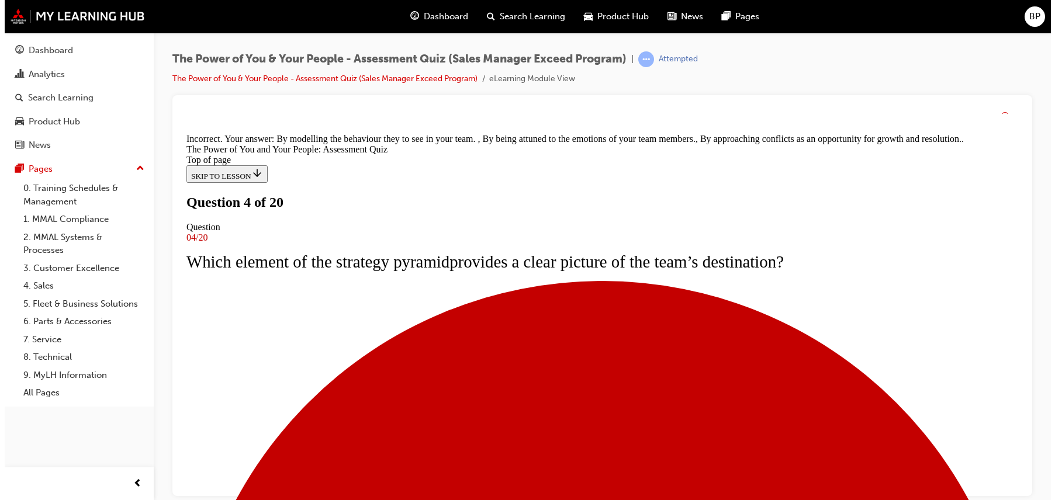
scroll to position [254, 0]
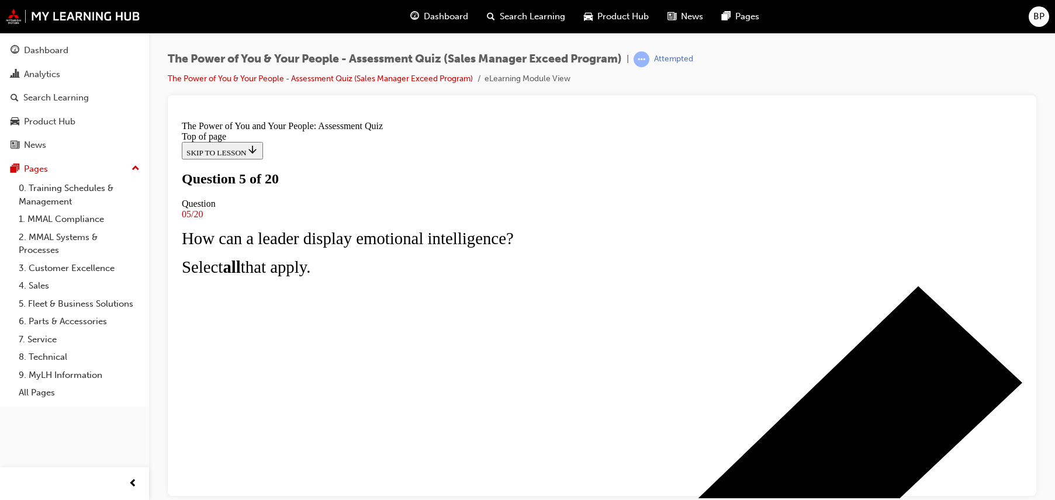
scroll to position [58, 0]
drag, startPoint x: 401, startPoint y: 229, endPoint x: 803, endPoint y: 244, distance: 402.3
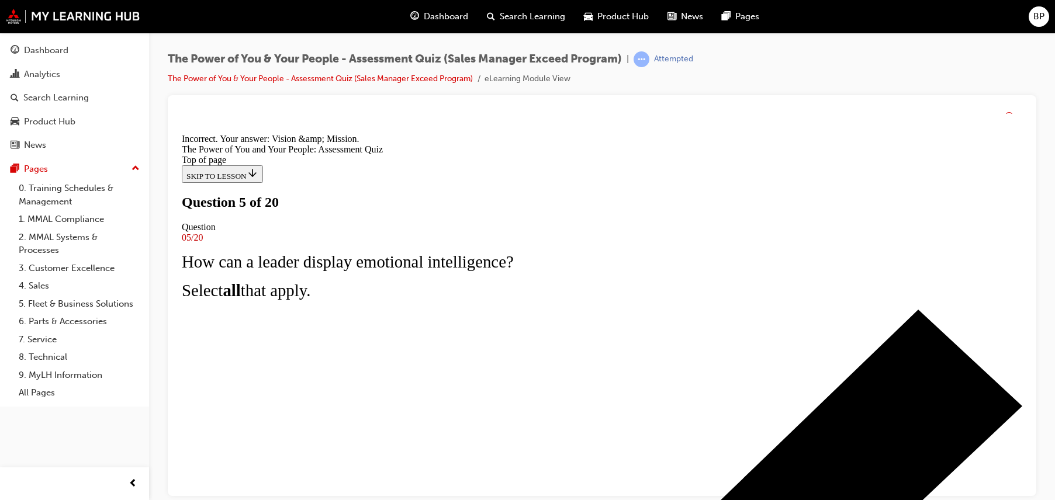
scroll to position [234, 0]
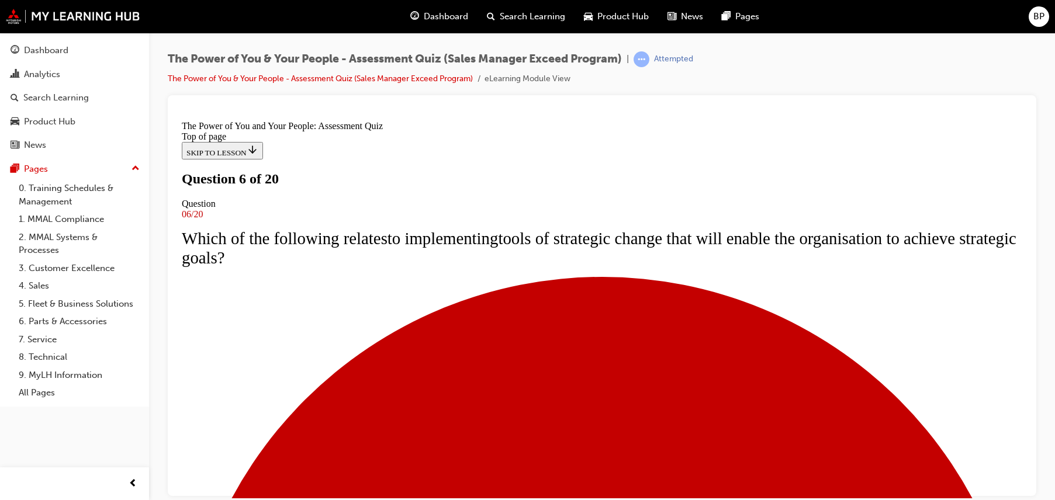
drag, startPoint x: 384, startPoint y: 283, endPoint x: 757, endPoint y: 282, distance: 372.8
drag, startPoint x: 757, startPoint y: 282, endPoint x: 621, endPoint y: 287, distance: 135.7
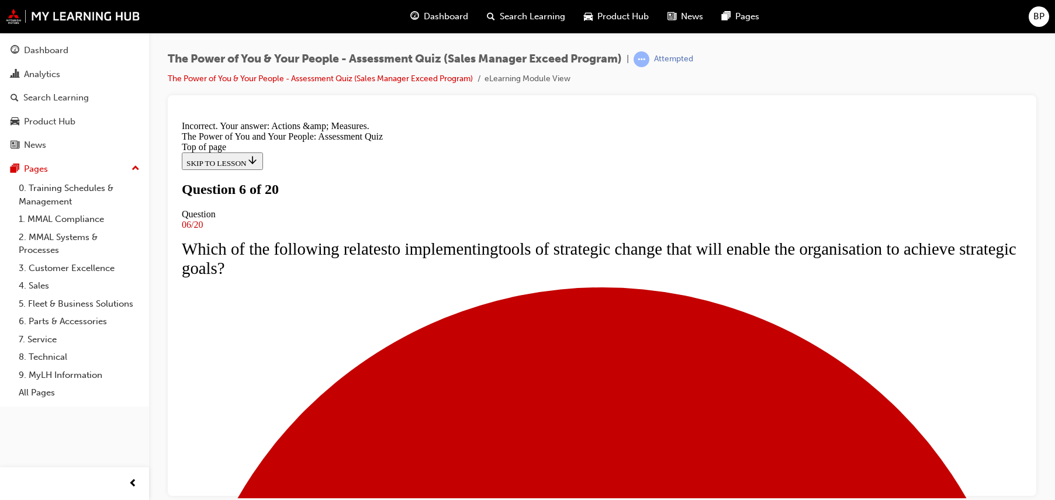
scroll to position [254, 0]
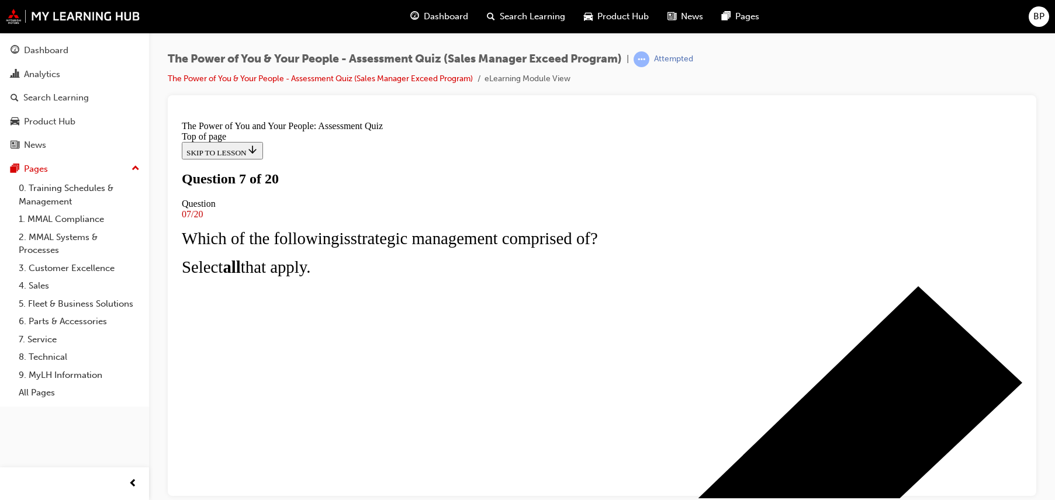
scroll to position [0, 0]
drag, startPoint x: 394, startPoint y: 293, endPoint x: 760, endPoint y: 316, distance: 366.5
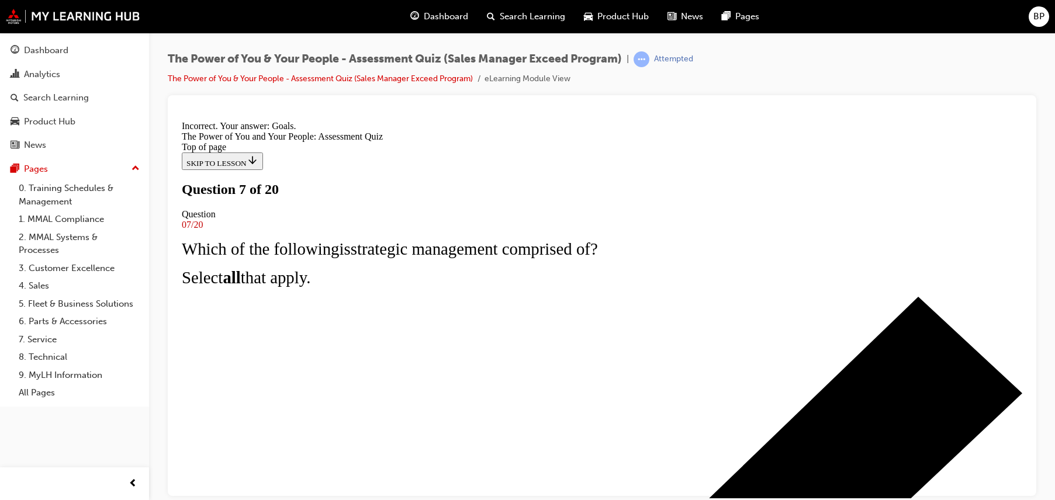
scroll to position [234, 0]
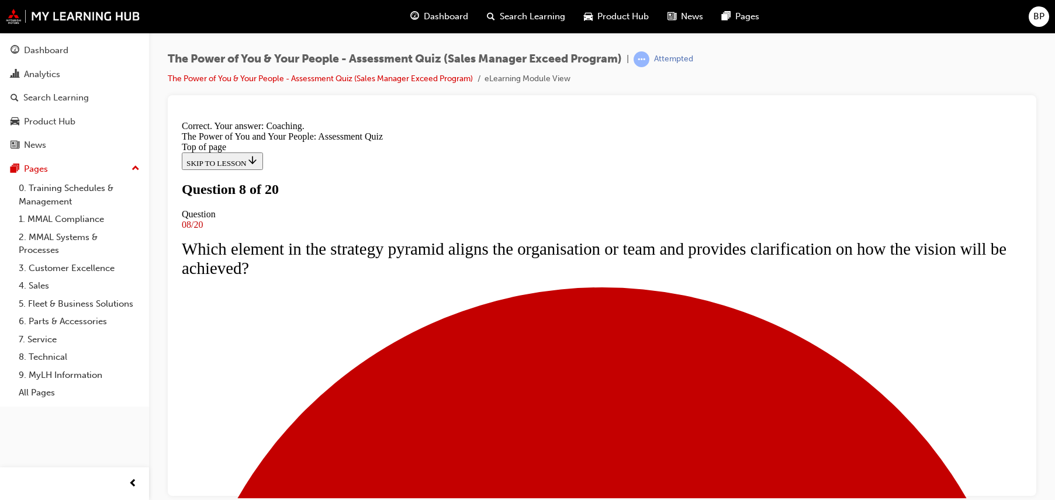
scroll to position [234, 0]
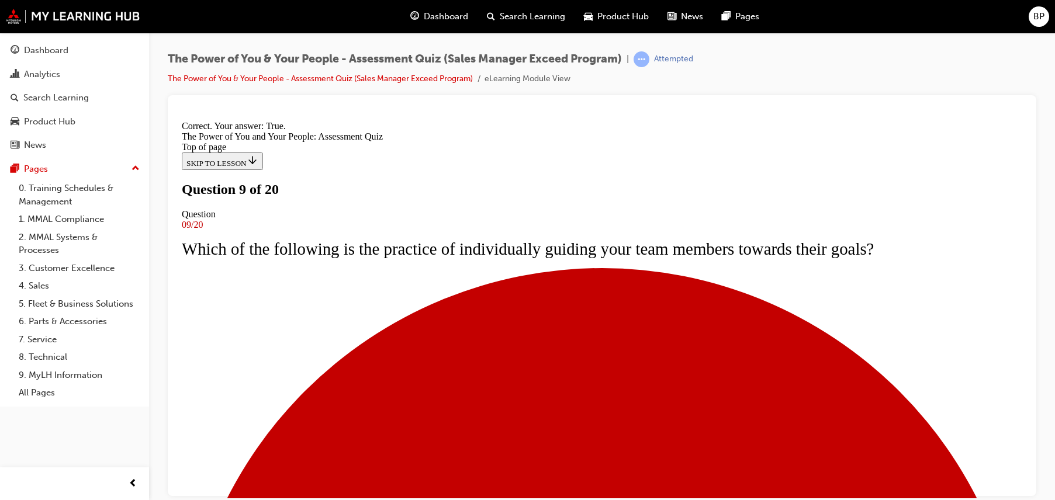
scroll to position [203, 0]
drag, startPoint x: 602, startPoint y: 439, endPoint x: 616, endPoint y: 398, distance: 43.2
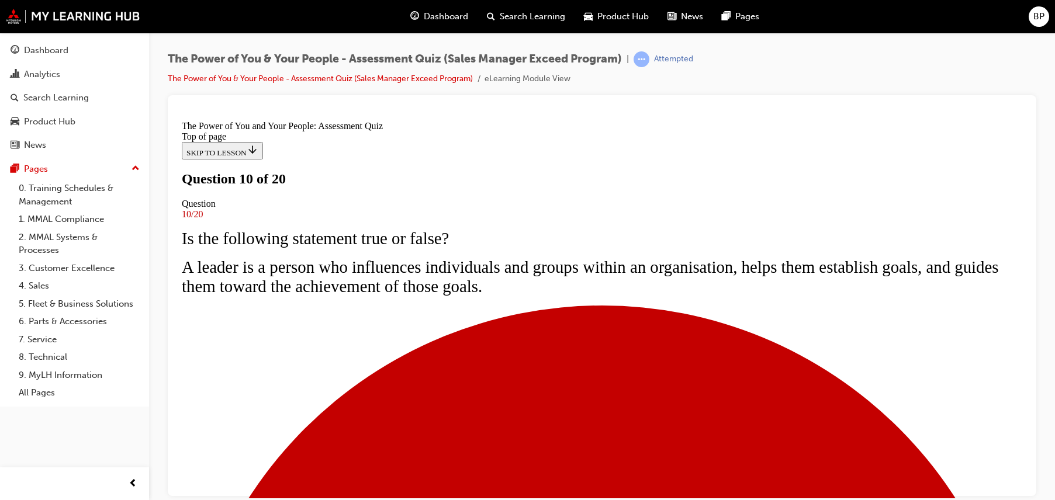
scroll to position [175, 0]
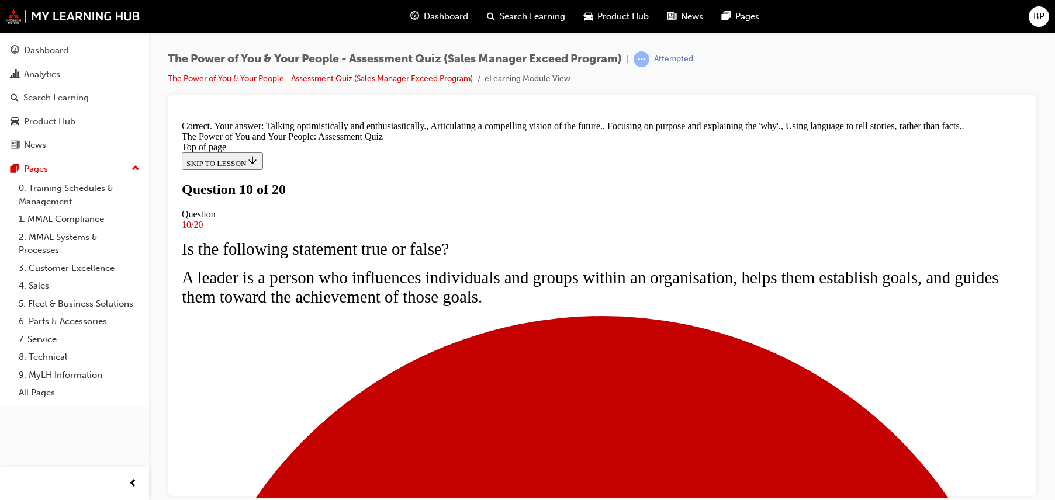
scroll to position [254, 0]
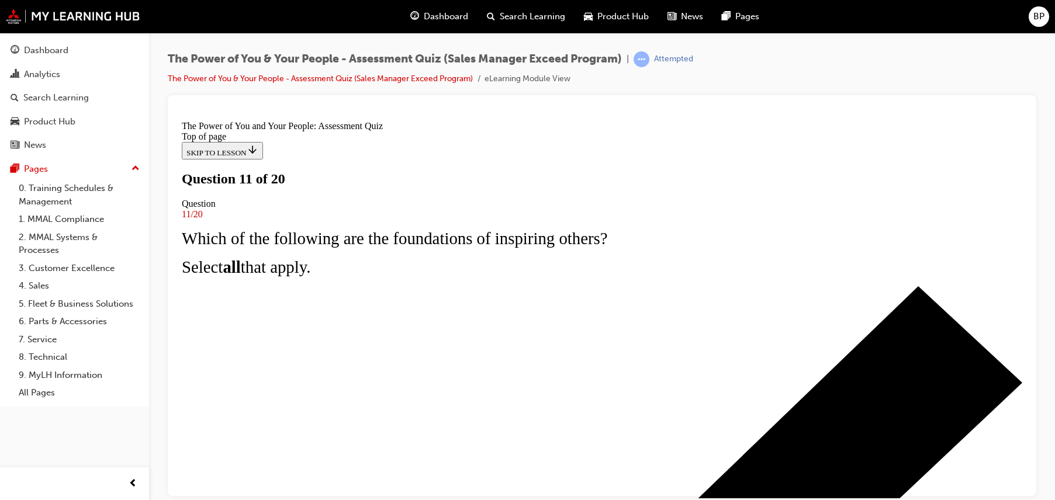
scroll to position [22, 0]
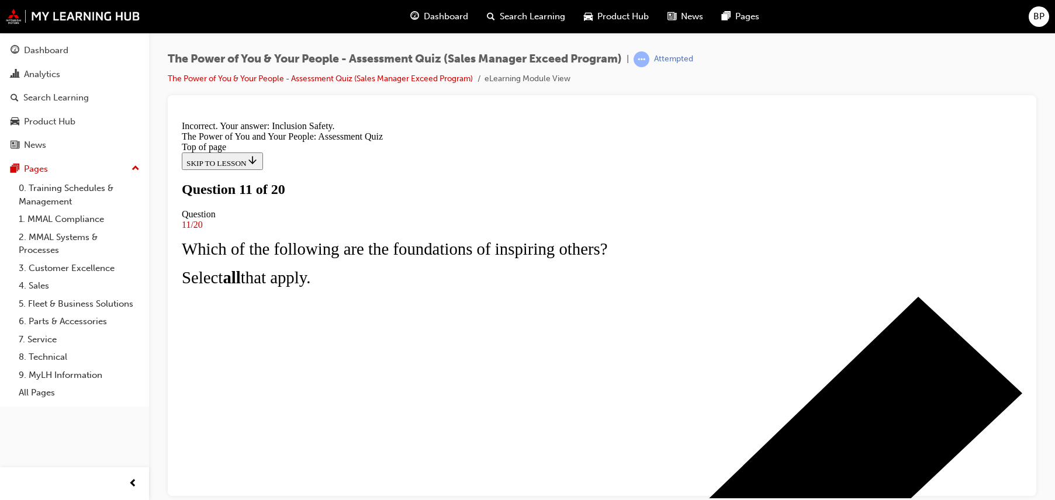
scroll to position [234, 0]
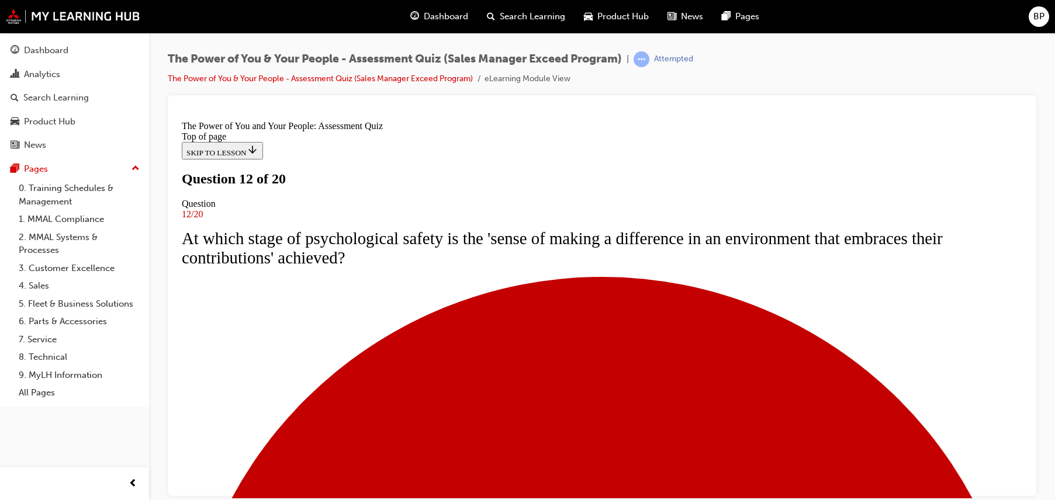
scroll to position [241, 0]
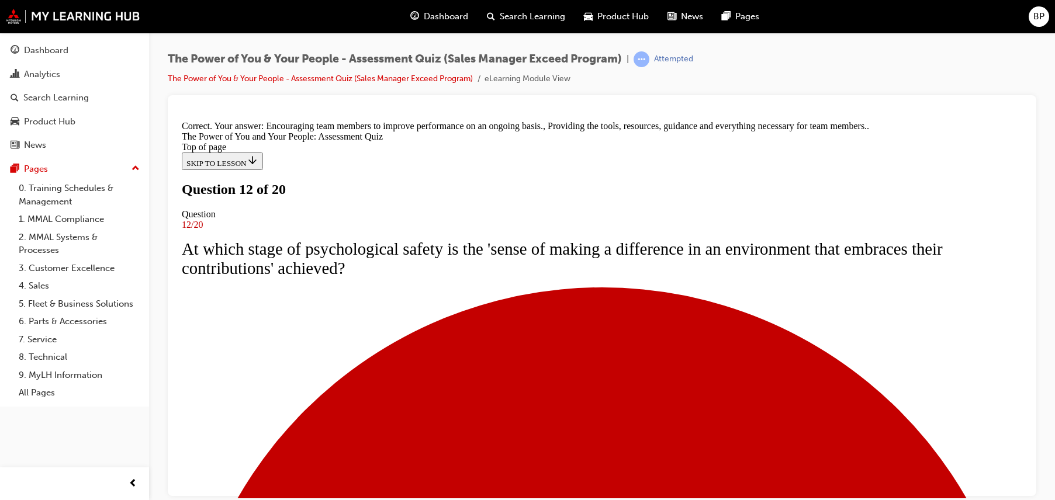
scroll to position [278, 0]
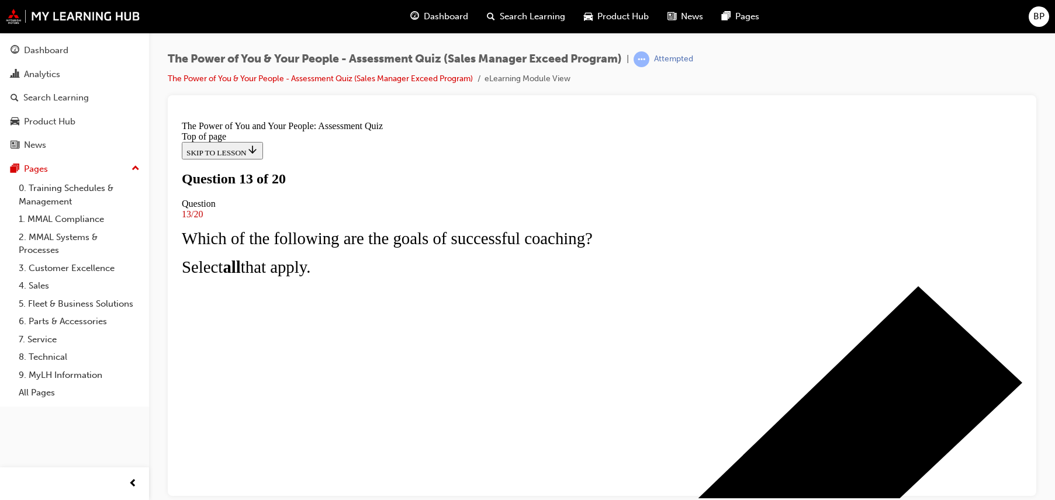
scroll to position [0, 0]
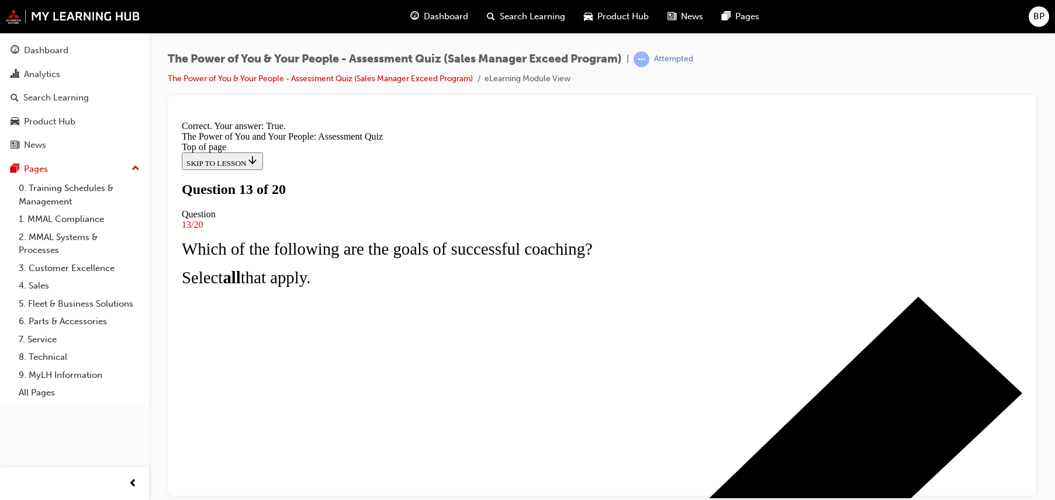
scroll to position [182, 0]
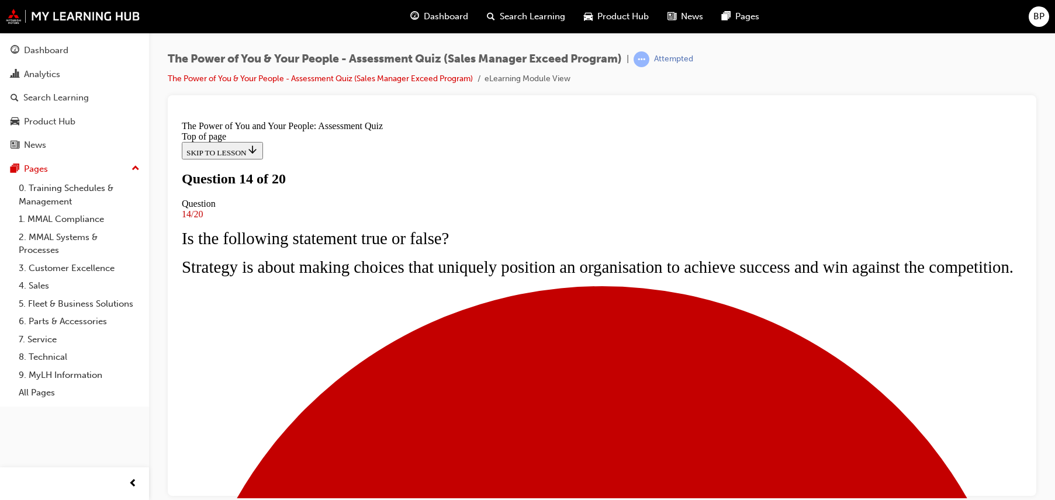
scroll to position [175, 0]
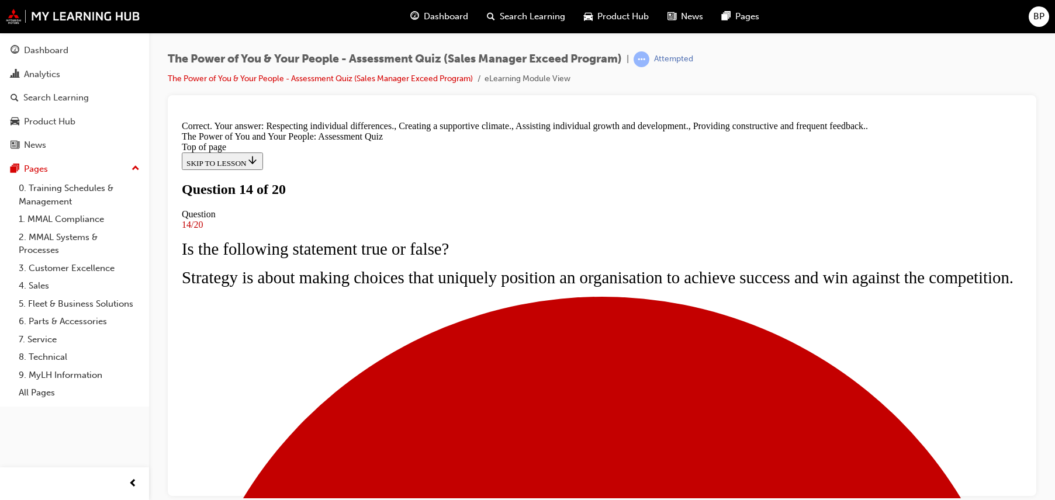
scroll to position [254, 0]
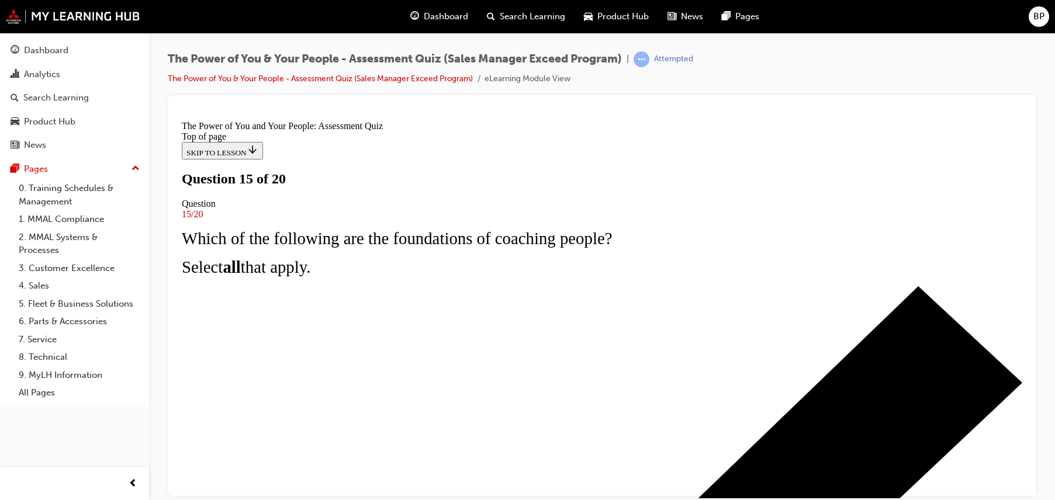
scroll to position [58, 0]
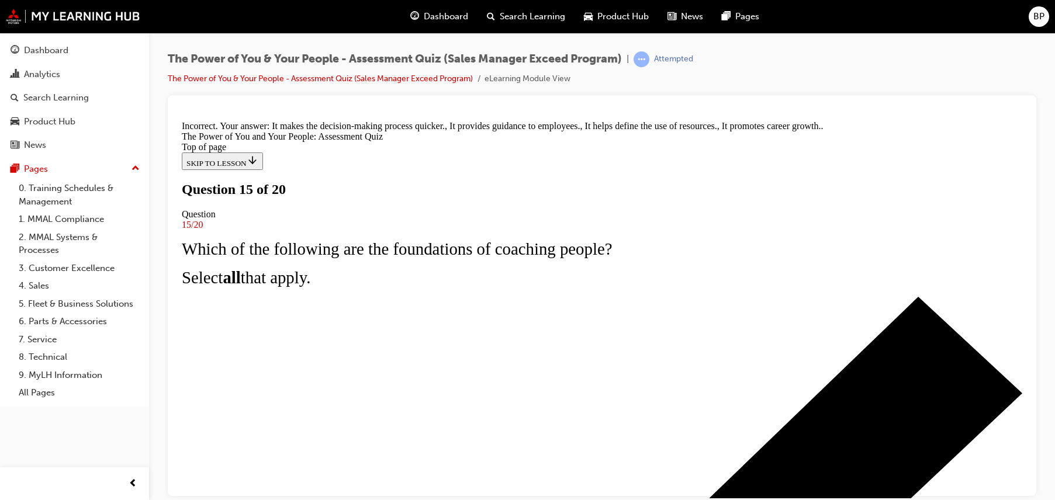
scroll to position [254, 0]
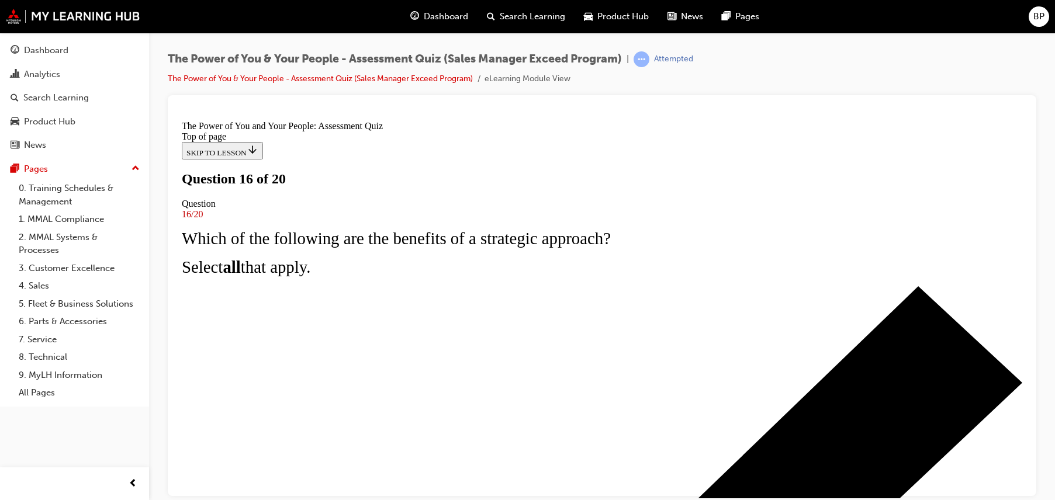
scroll to position [117, 0]
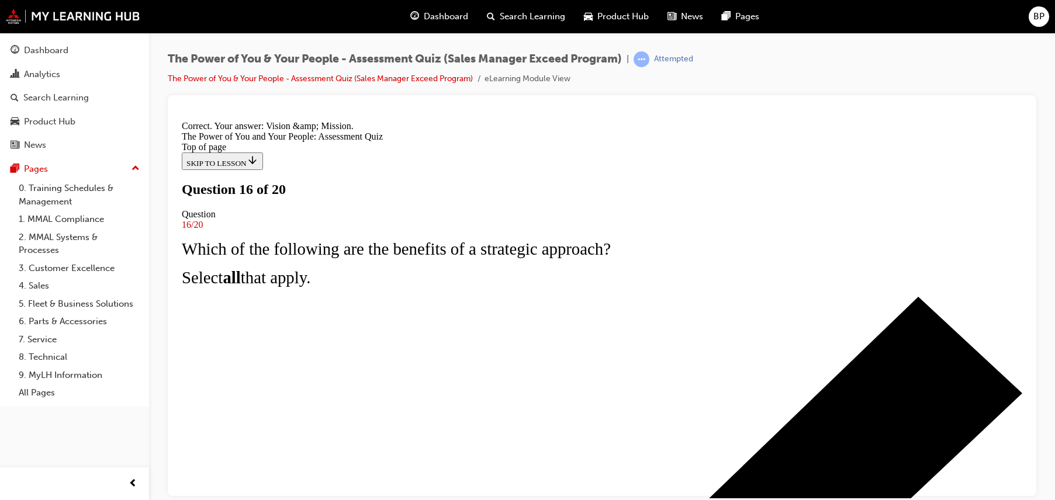
scroll to position [234, 0]
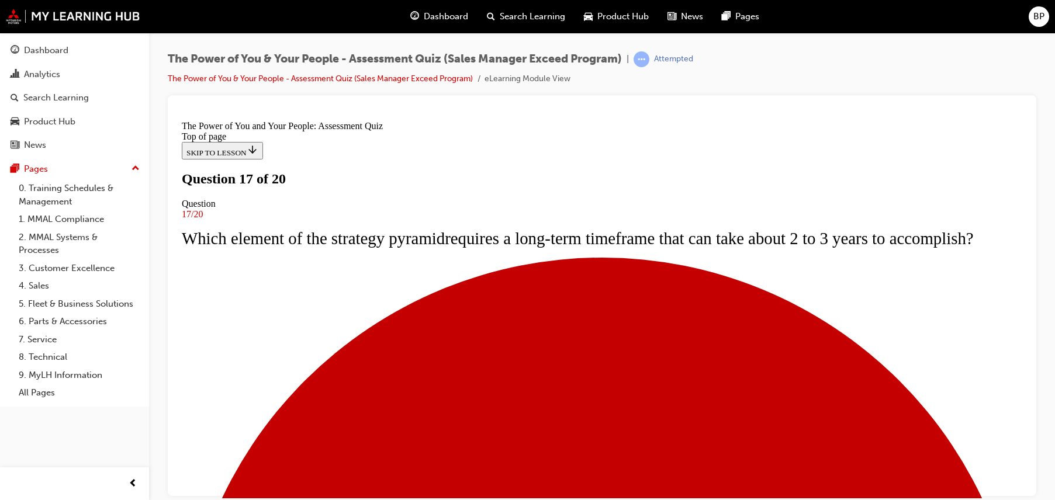
scroll to position [0, 0]
drag, startPoint x: 398, startPoint y: 293, endPoint x: 819, endPoint y: 299, distance: 420.7
drag, startPoint x: 819, startPoint y: 299, endPoint x: 775, endPoint y: 293, distance: 43.7
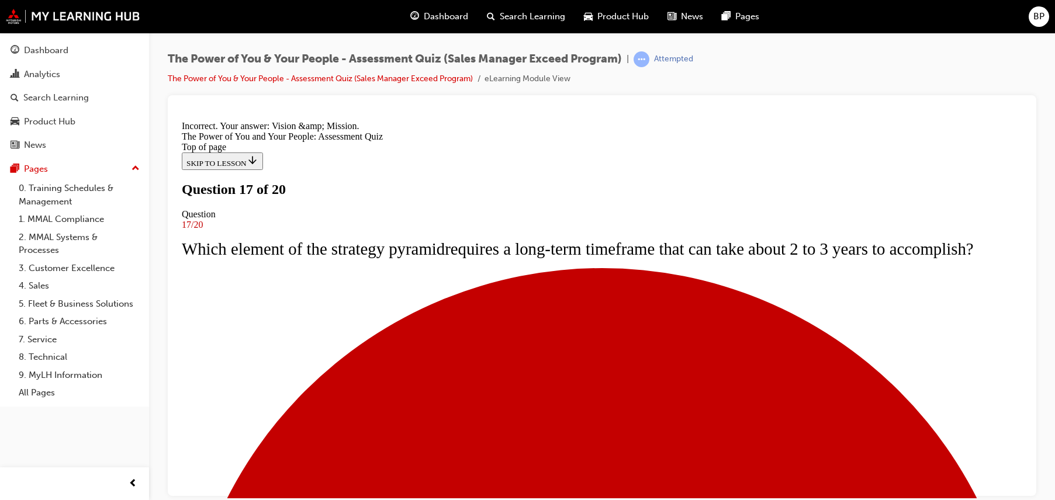
scroll to position [213, 0]
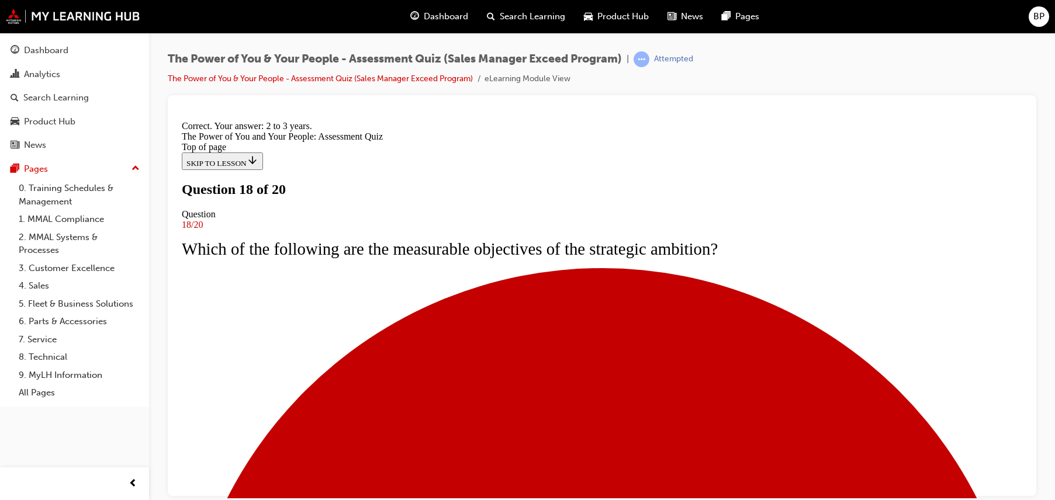
scroll to position [234, 0]
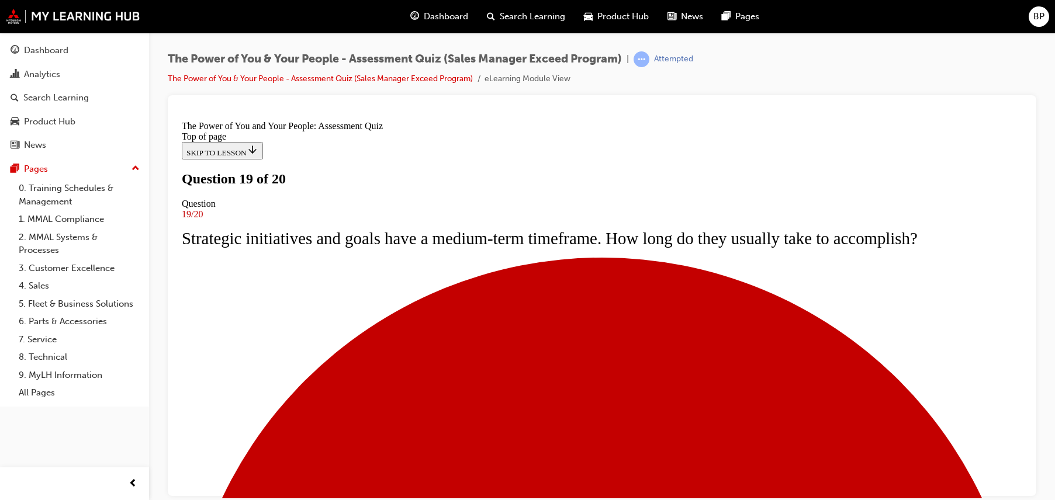
scroll to position [117, 0]
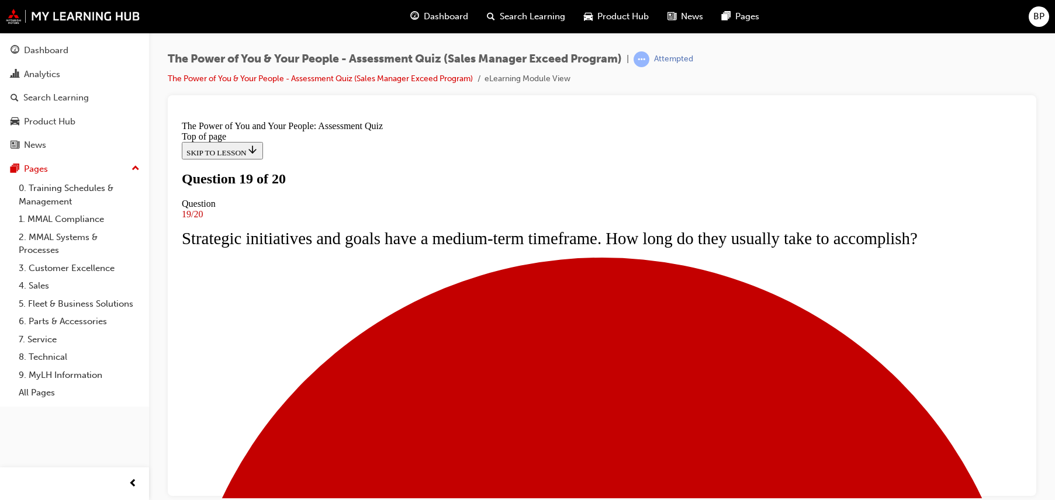
scroll to position [217, 0]
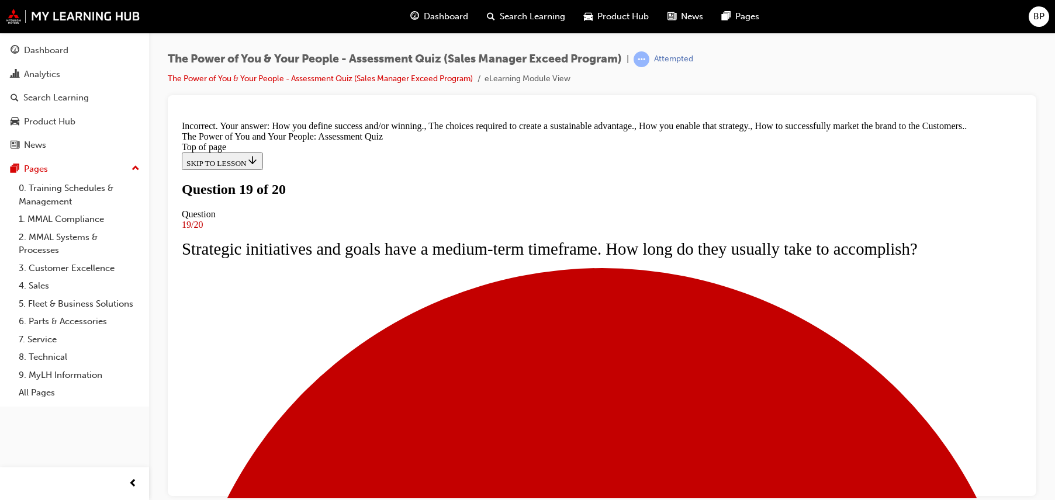
scroll to position [254, 0]
drag, startPoint x: 598, startPoint y: 456, endPoint x: 600, endPoint y: 448, distance: 8.4
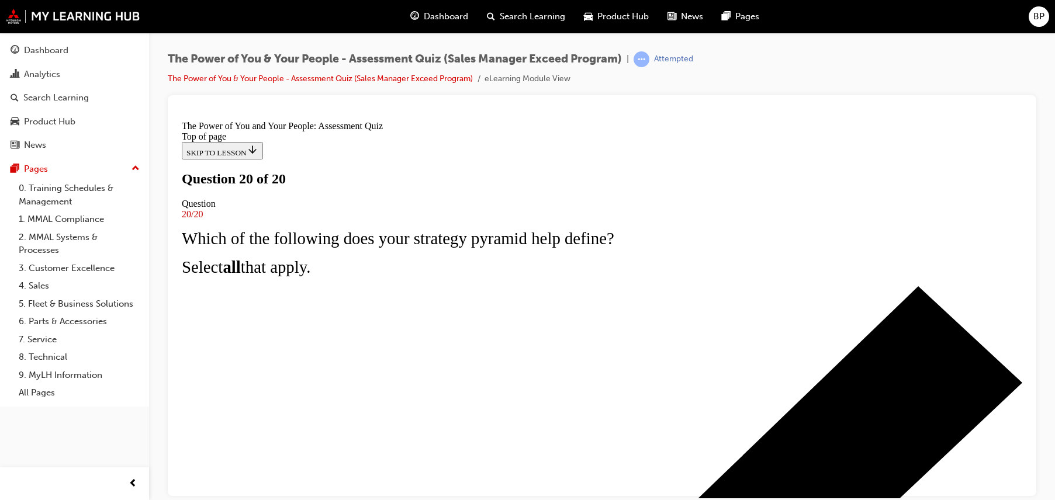
scroll to position [230, 0]
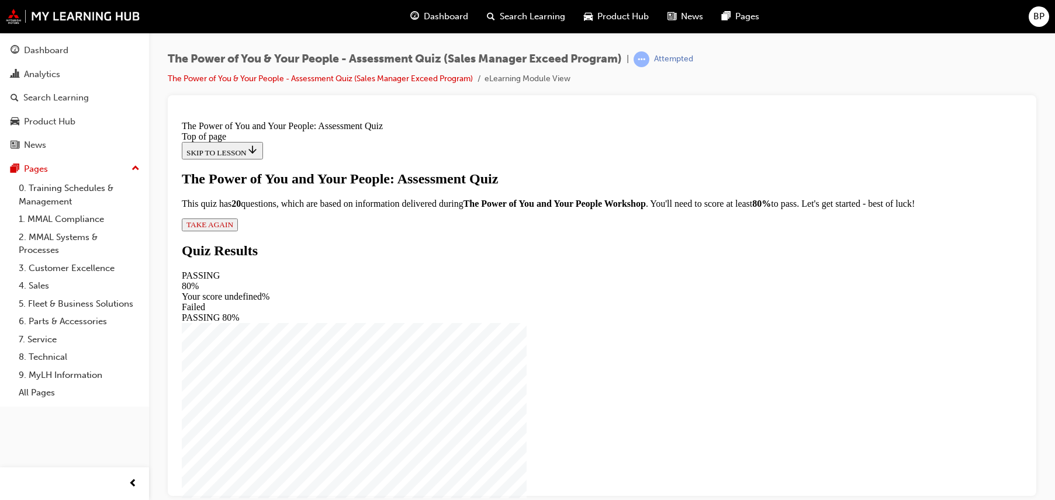
click at [233, 228] on icon "button" at bounding box center [233, 224] width 0 height 9
